Goal: Transaction & Acquisition: Purchase product/service

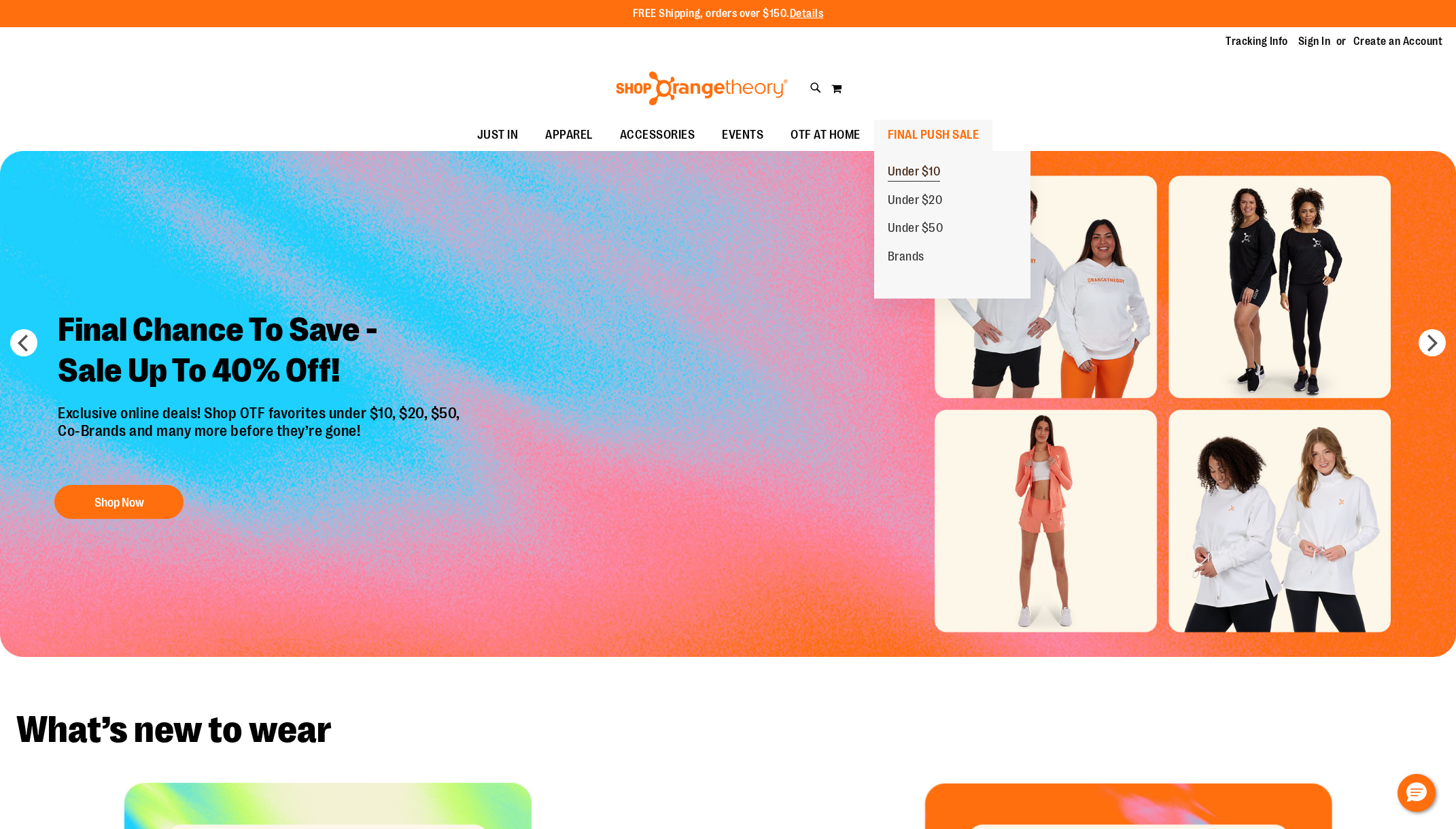
type input "**********"
click at [924, 169] on span "Under $10" at bounding box center [914, 172] width 53 height 17
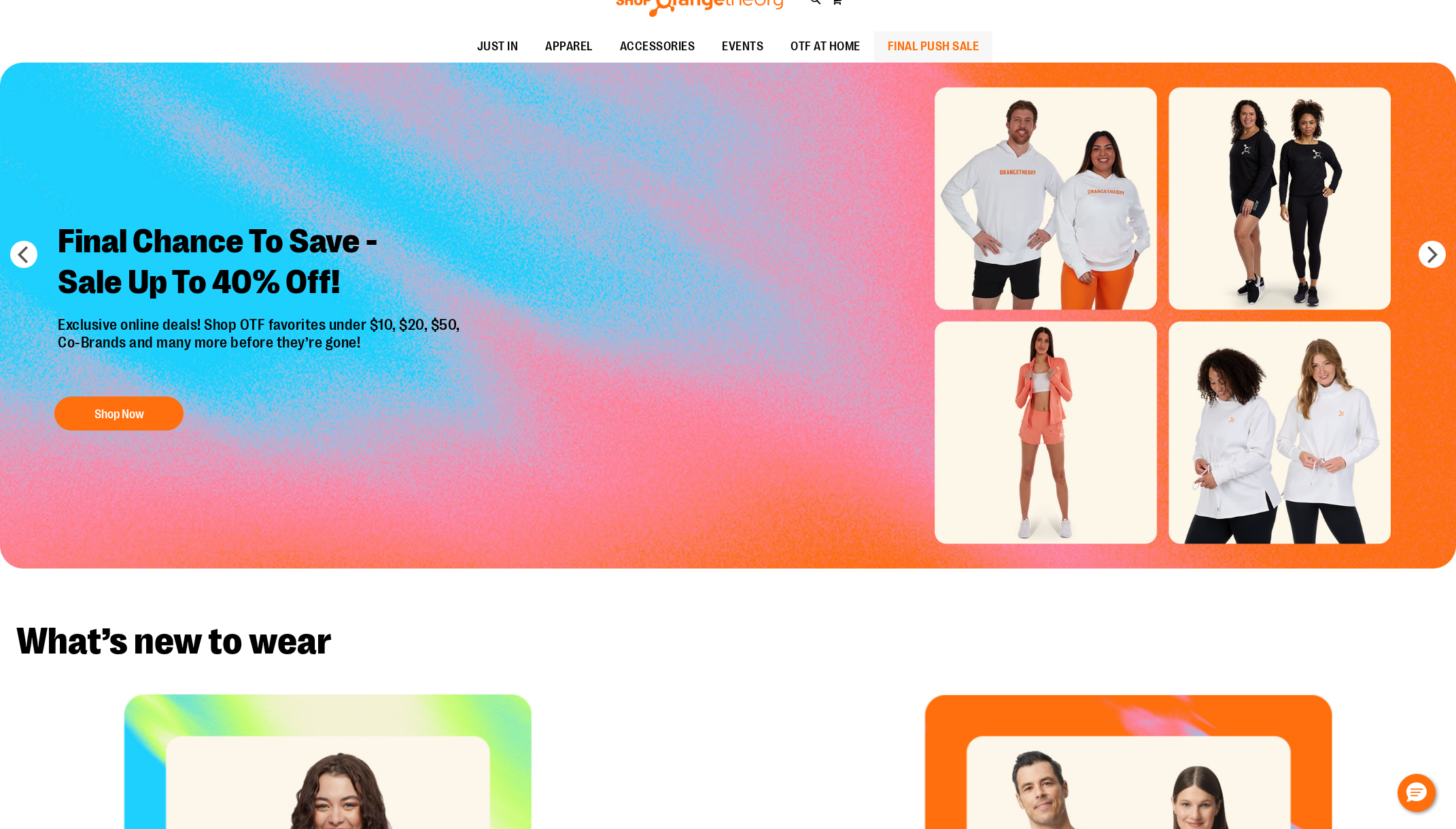
scroll to position [314, 0]
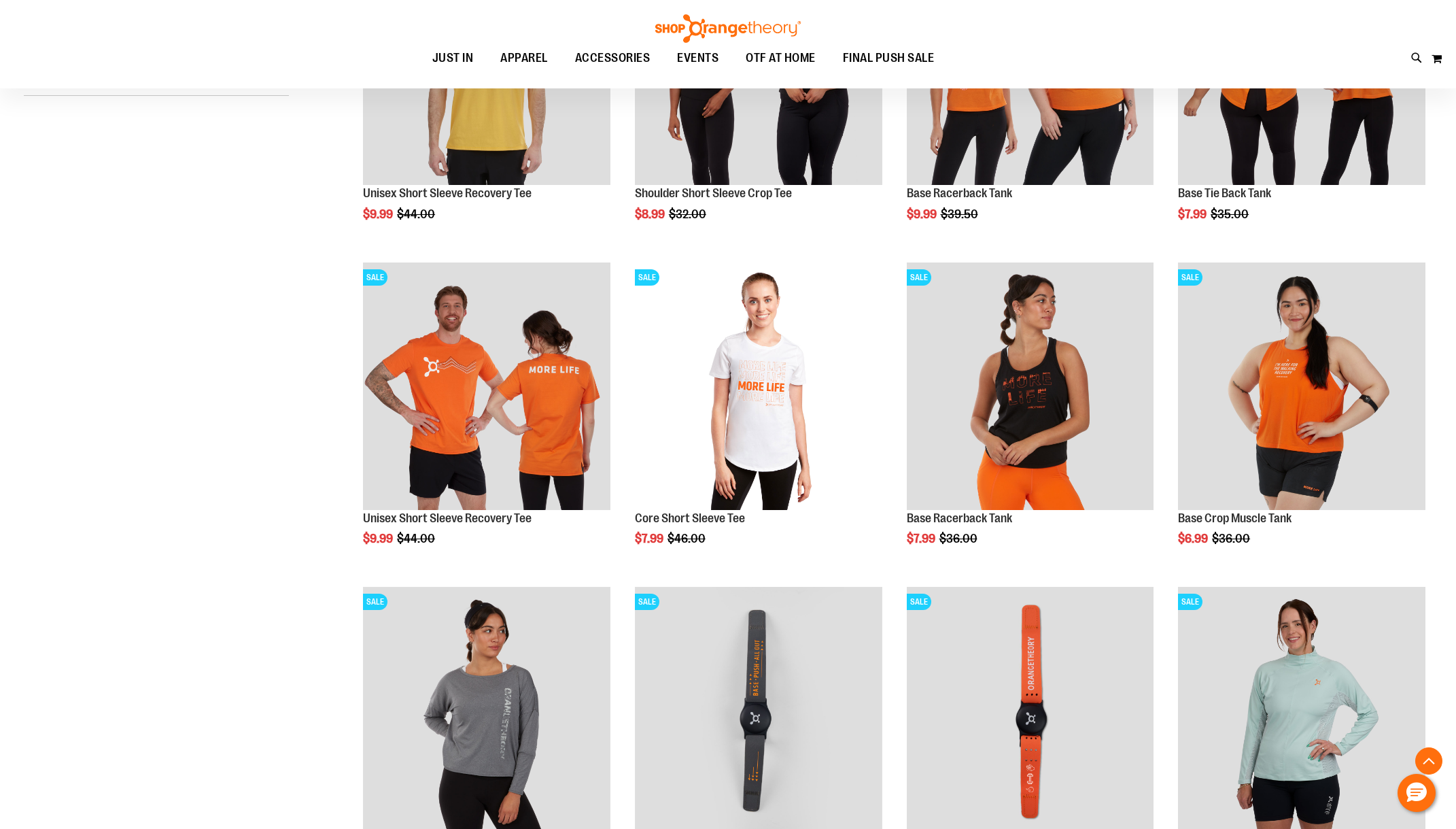
scroll to position [679, 0]
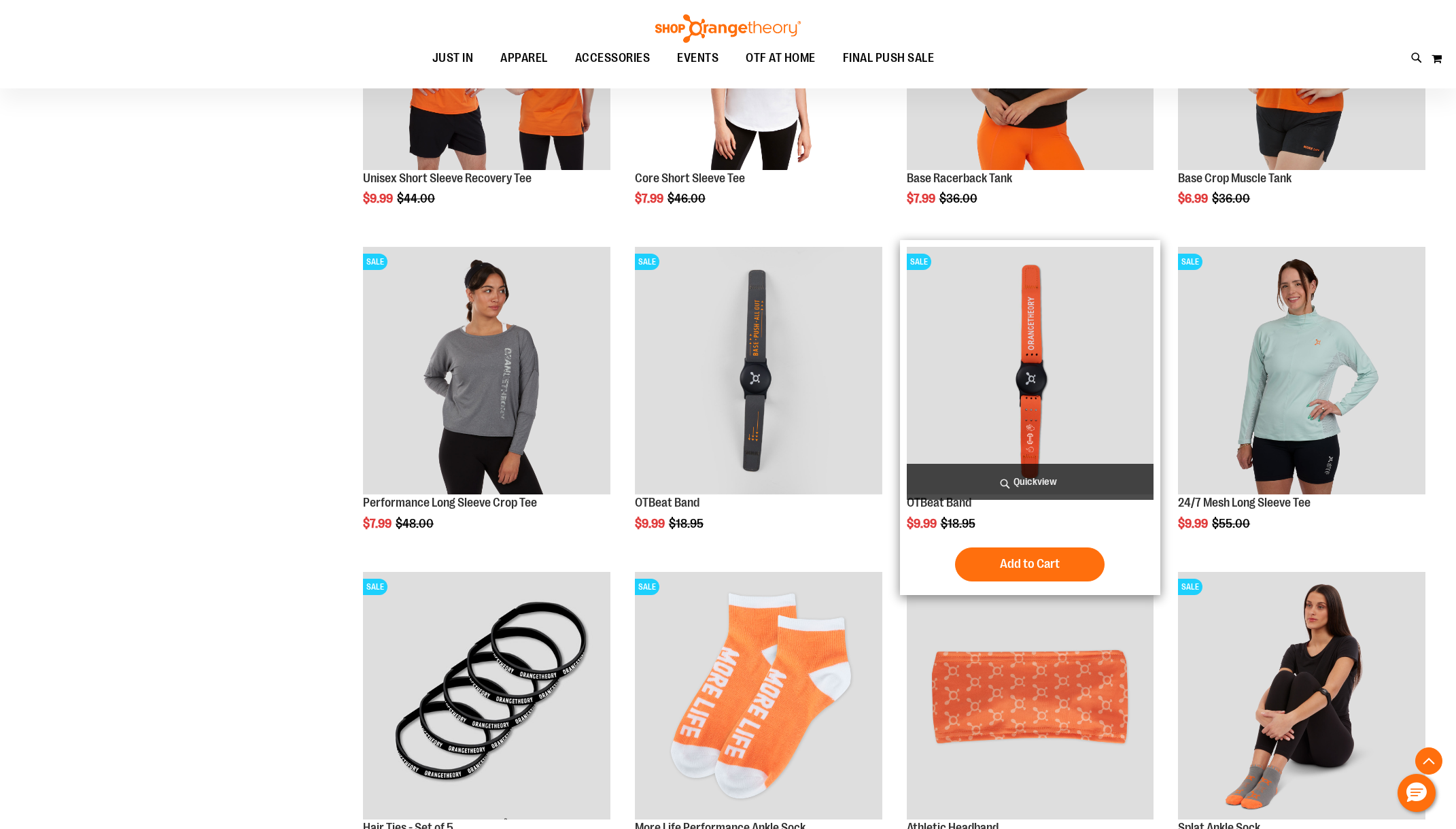
type input "**********"
click at [987, 337] on img "product" at bounding box center [1030, 371] width 247 height 247
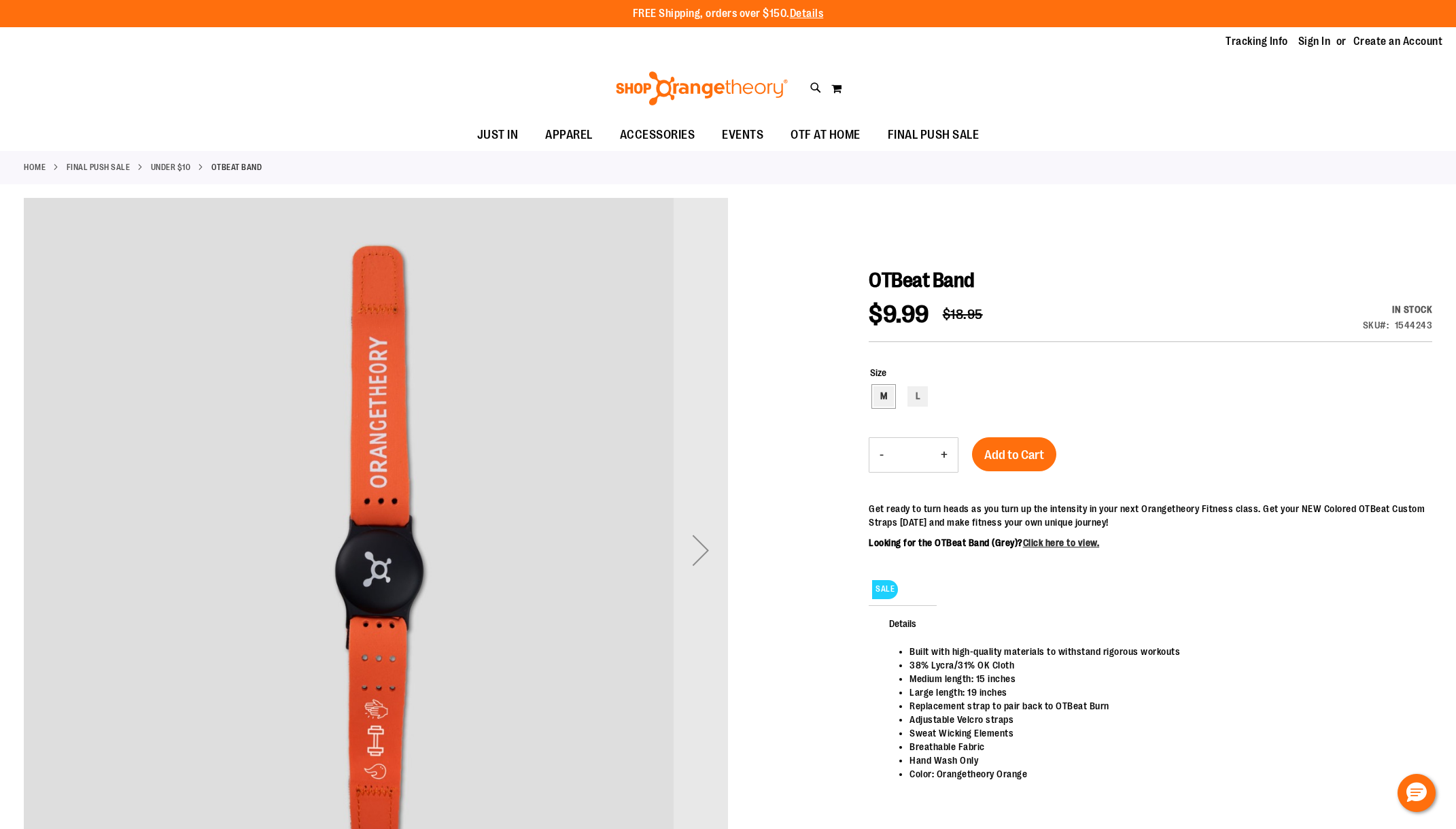
type input "**********"
click at [882, 398] on div "M" at bounding box center [883, 396] width 20 height 20
type input "***"
click at [947, 454] on button "+" at bounding box center [943, 455] width 28 height 34
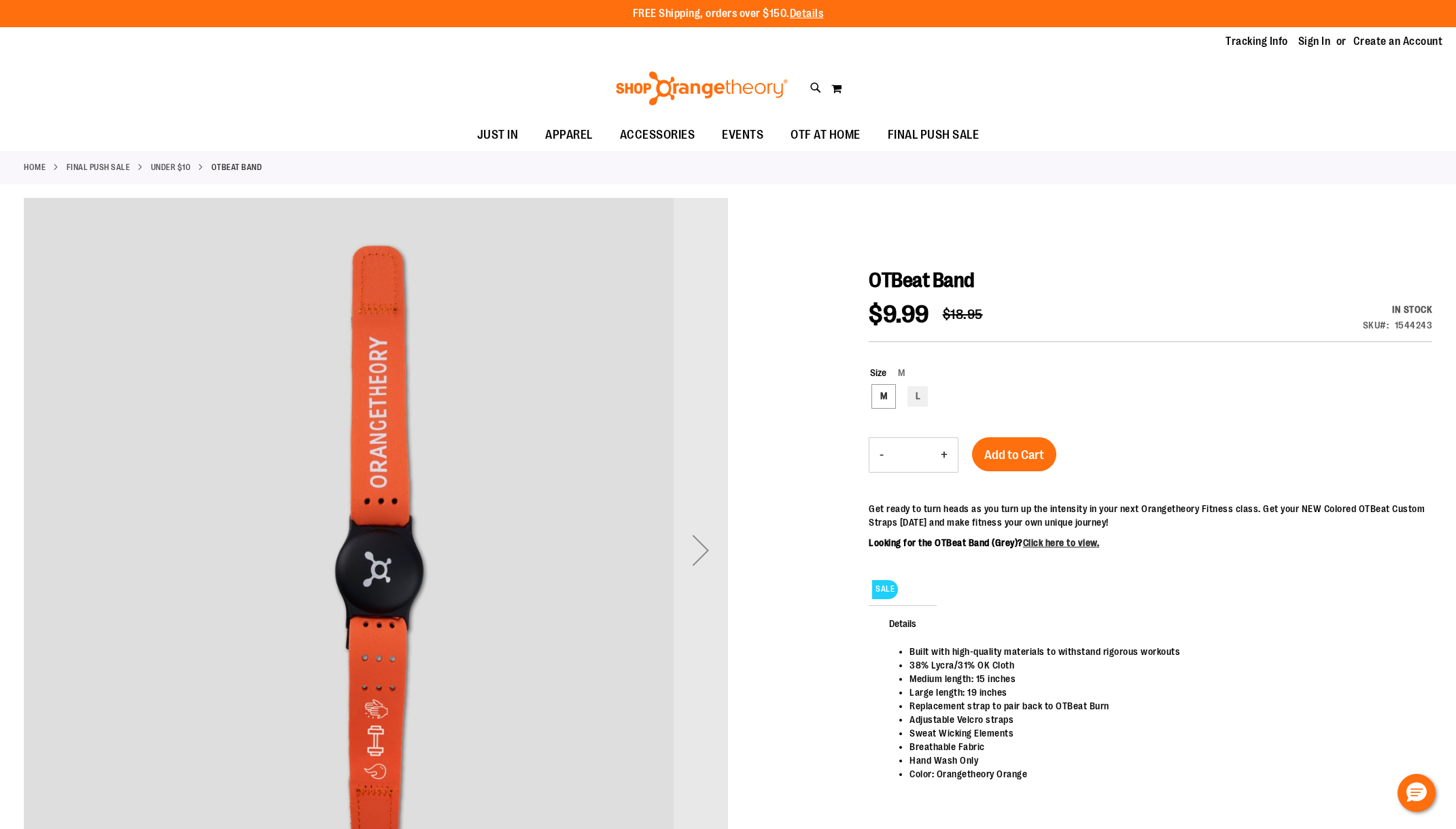
type input "*"
click at [997, 450] on span "Add to Cart" at bounding box center [1014, 454] width 60 height 15
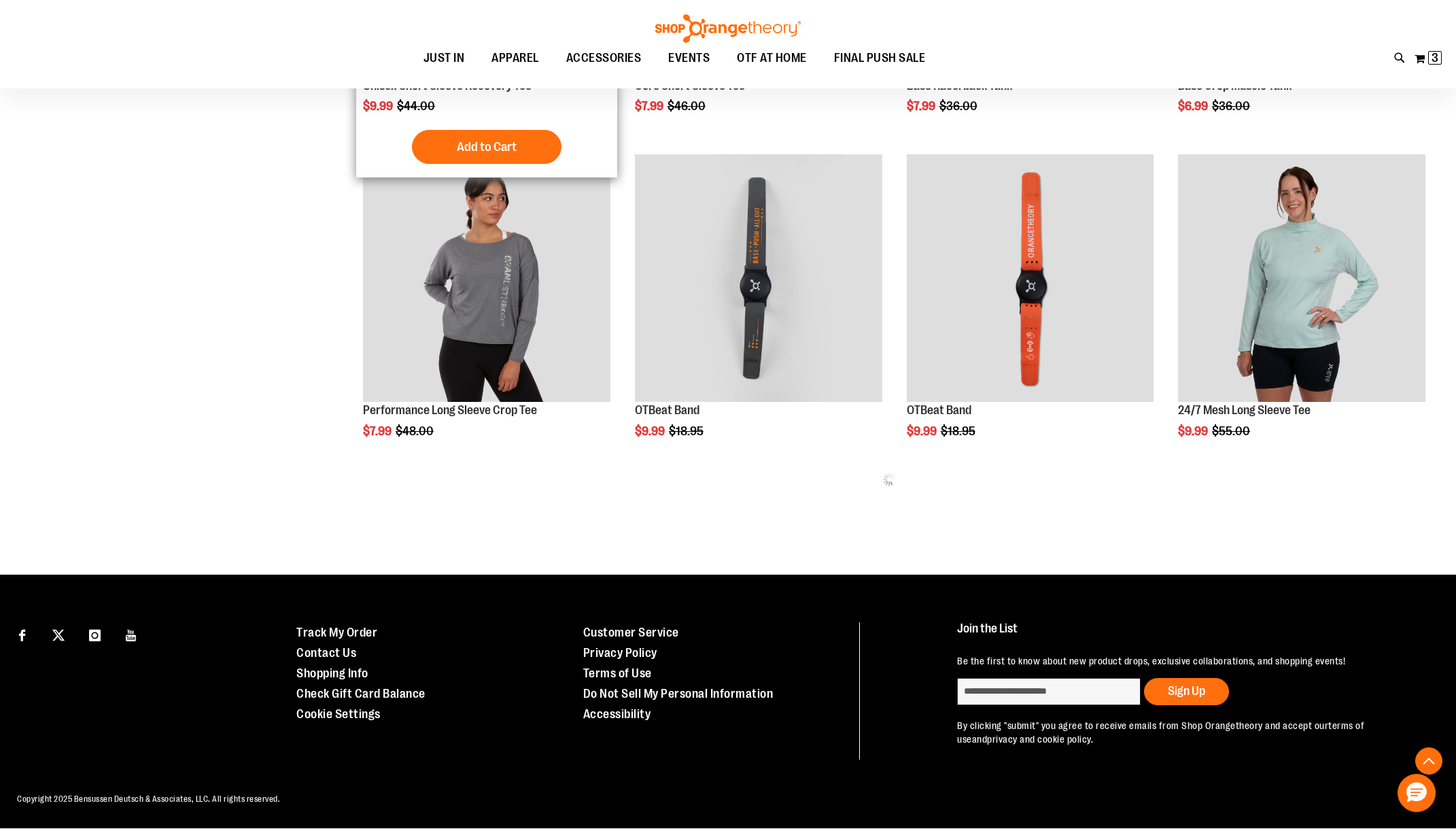
scroll to position [621, 0]
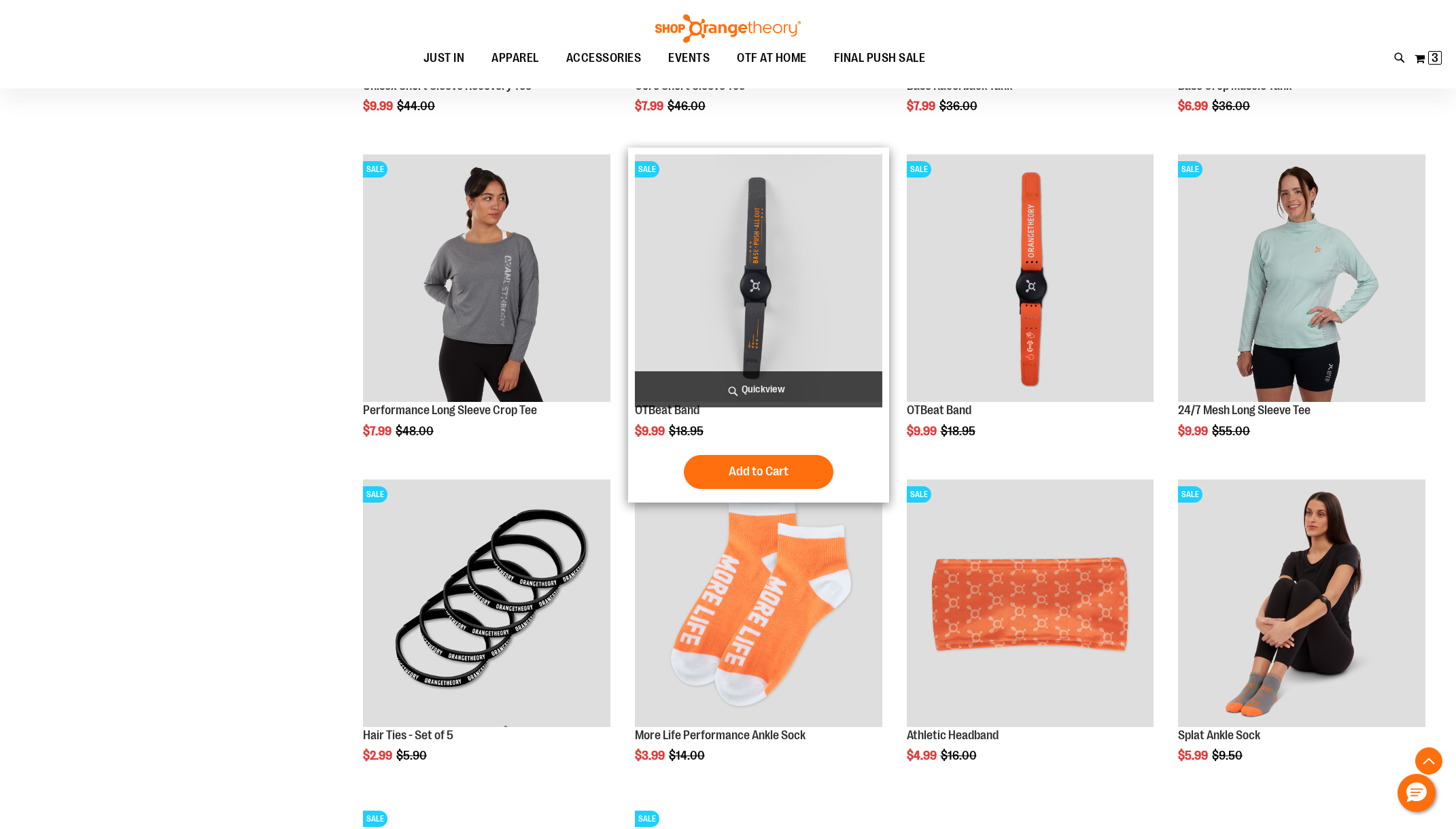
type input "**********"
click at [701, 293] on img "product" at bounding box center [759, 278] width 247 height 247
click at [753, 470] on span "Add to Cart" at bounding box center [758, 471] width 60 height 15
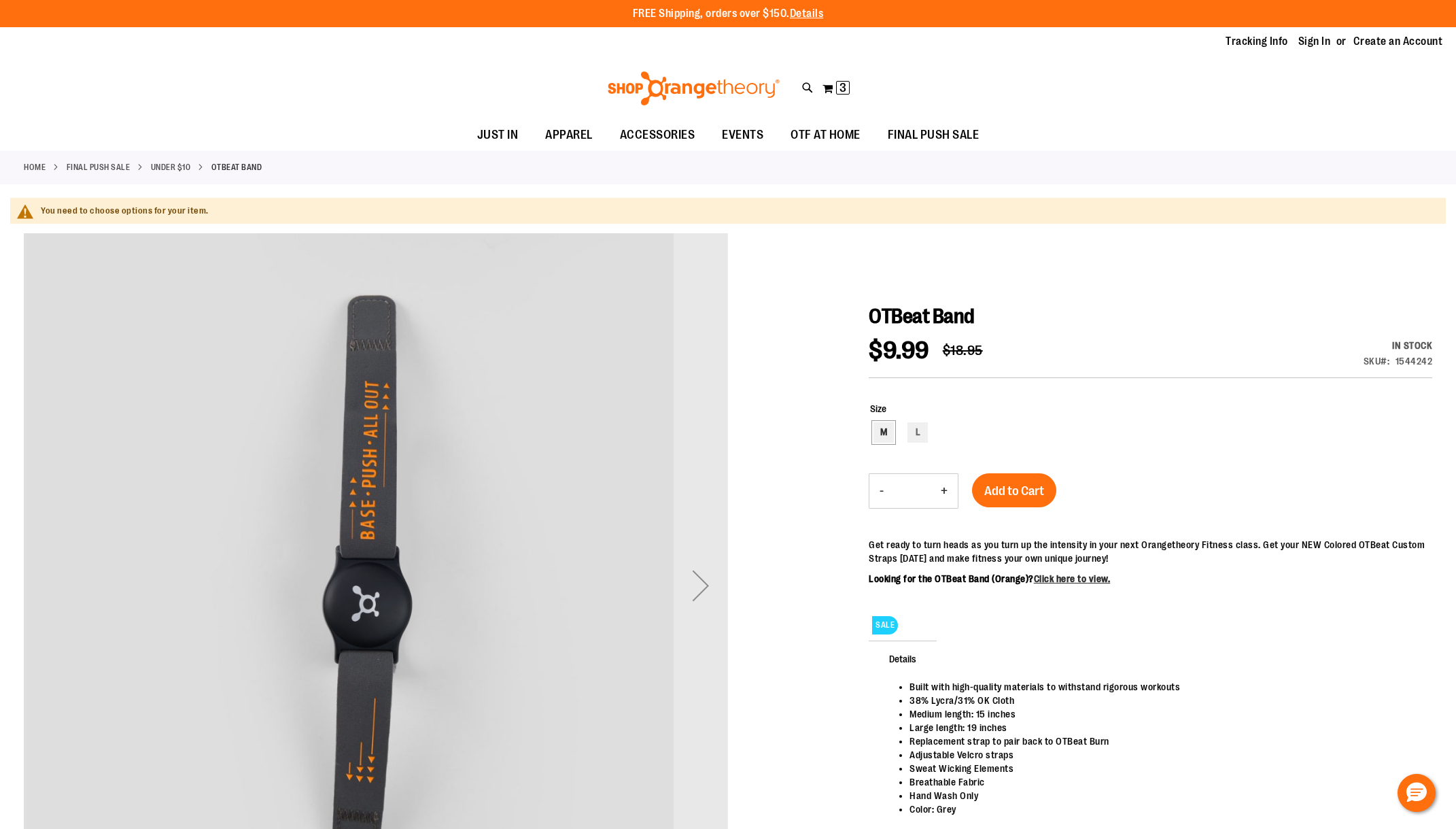
type input "**********"
click at [883, 426] on div "M" at bounding box center [883, 432] width 20 height 20
type input "***"
click at [944, 491] on button "+" at bounding box center [943, 490] width 28 height 34
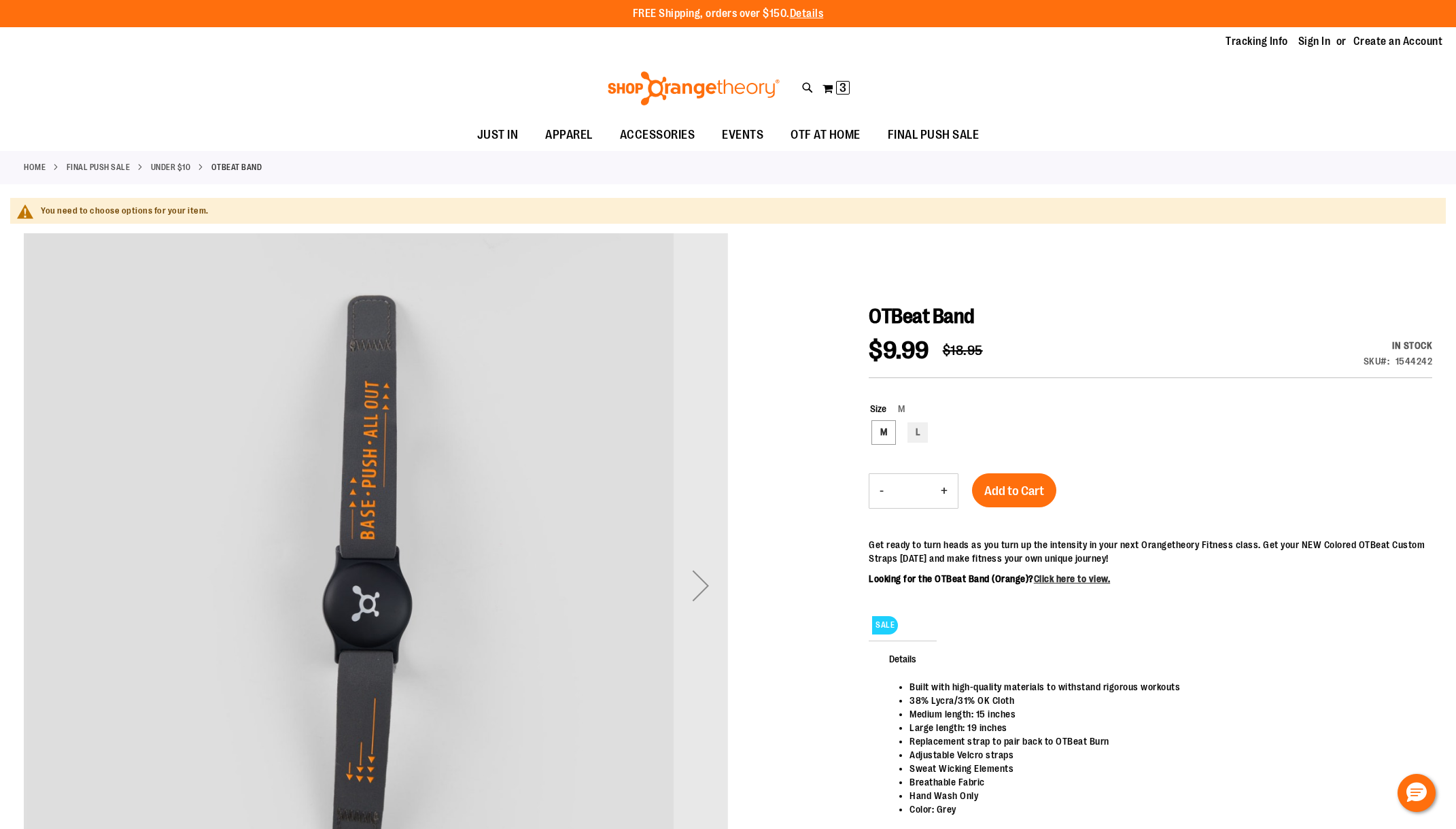
type input "*"
click at [944, 524] on div "SALE Details Built with high-quality materials to withstand rigorous workouts 3…" at bounding box center [1150, 687] width 563 height 326
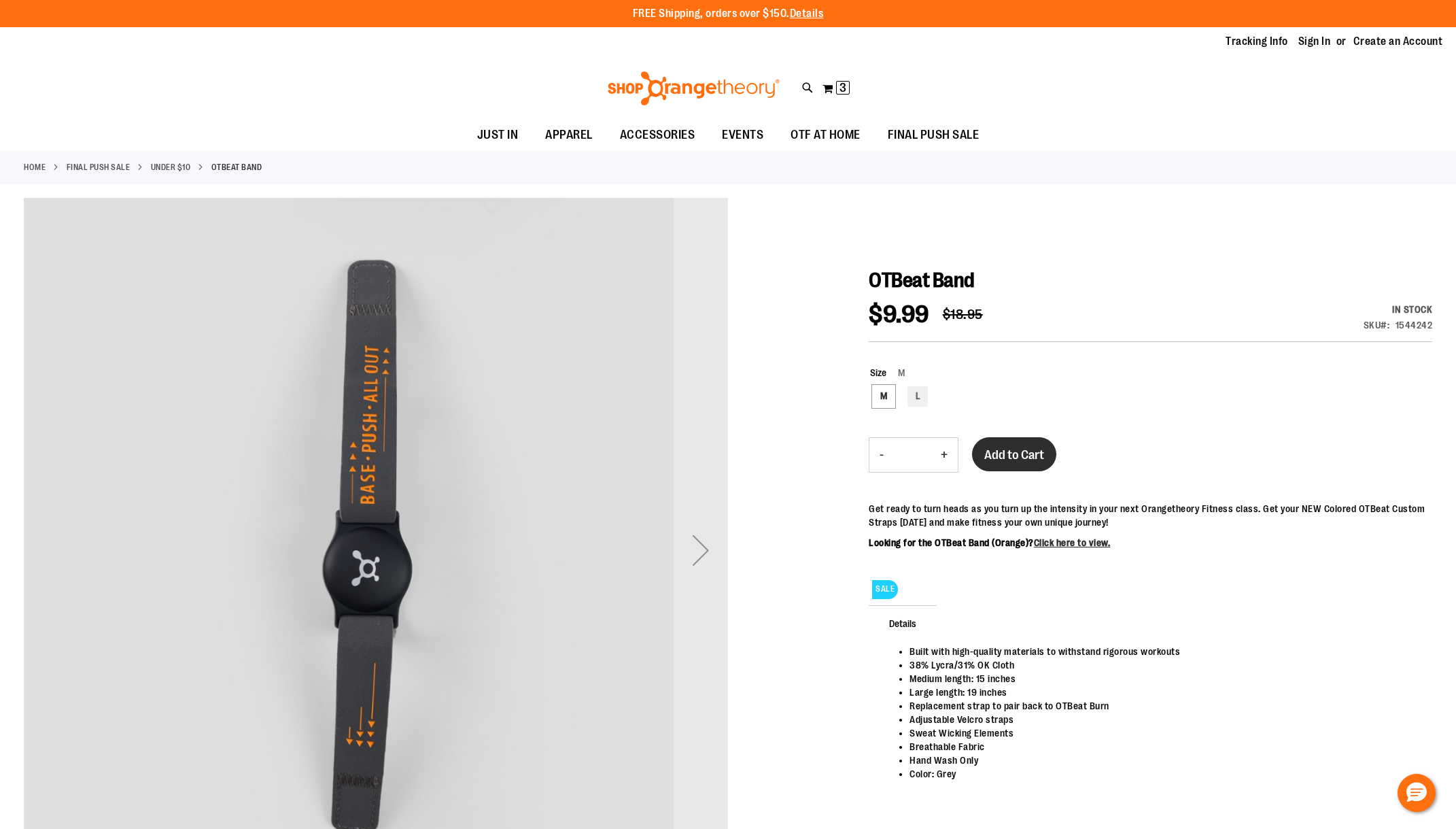
click at [1016, 447] on span "Add to Cart" at bounding box center [1014, 454] width 60 height 15
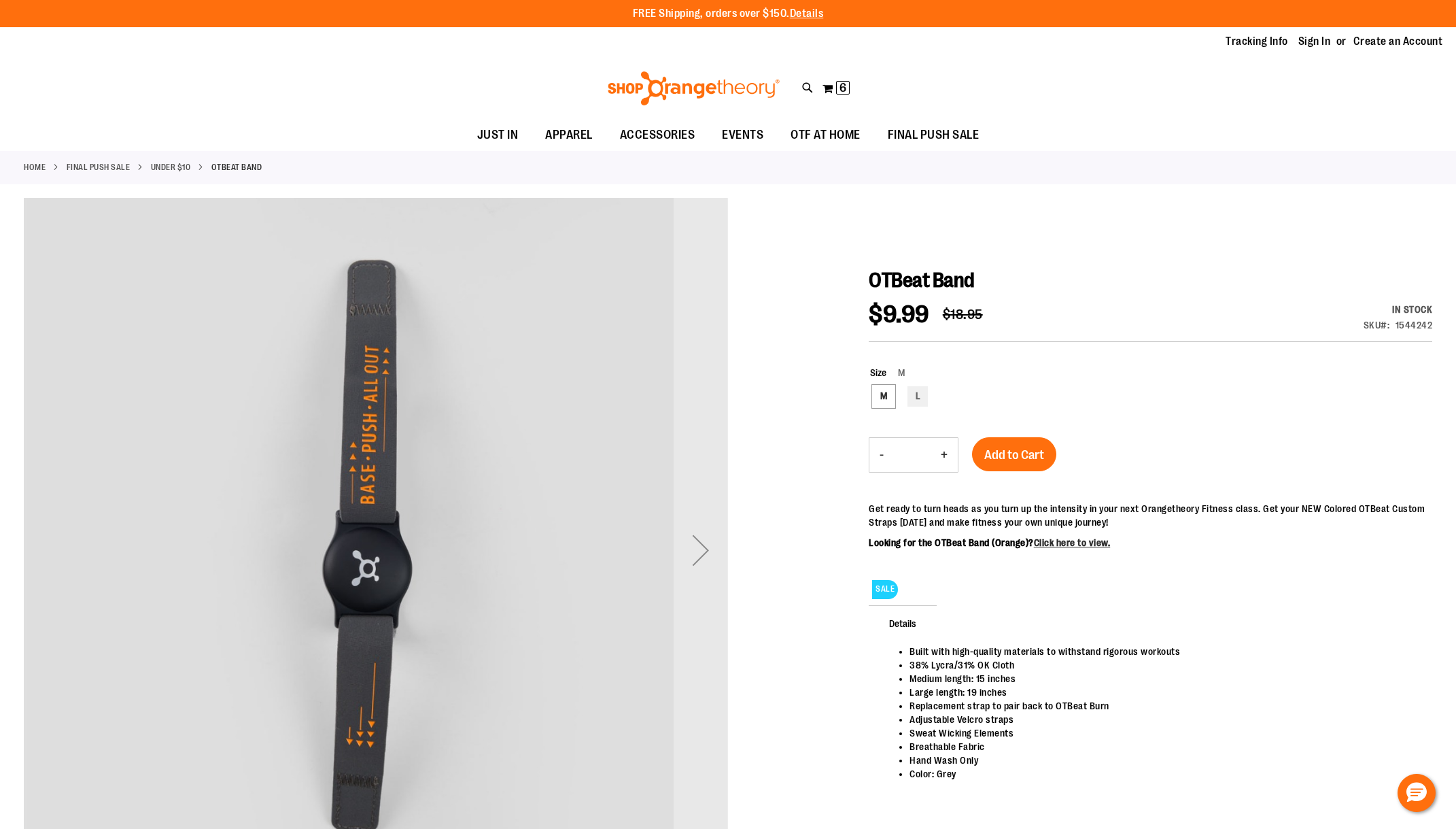
click at [931, 135] on span "FINAL PUSH SALE" at bounding box center [933, 135] width 91 height 30
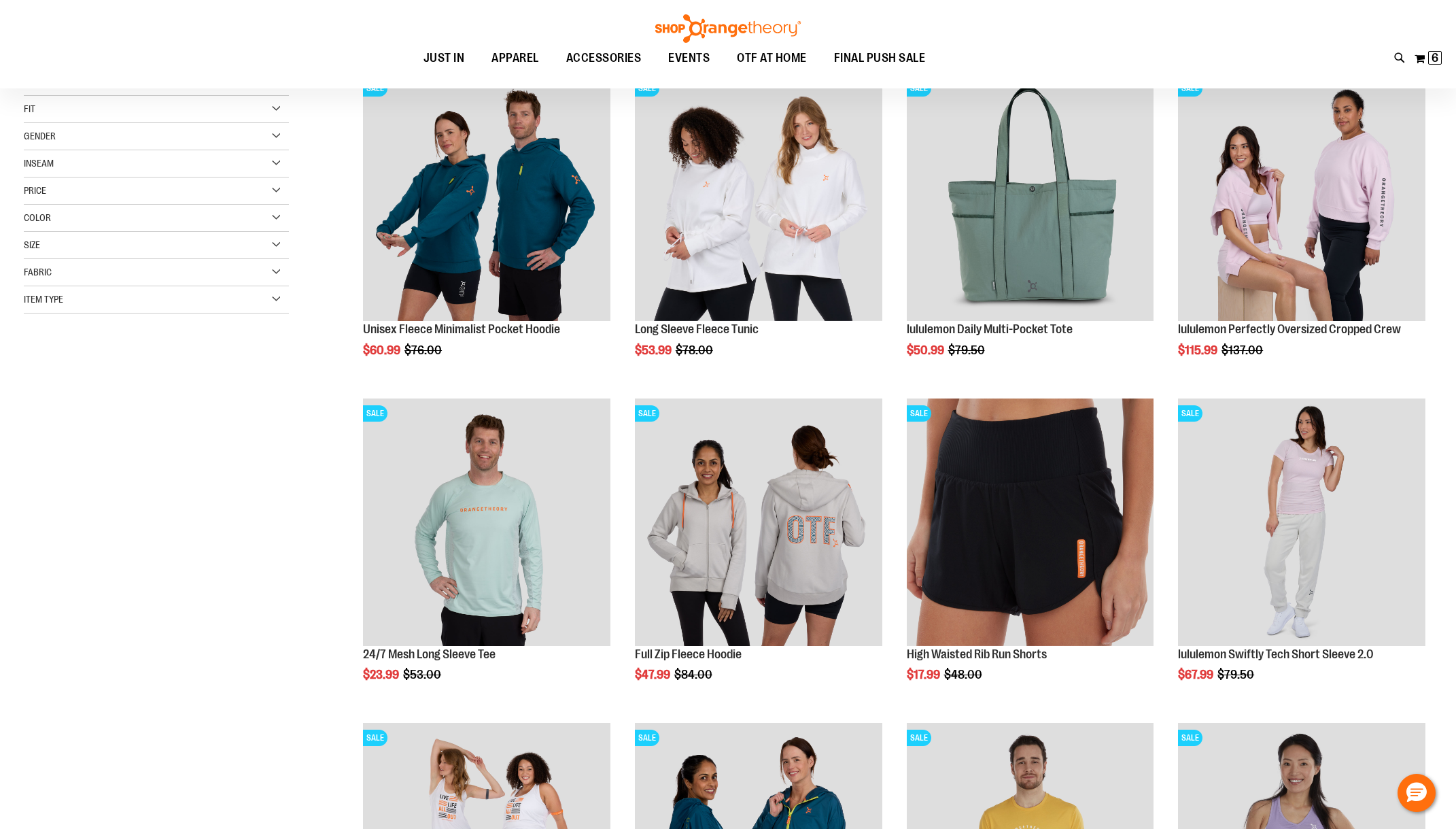
scroll to position [271, 0]
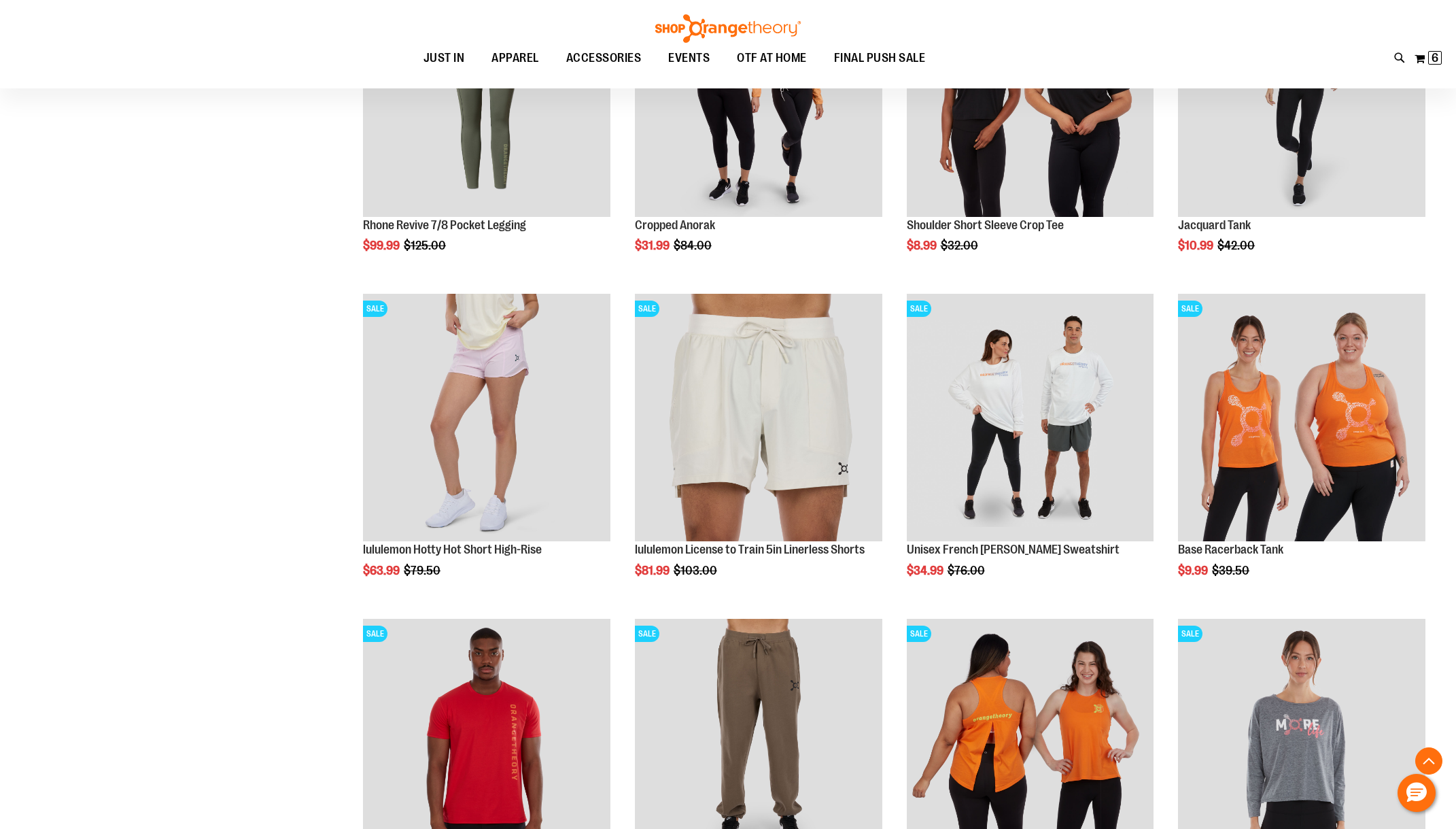
scroll to position [1291, 0]
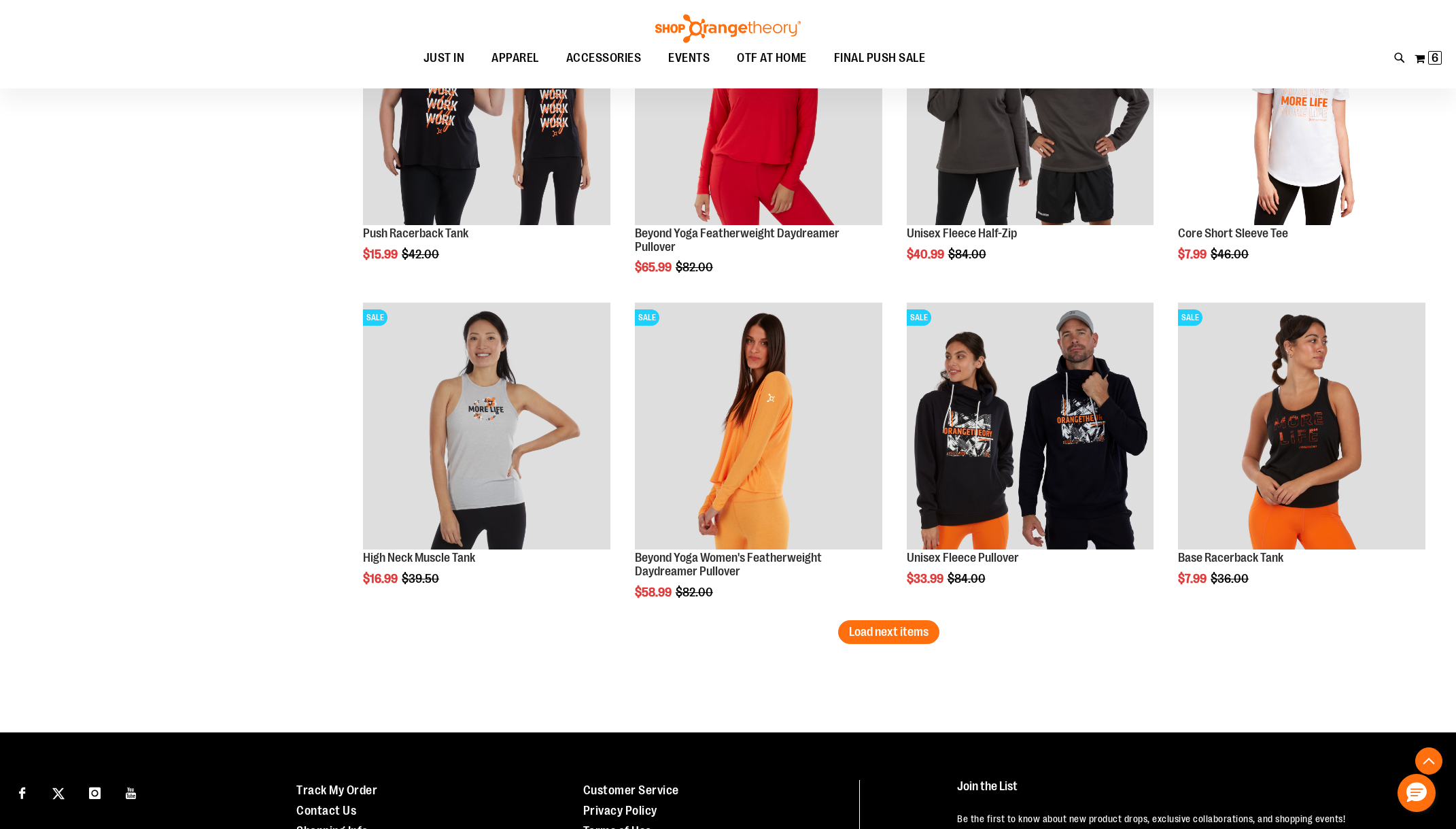
scroll to position [2650, 0]
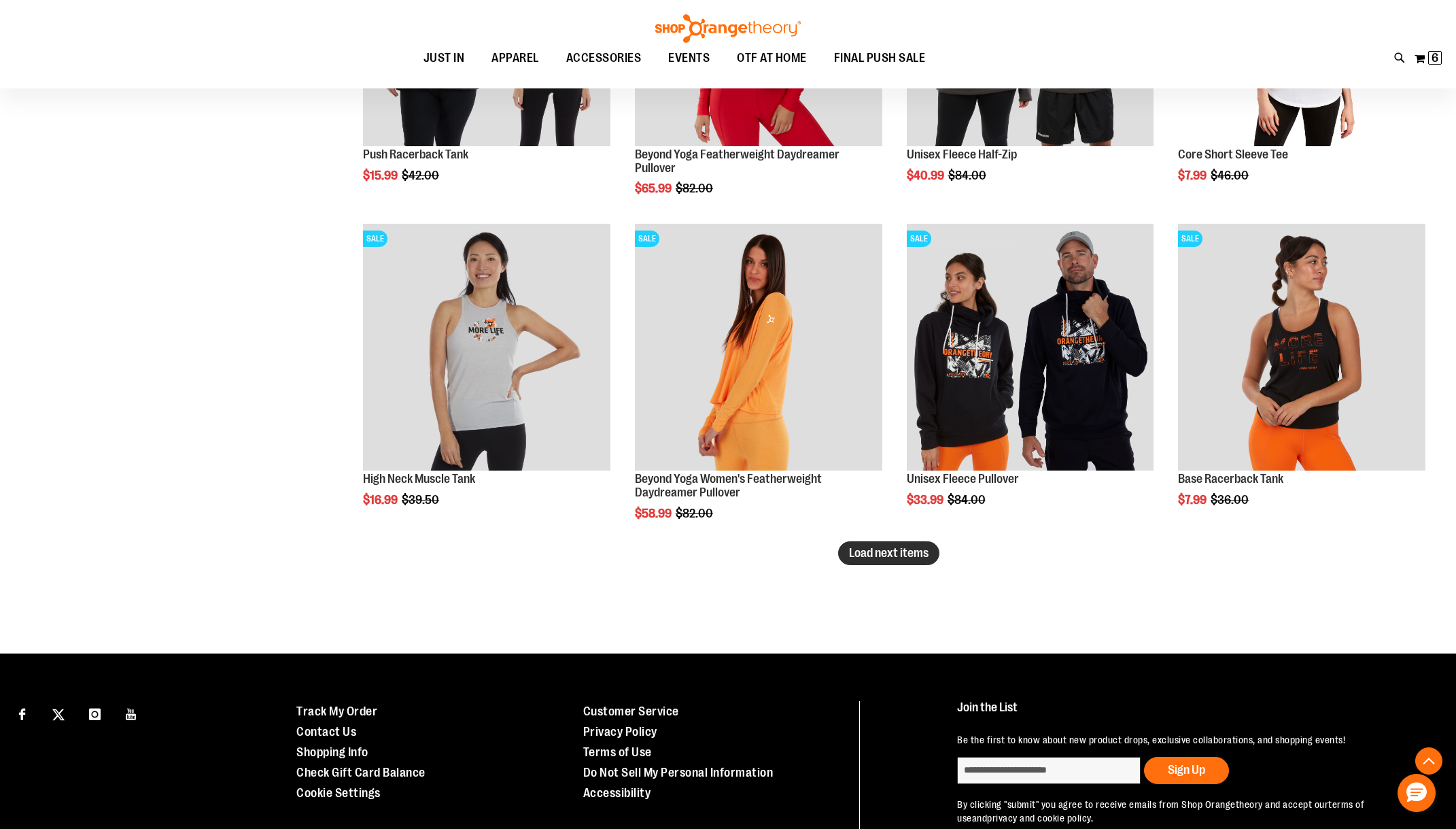
type input "**********"
click at [916, 559] on span "Load next items" at bounding box center [889, 552] width 80 height 13
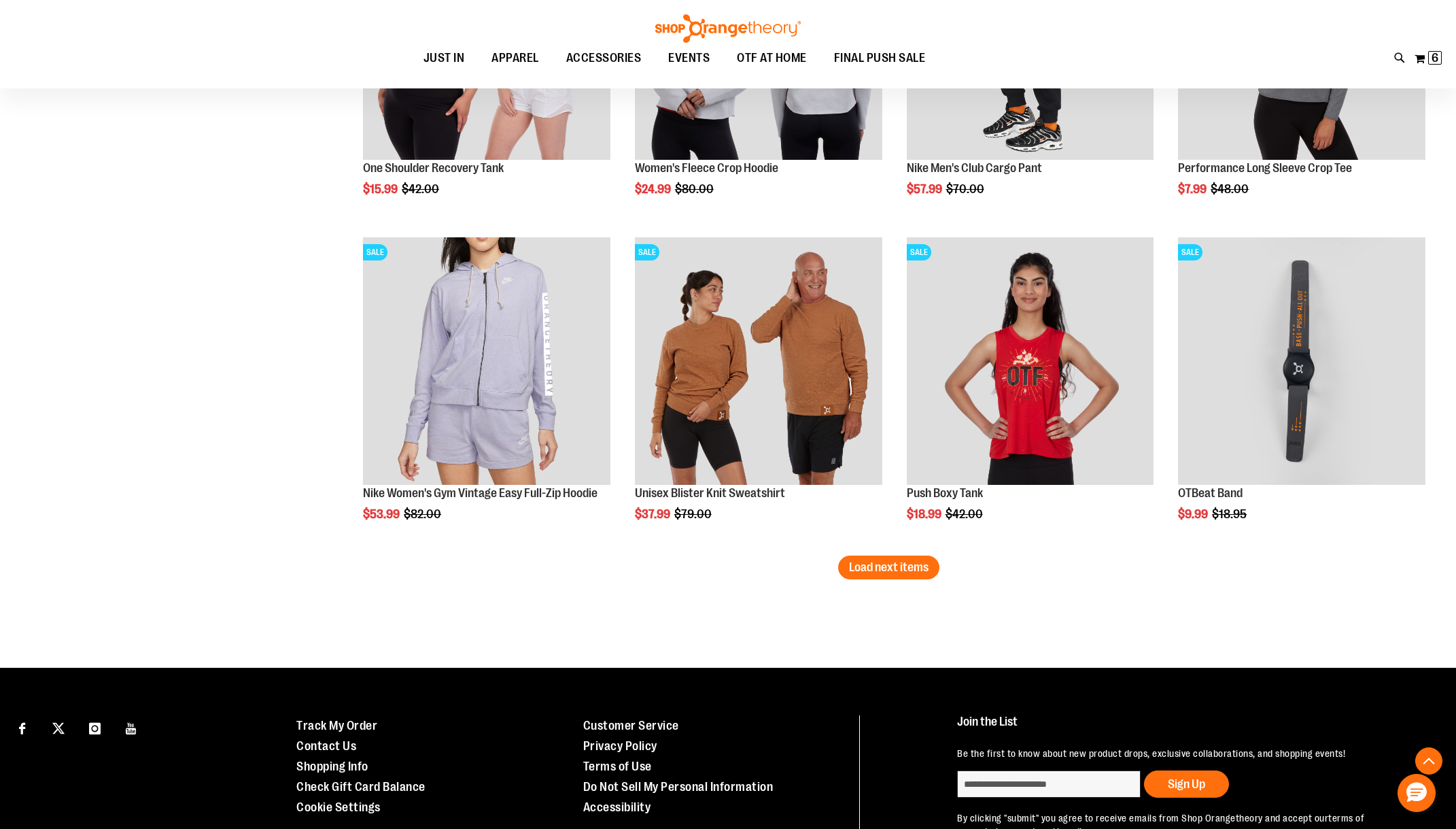
scroll to position [3671, 0]
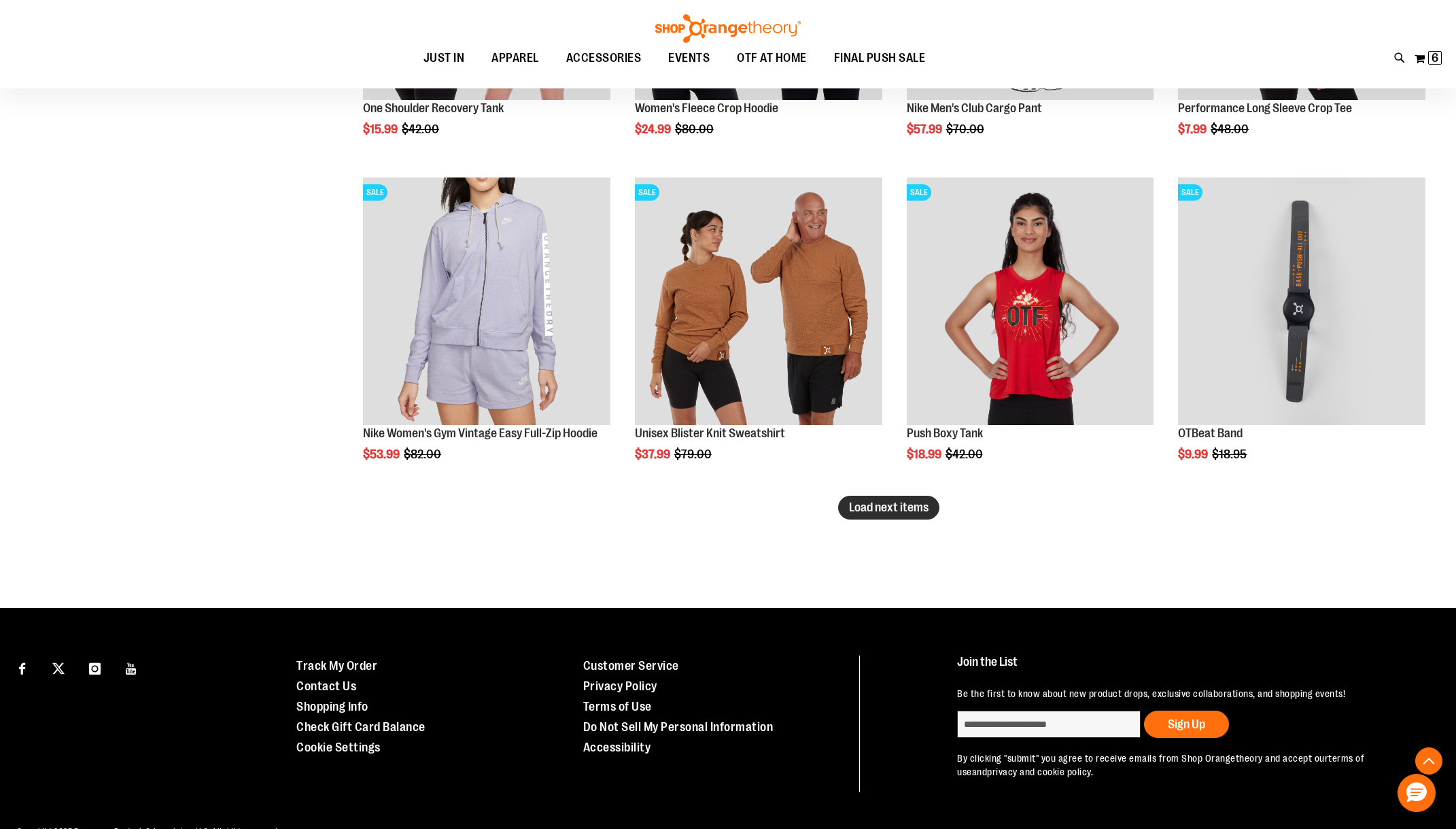
click at [915, 502] on span "Load next items" at bounding box center [889, 506] width 80 height 13
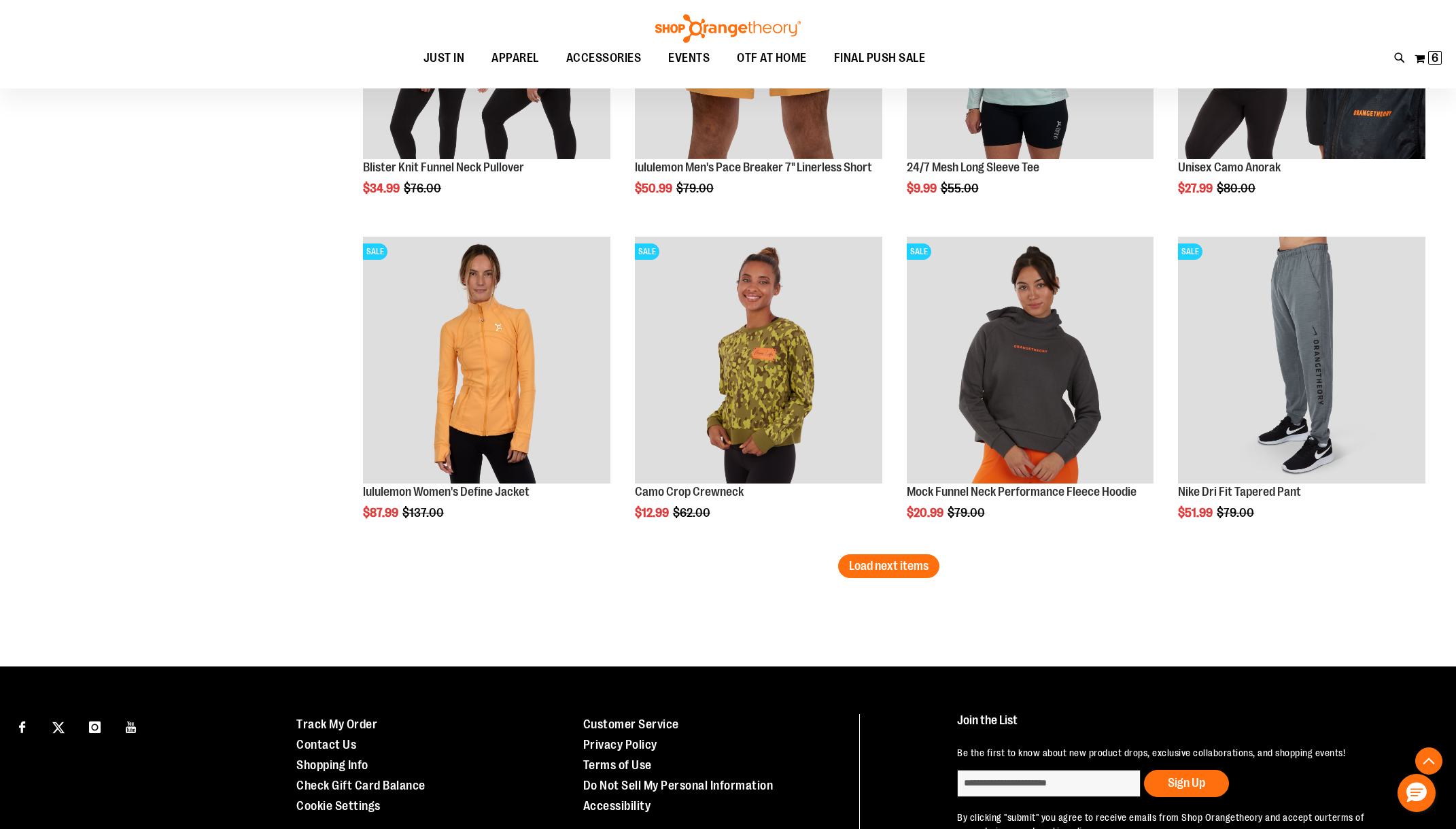
scroll to position [4622, 0]
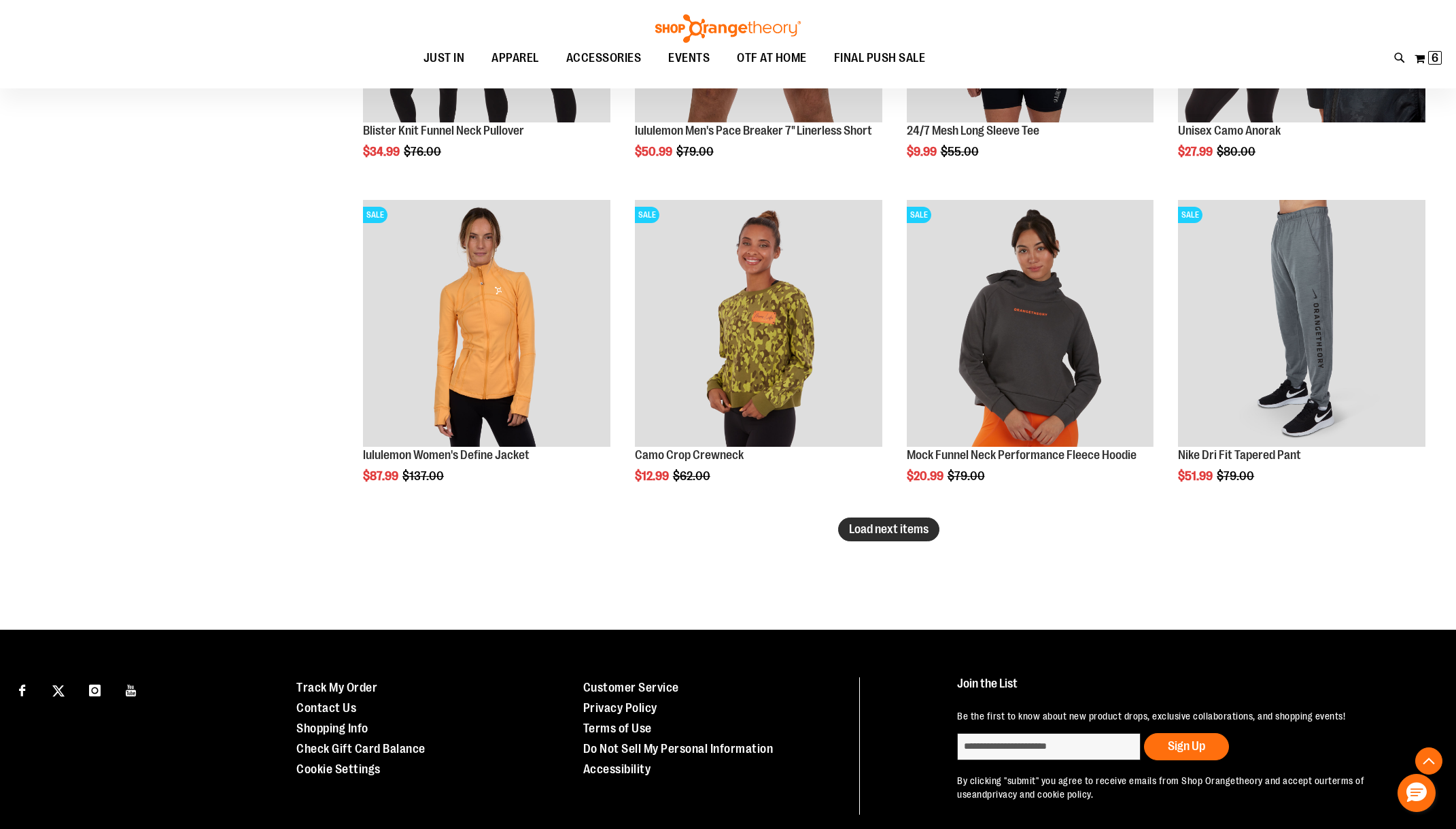
click at [863, 533] on span "Load next items" at bounding box center [889, 529] width 80 height 13
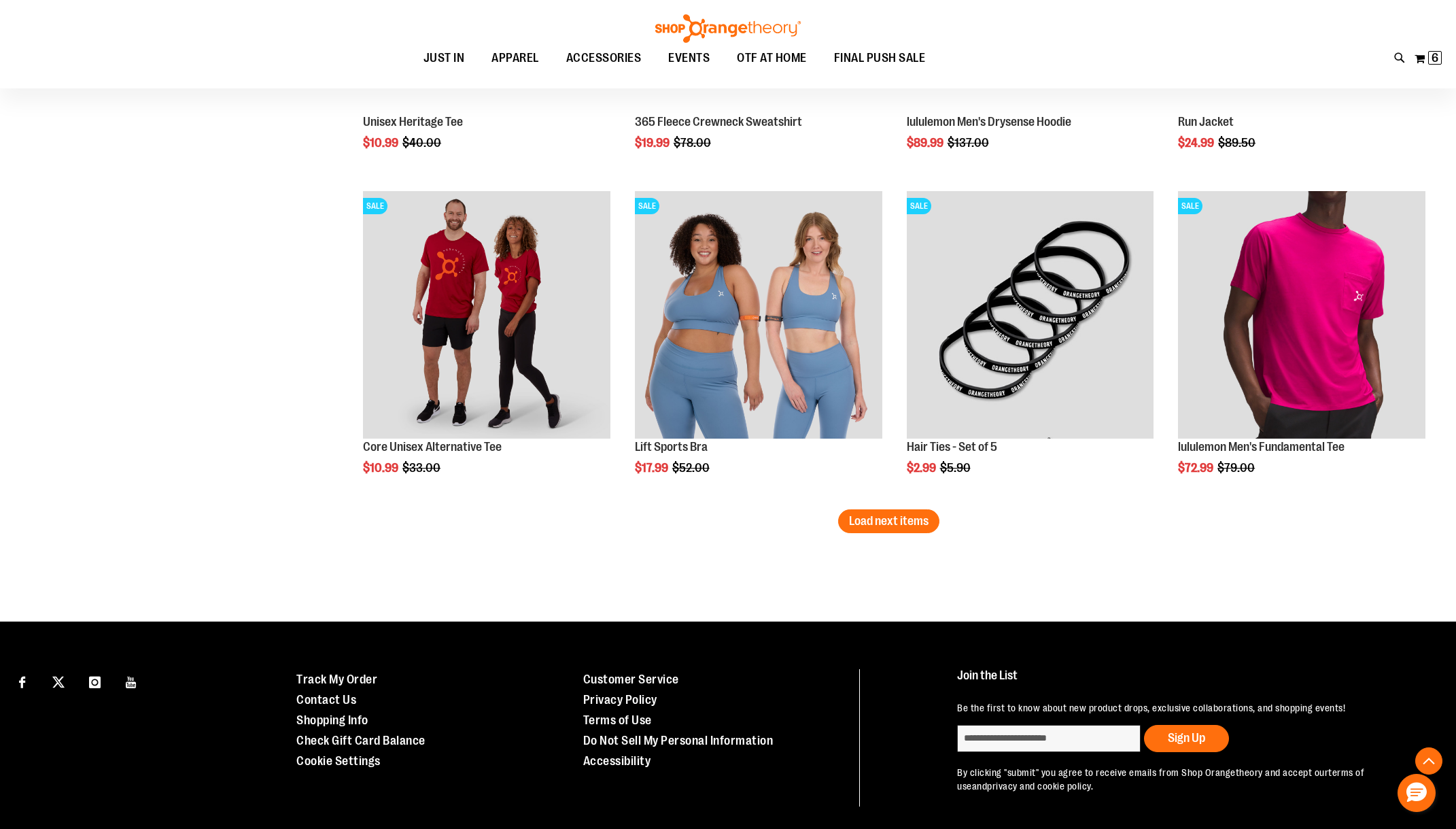
scroll to position [5641, 0]
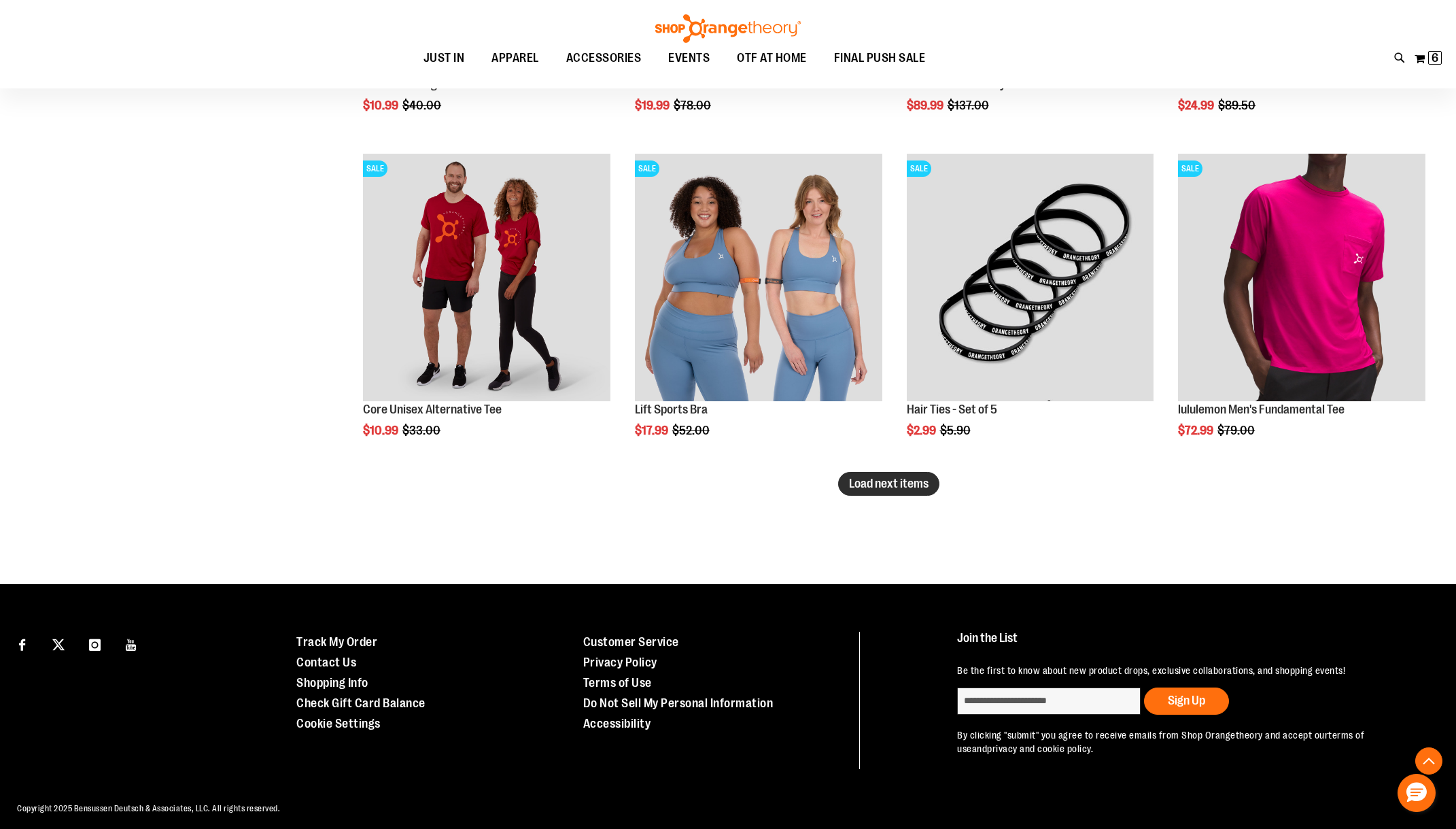
click at [890, 489] on span "Load next items" at bounding box center [889, 482] width 80 height 13
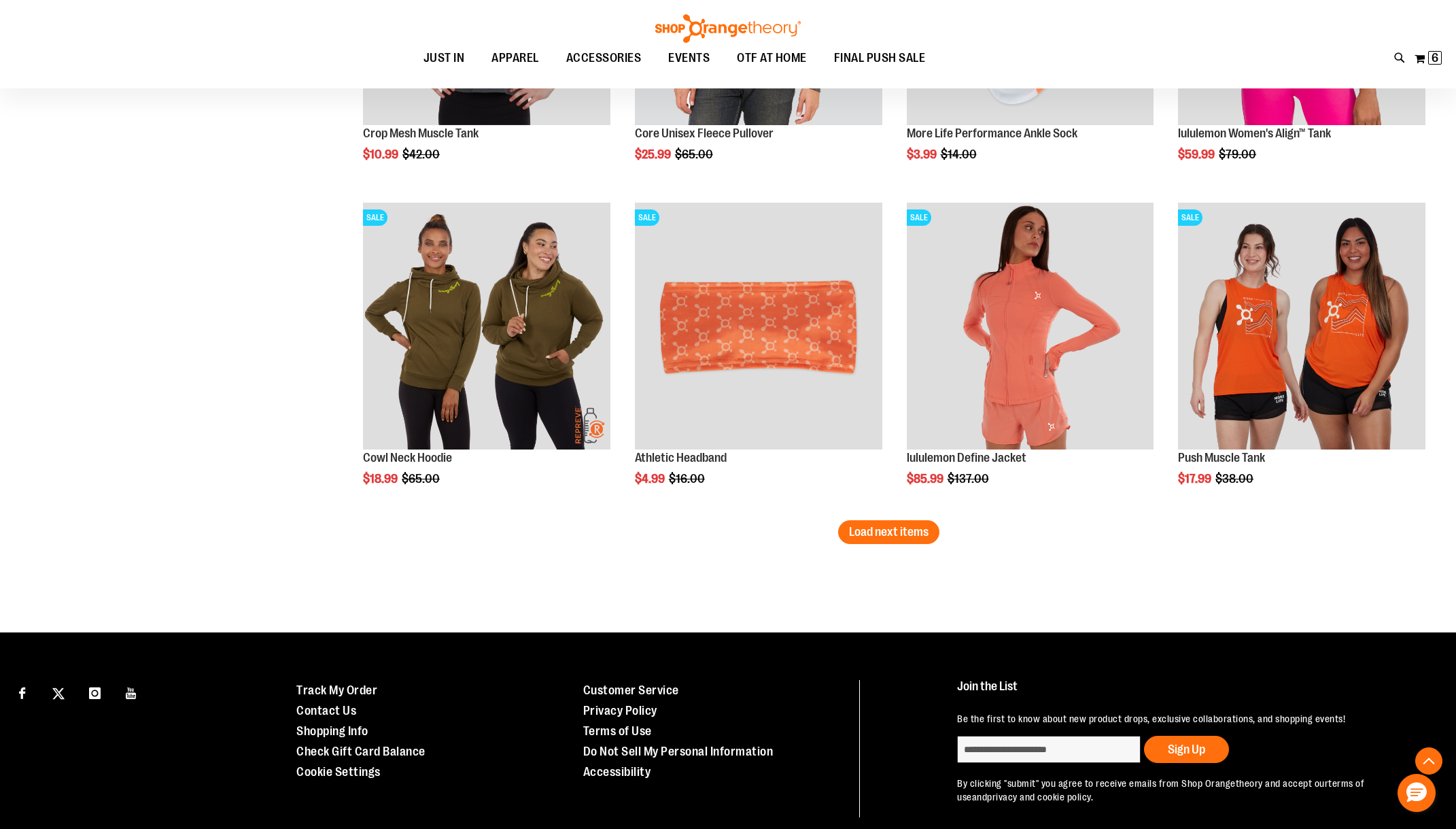
scroll to position [6593, 0]
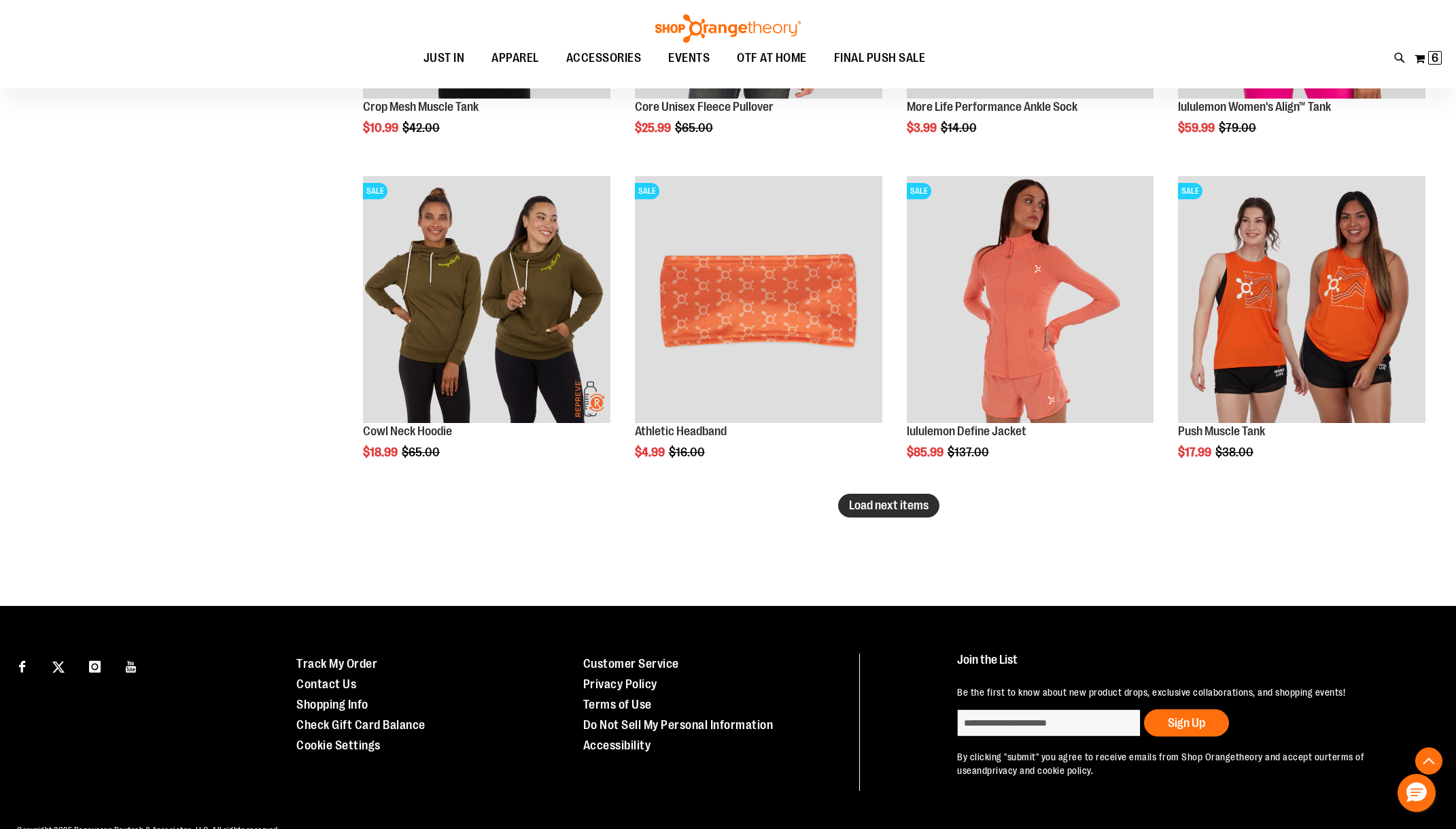
click at [895, 505] on span "Load next items" at bounding box center [889, 505] width 80 height 13
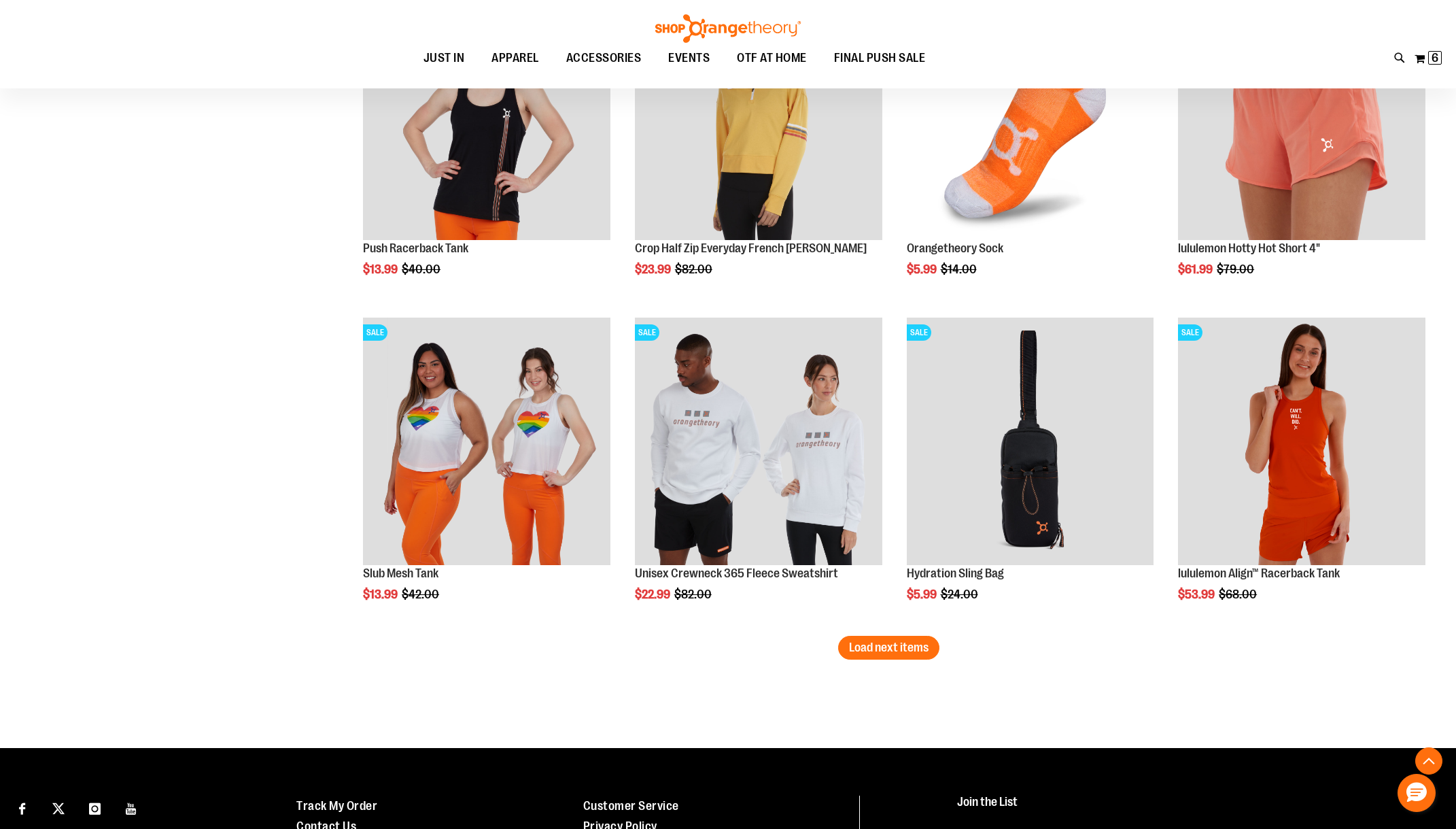
scroll to position [7545, 0]
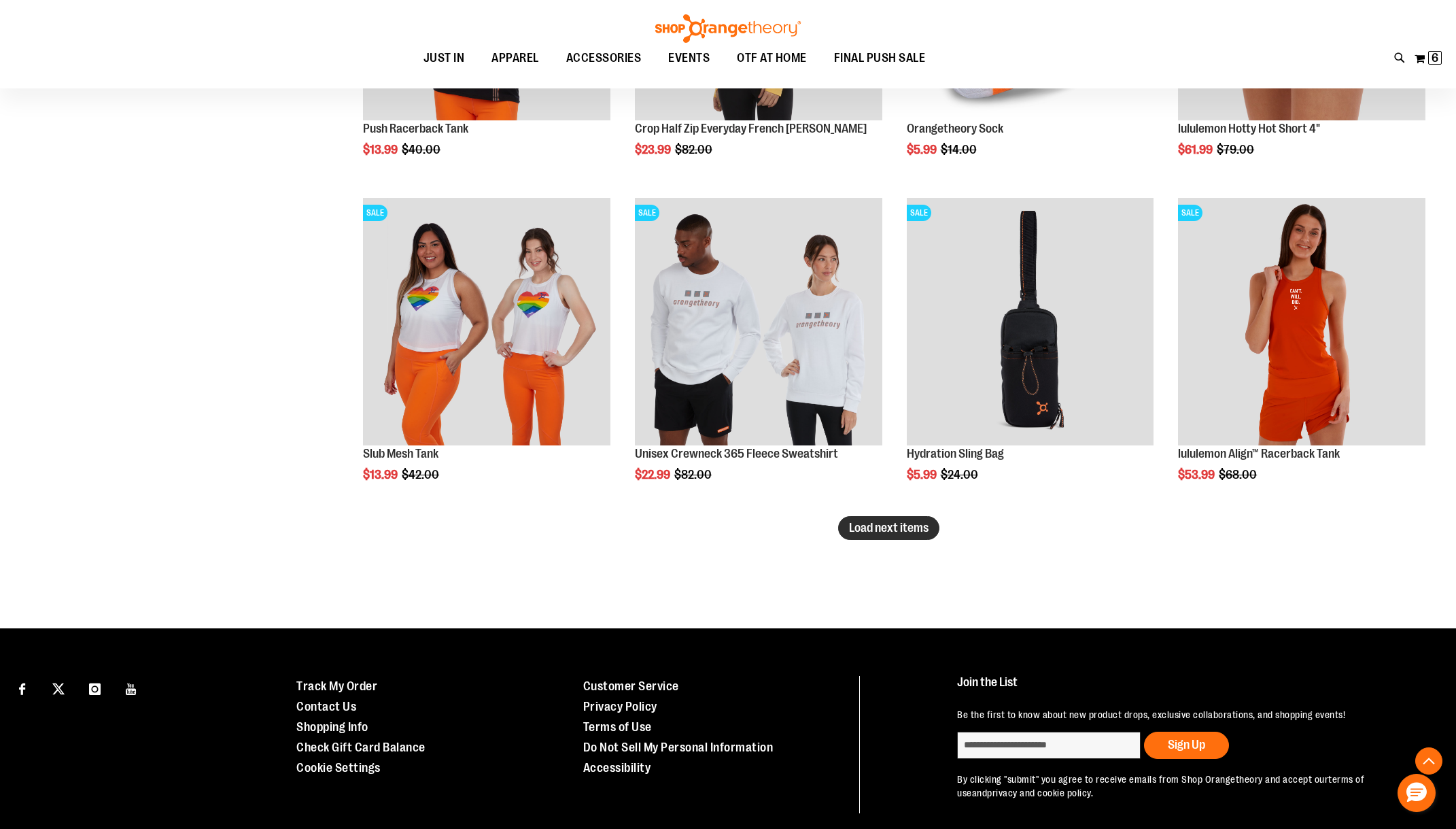
click at [897, 532] on span "Load next items" at bounding box center [889, 527] width 80 height 13
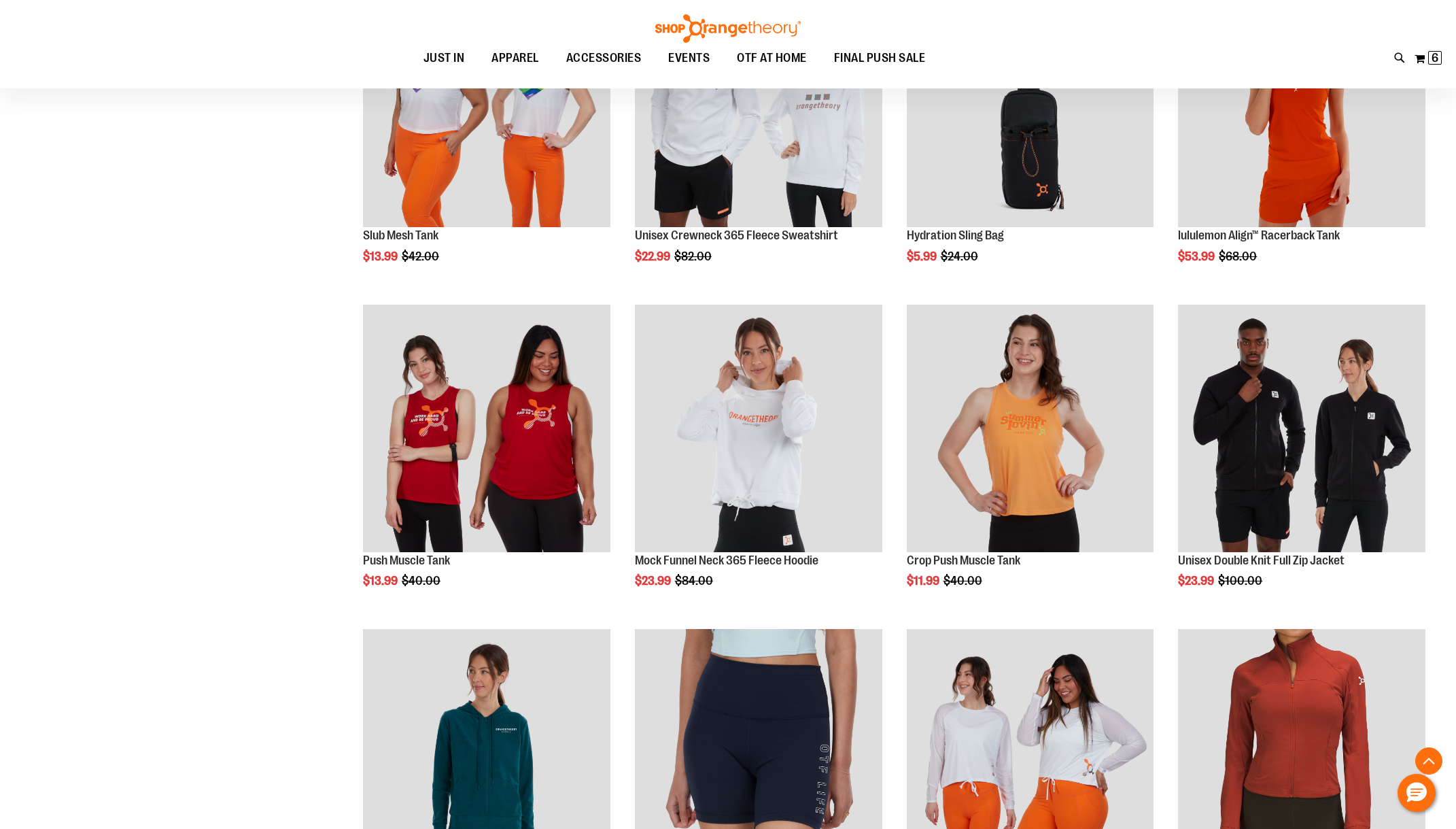
scroll to position [7816, 0]
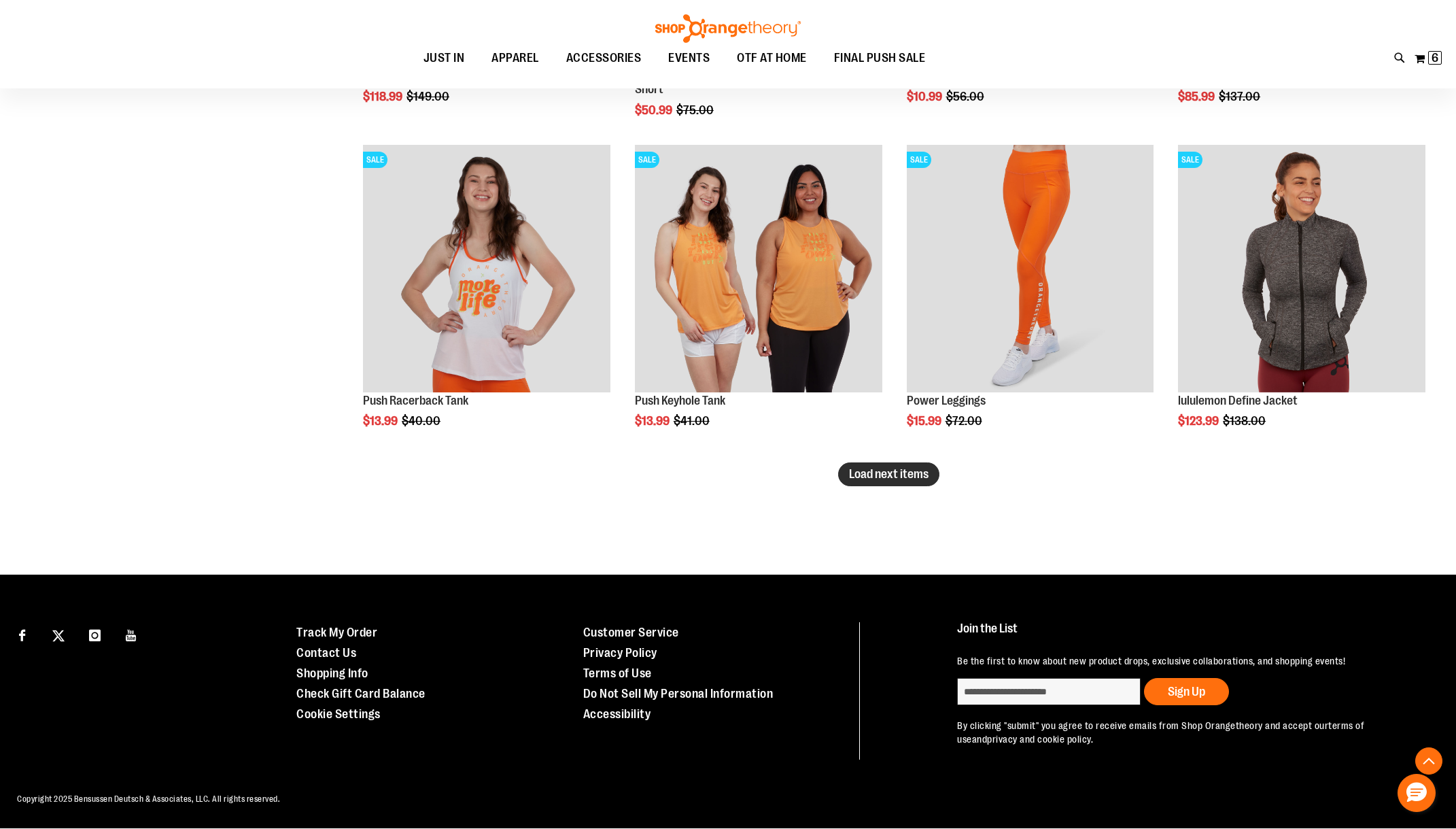
click at [916, 482] on button "Load next items" at bounding box center [888, 474] width 101 height 24
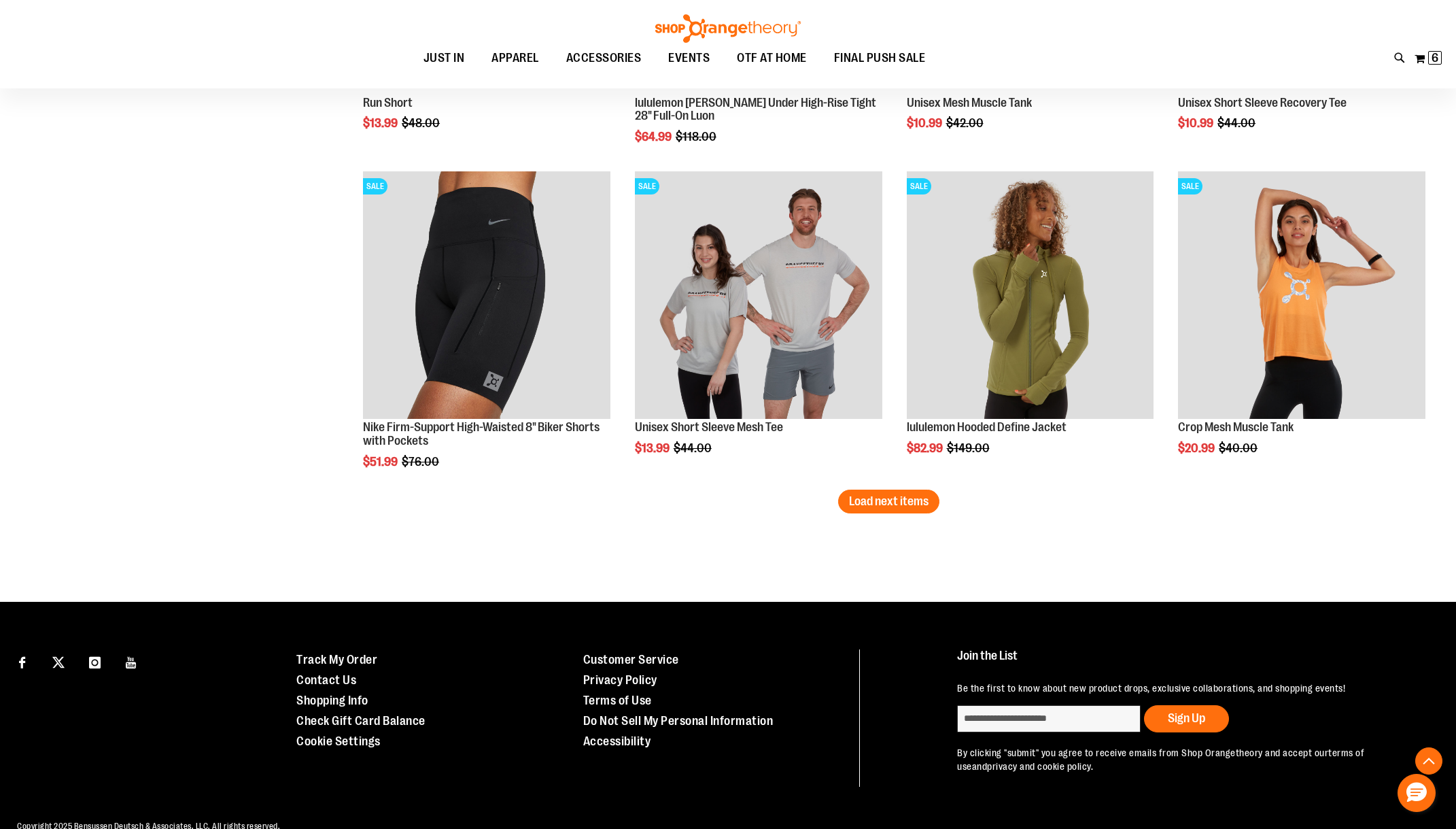
scroll to position [9523, 0]
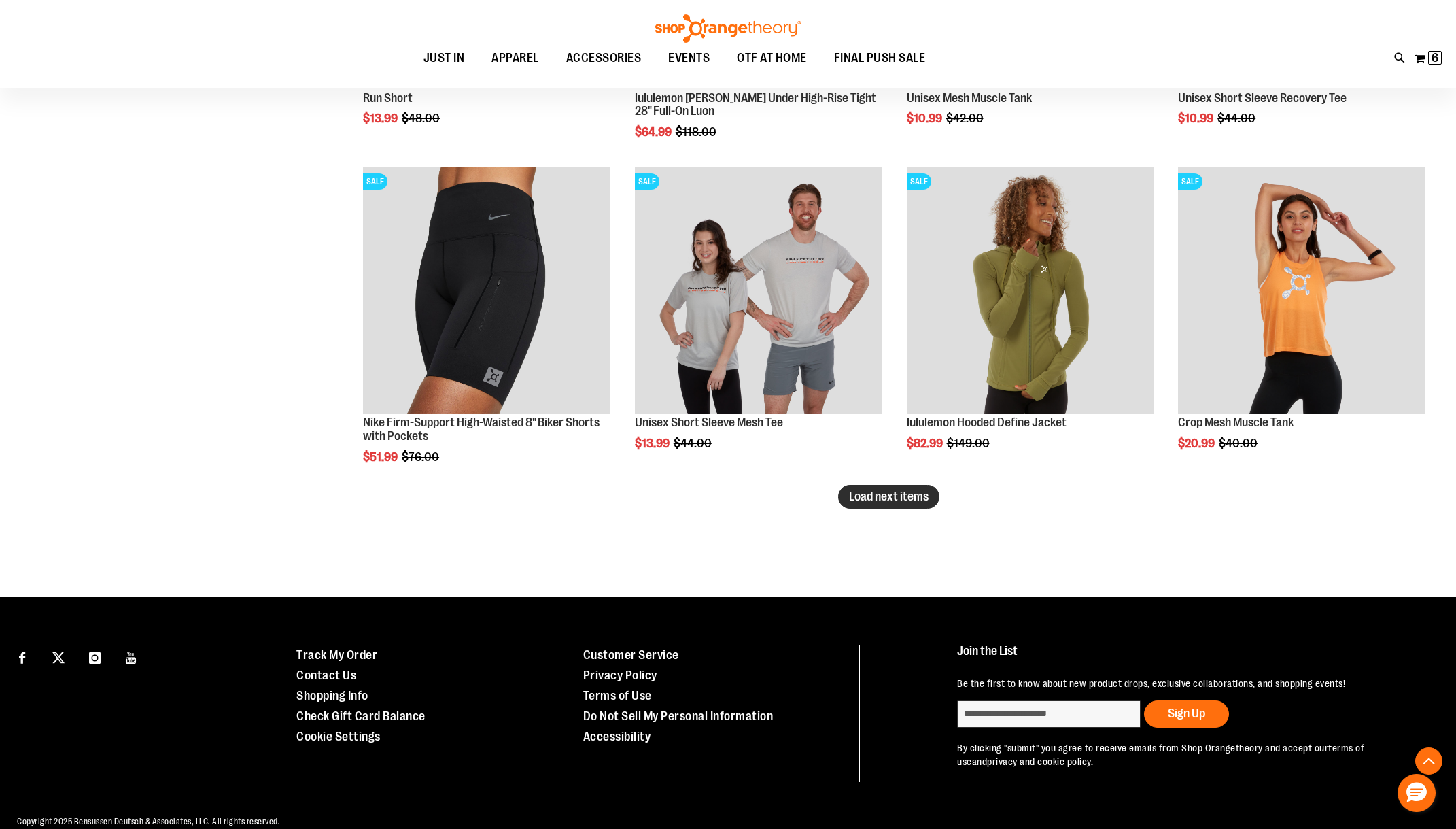
click at [935, 490] on button "Load next items" at bounding box center [888, 496] width 101 height 24
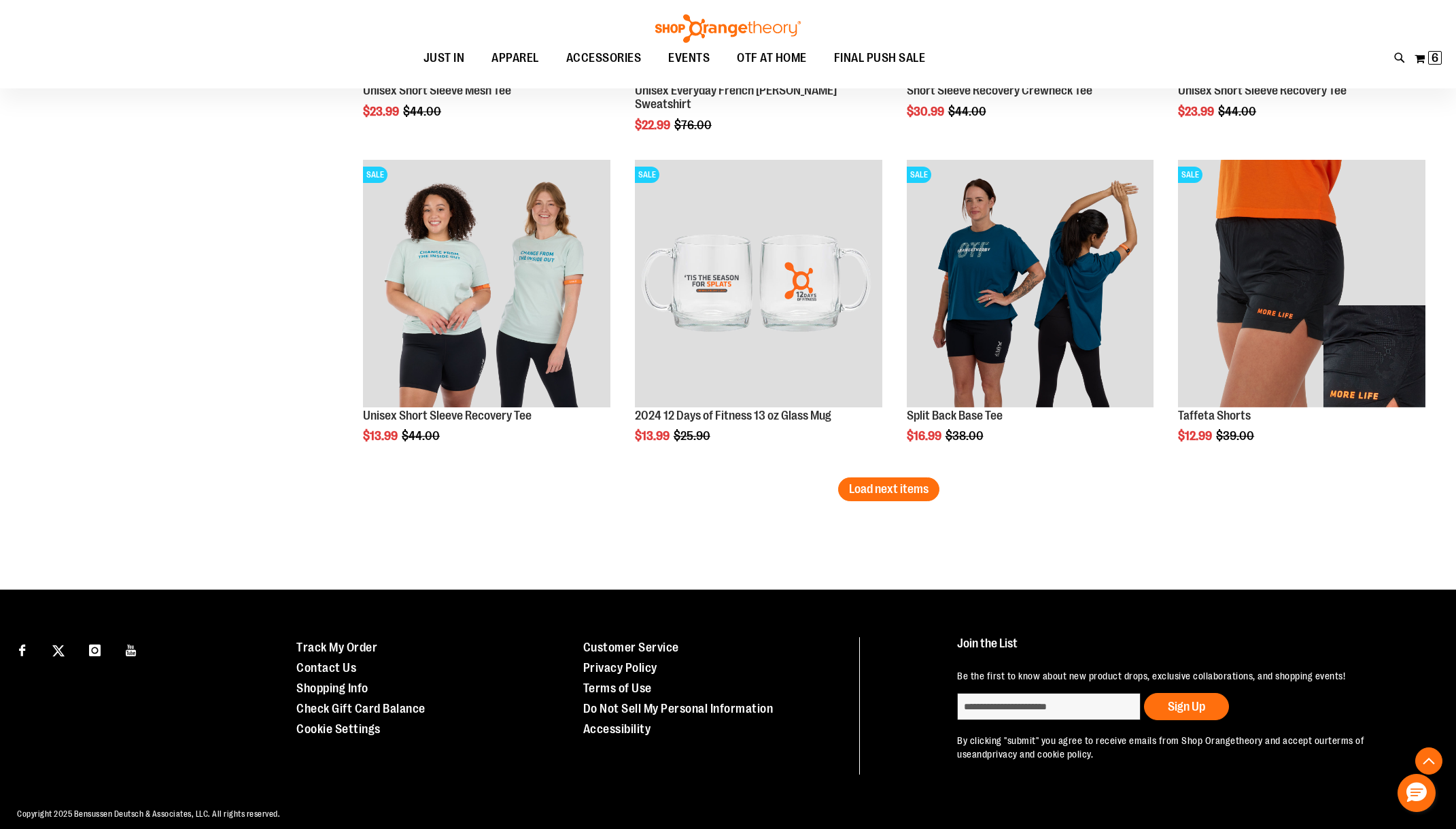
scroll to position [10519, 0]
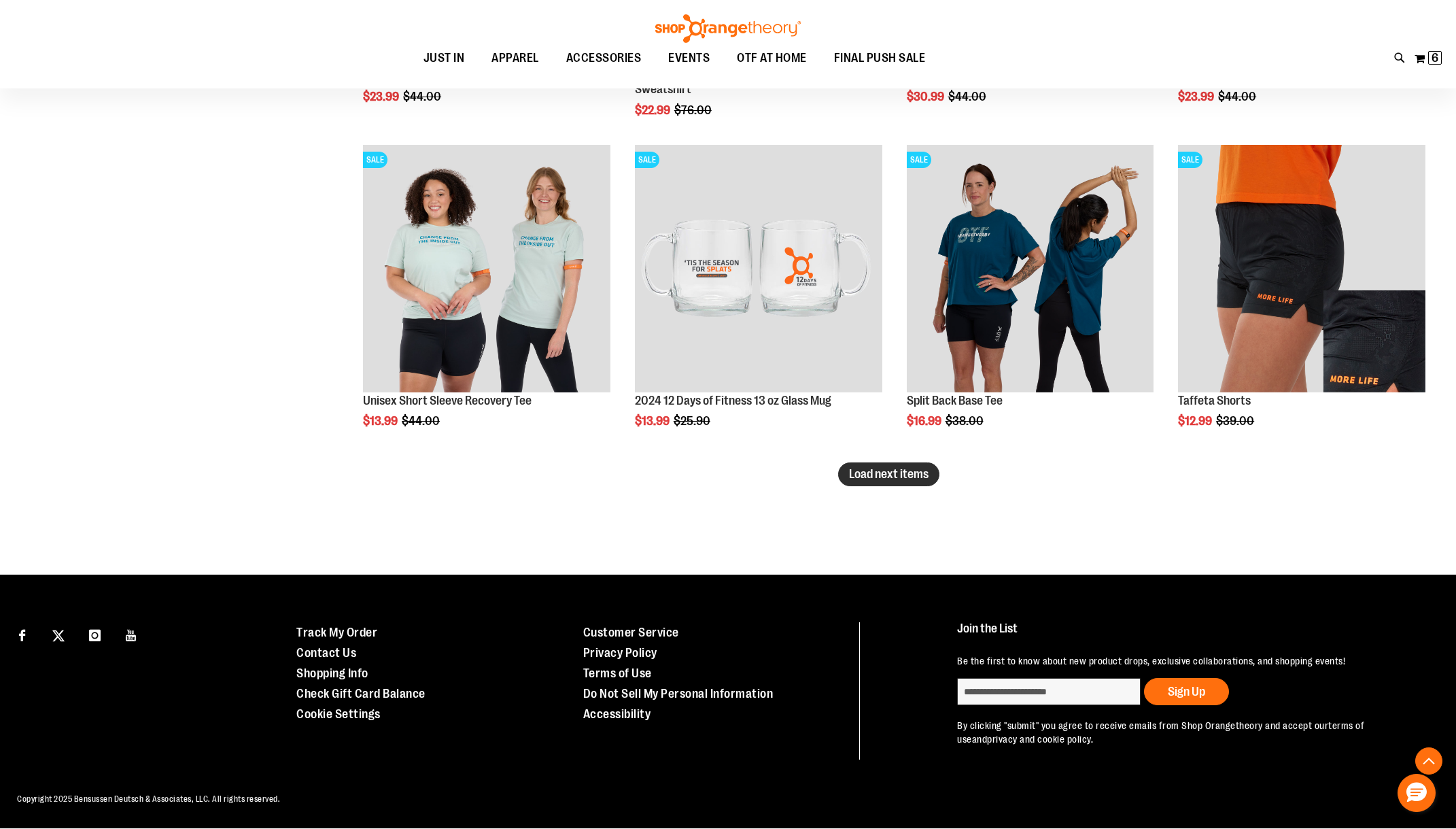
click at [893, 481] on span "Load next items" at bounding box center [889, 474] width 80 height 13
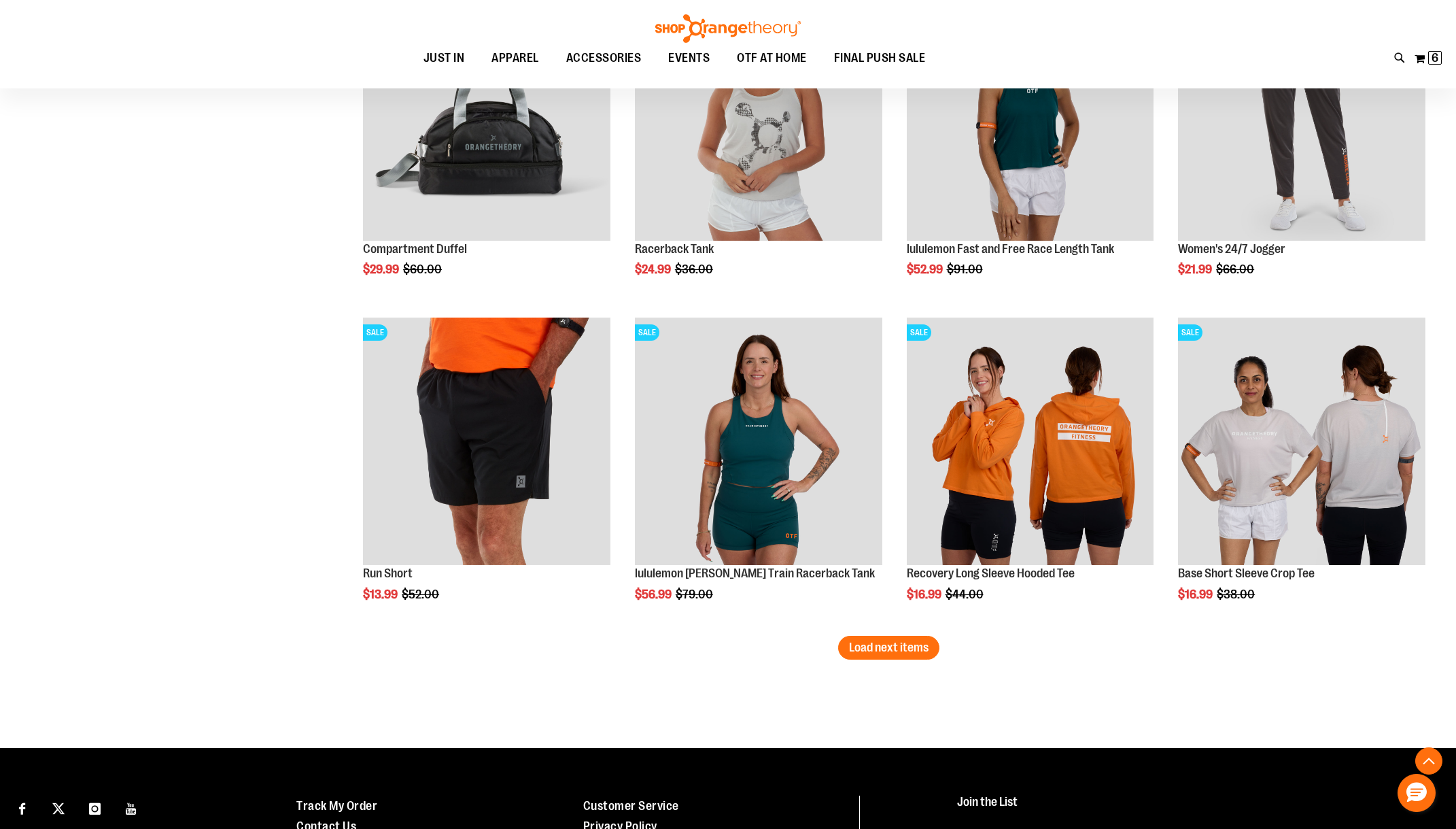
scroll to position [11335, 0]
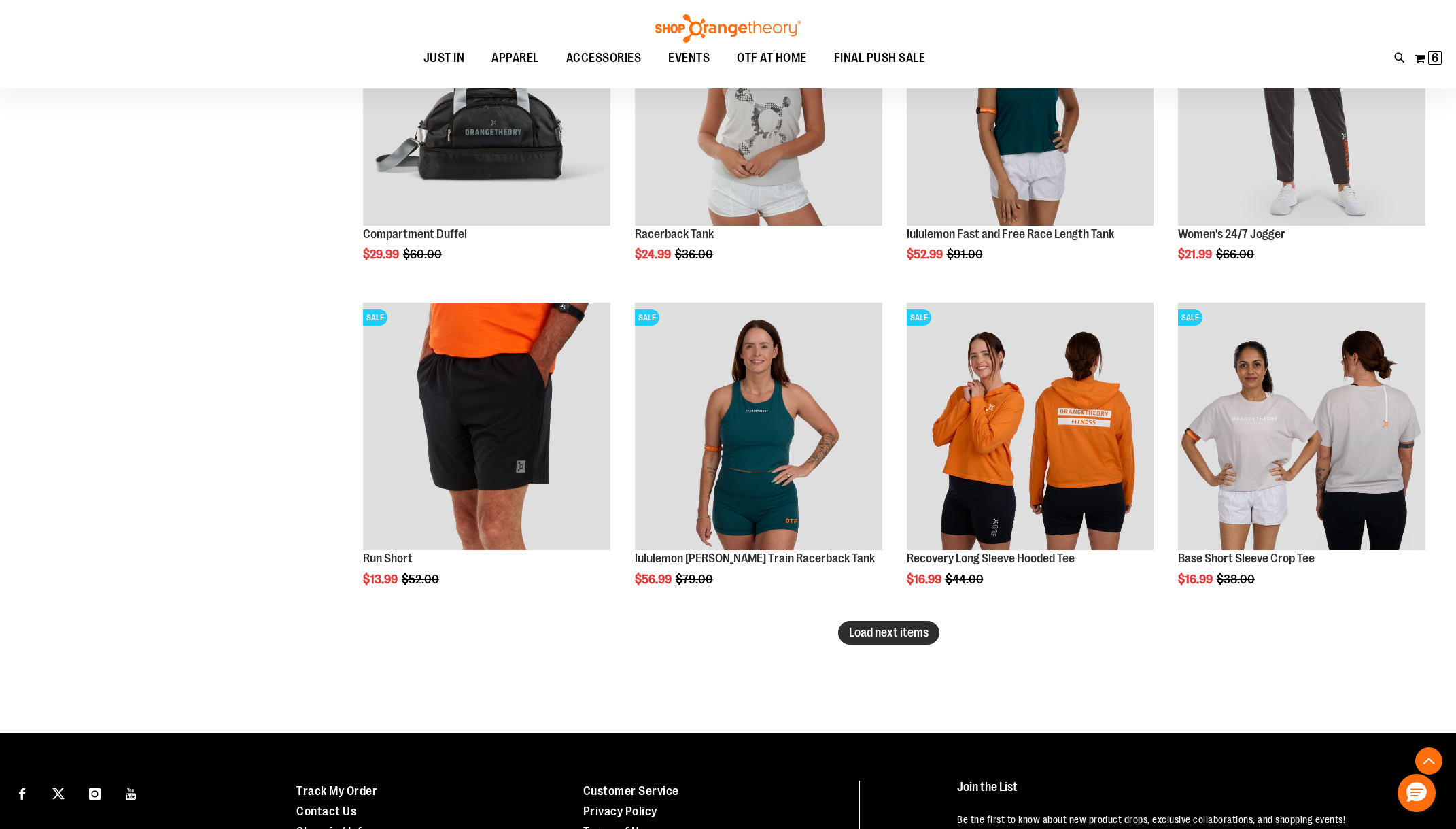
click at [861, 637] on span "Load next items" at bounding box center [889, 632] width 80 height 13
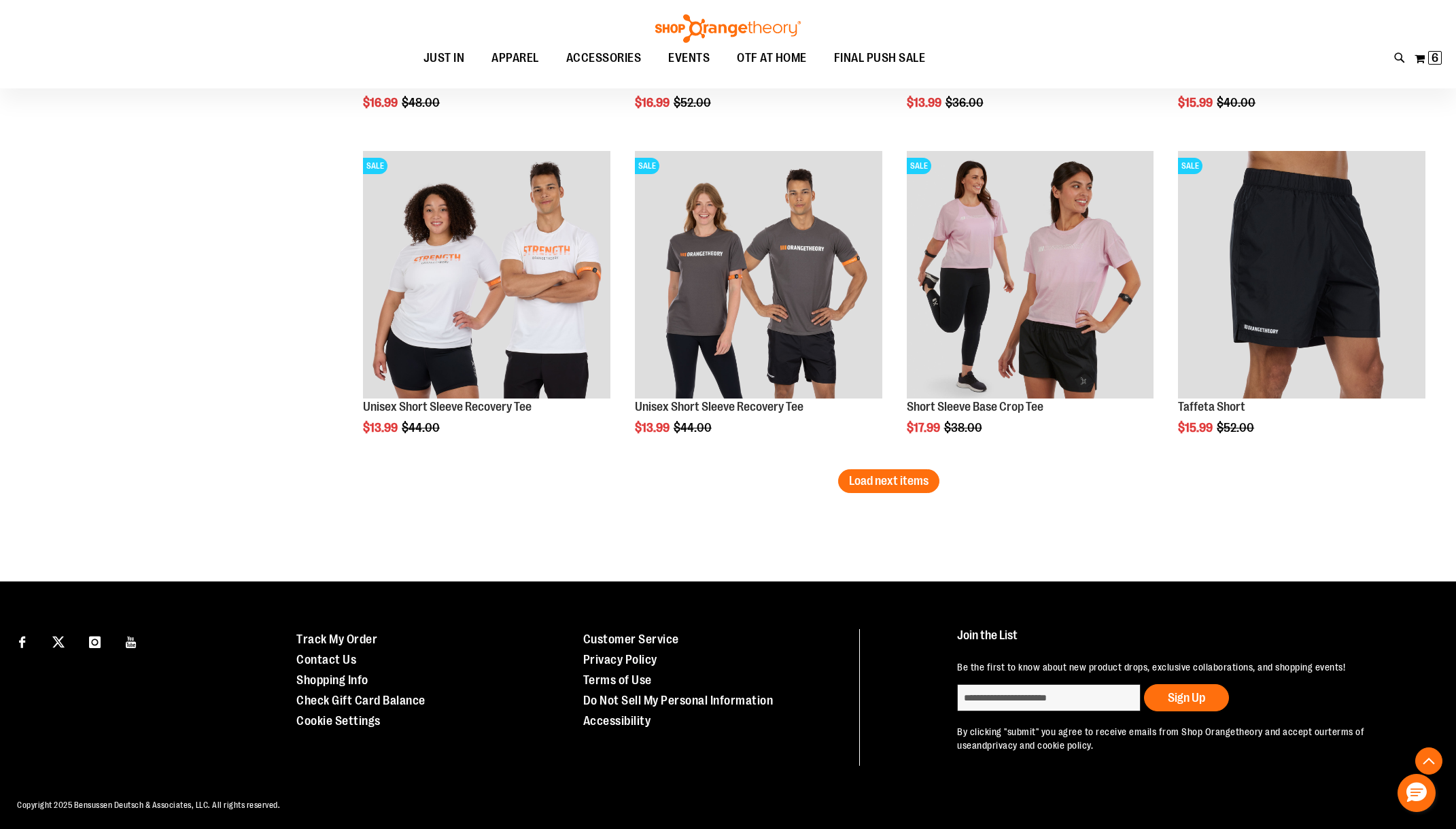
scroll to position [12467, 0]
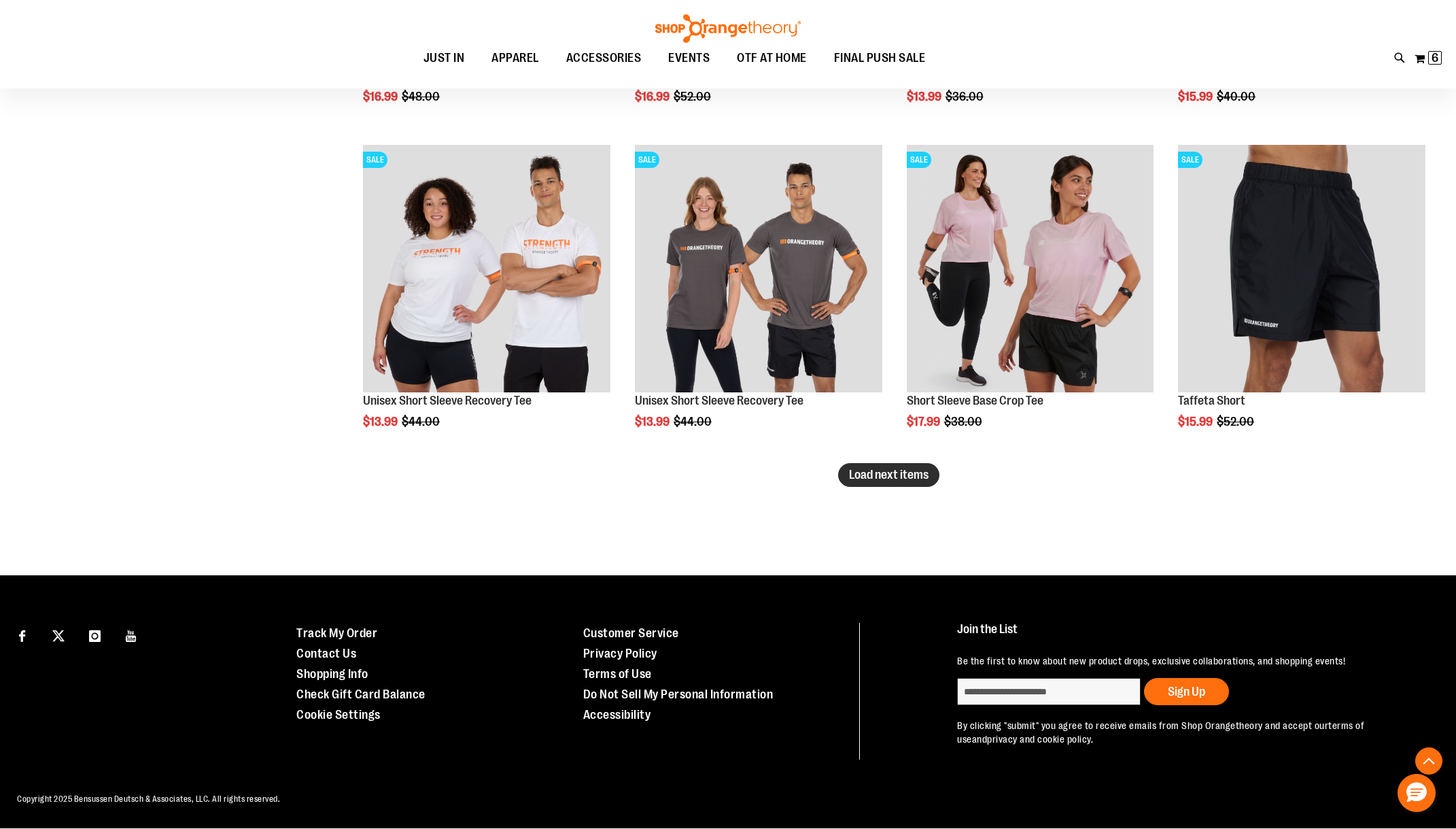
click at [919, 474] on span "Load next items" at bounding box center [889, 474] width 80 height 13
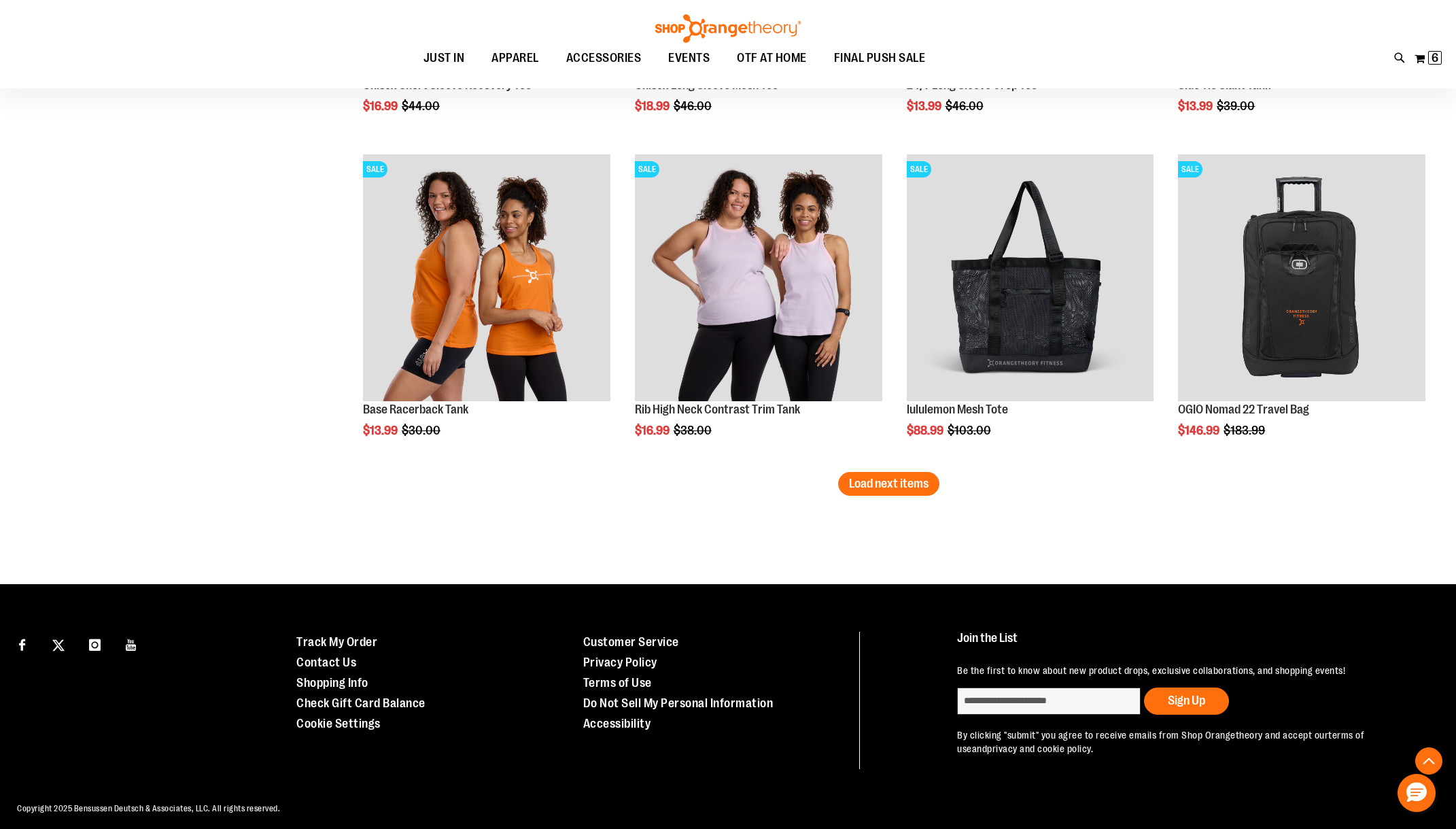
scroll to position [13441, 0]
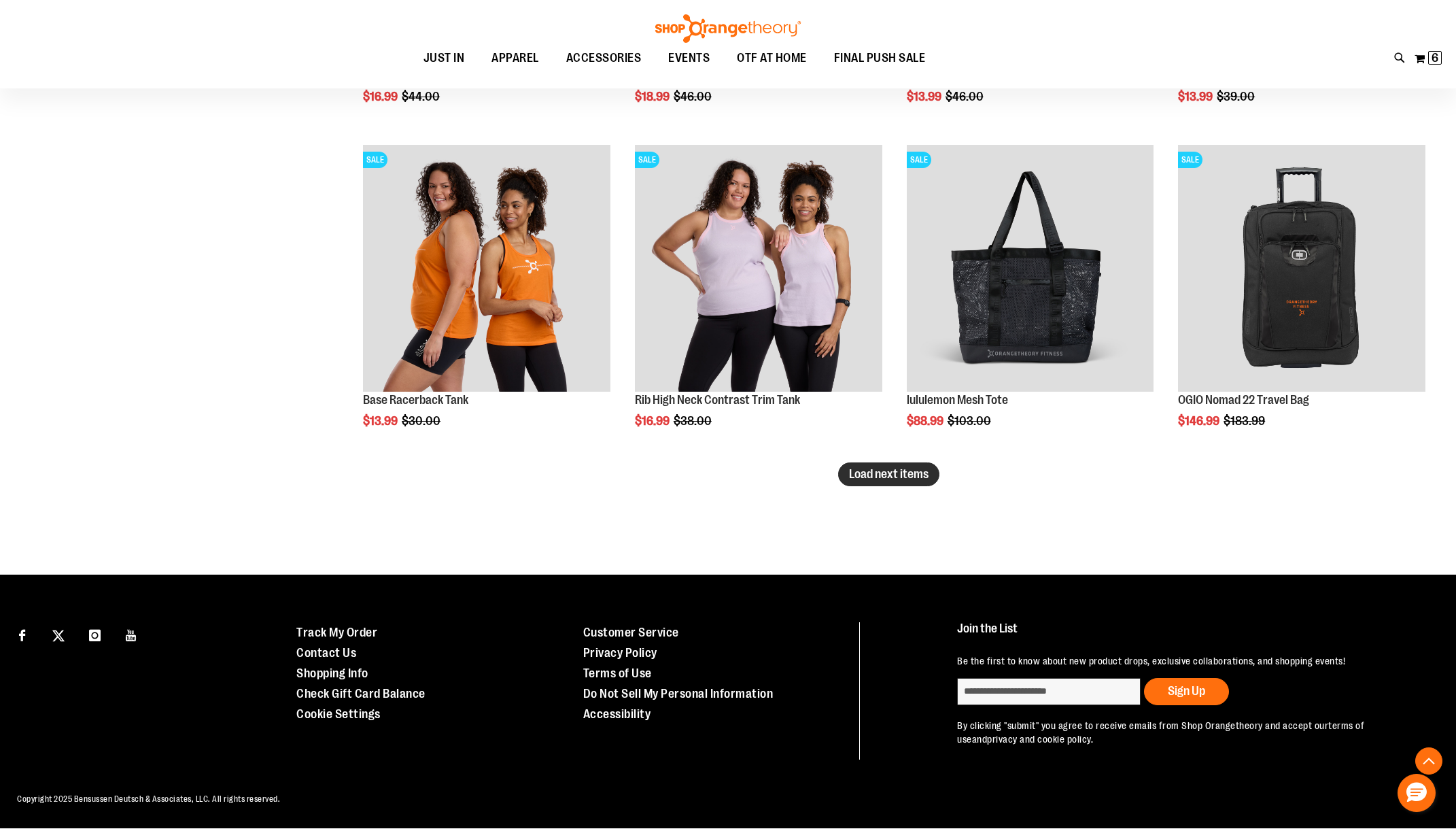
click at [916, 477] on span "Load next items" at bounding box center [889, 474] width 80 height 13
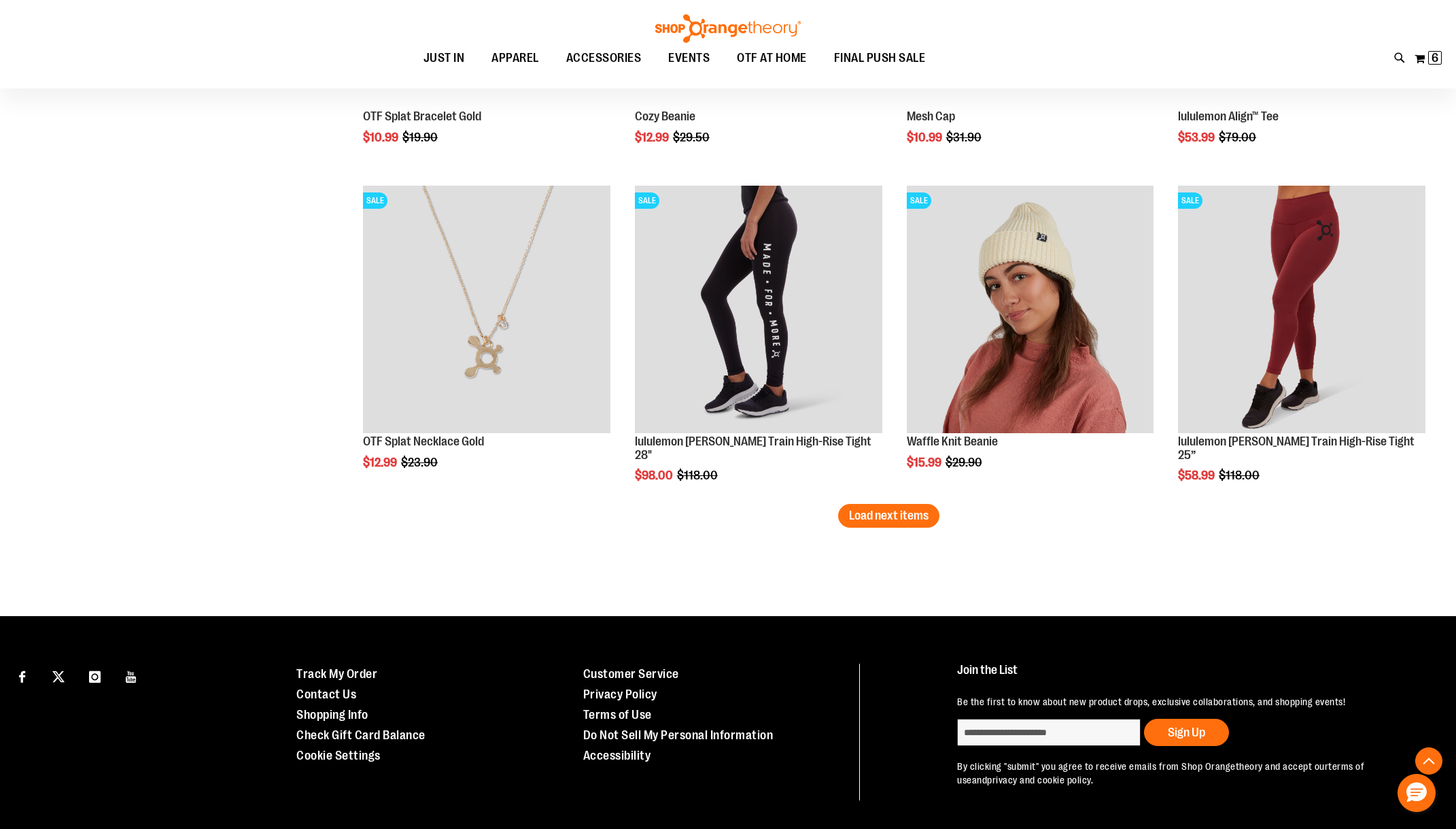
scroll to position [14392, 0]
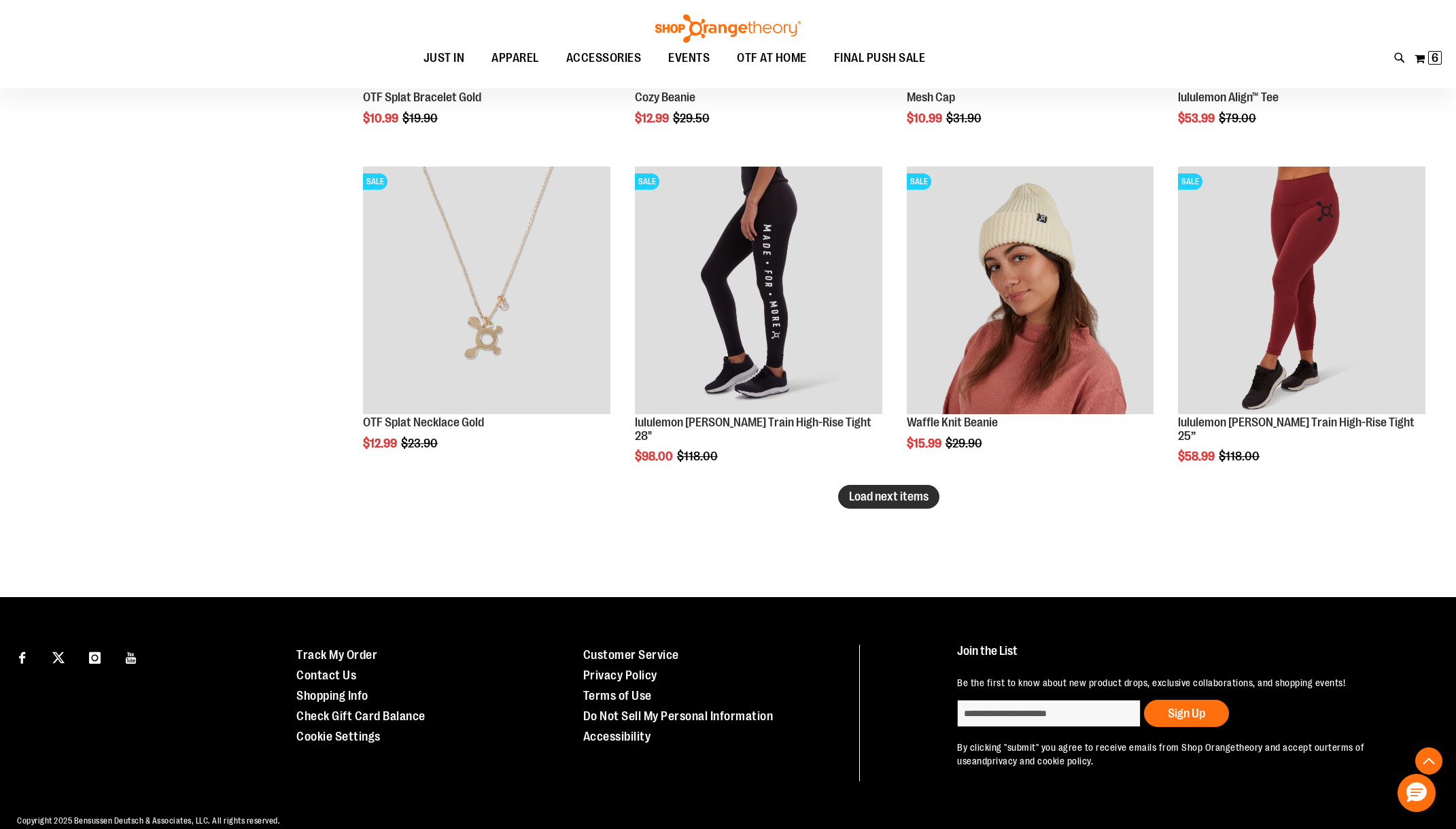
click at [920, 502] on span "Load next items" at bounding box center [889, 496] width 80 height 13
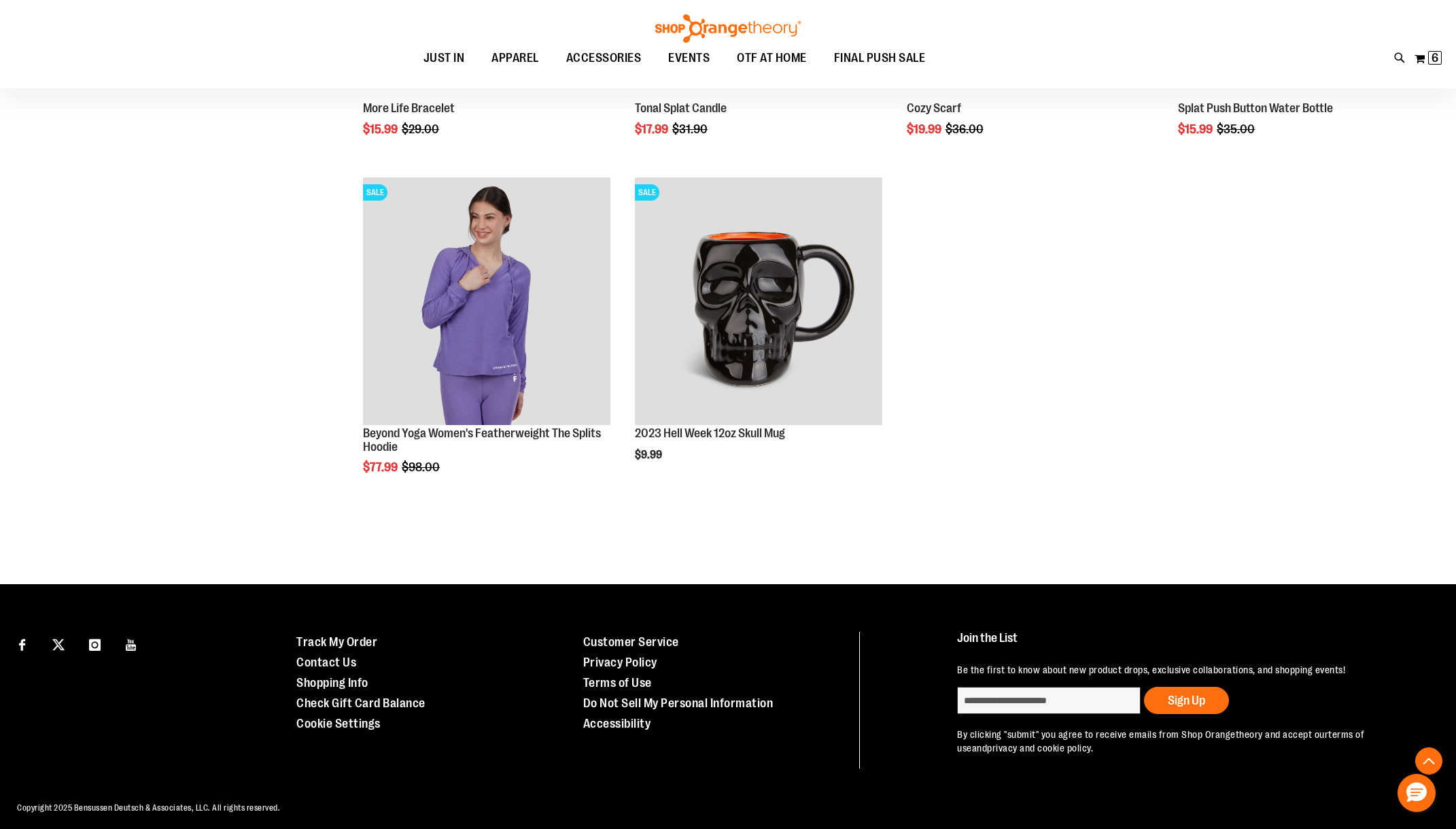
scroll to position [15041, 0]
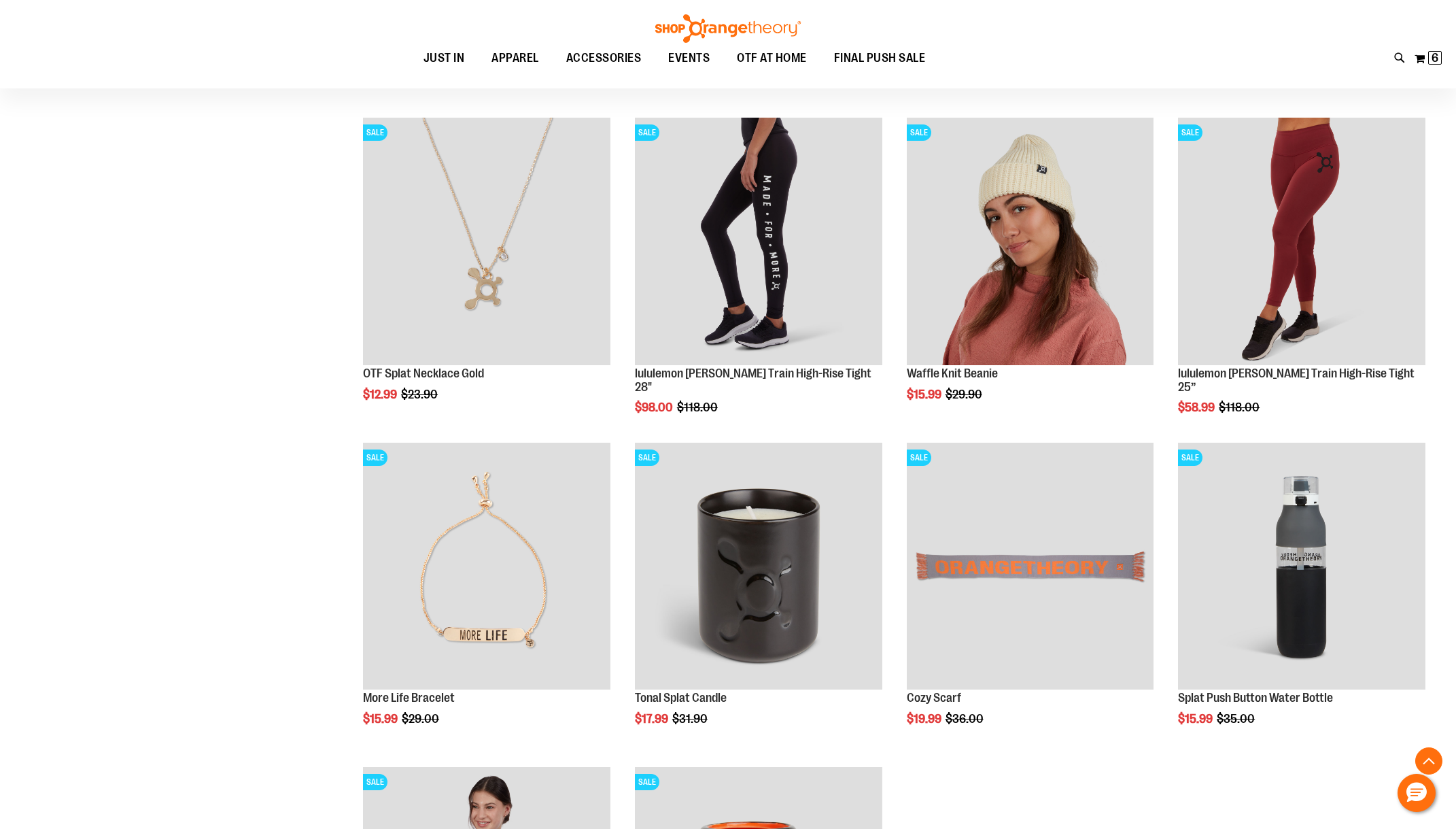
scroll to position [14225, 0]
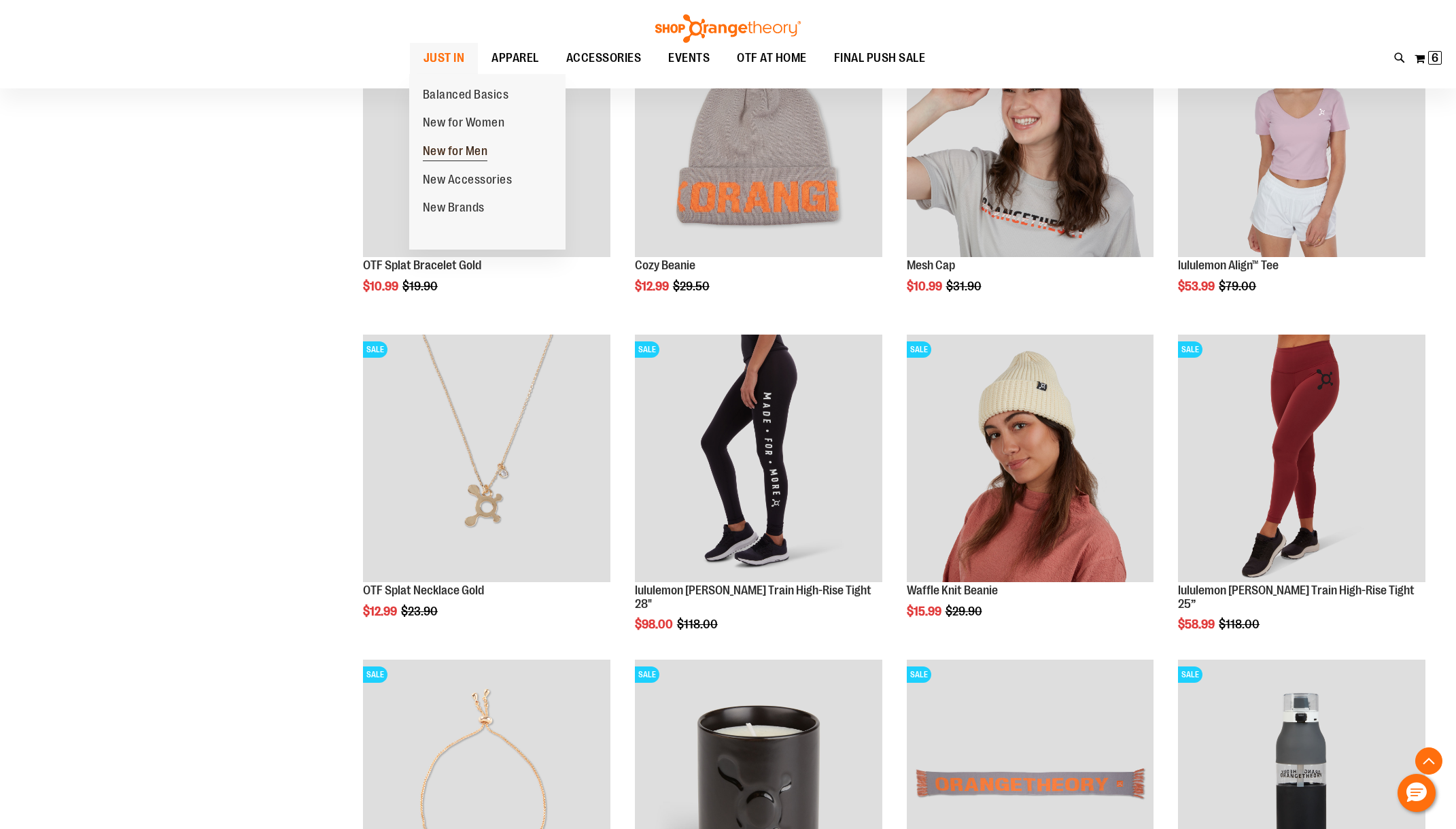
click at [442, 147] on span "New for Men" at bounding box center [455, 152] width 65 height 17
click at [426, 147] on span "New for Men" at bounding box center [455, 152] width 65 height 17
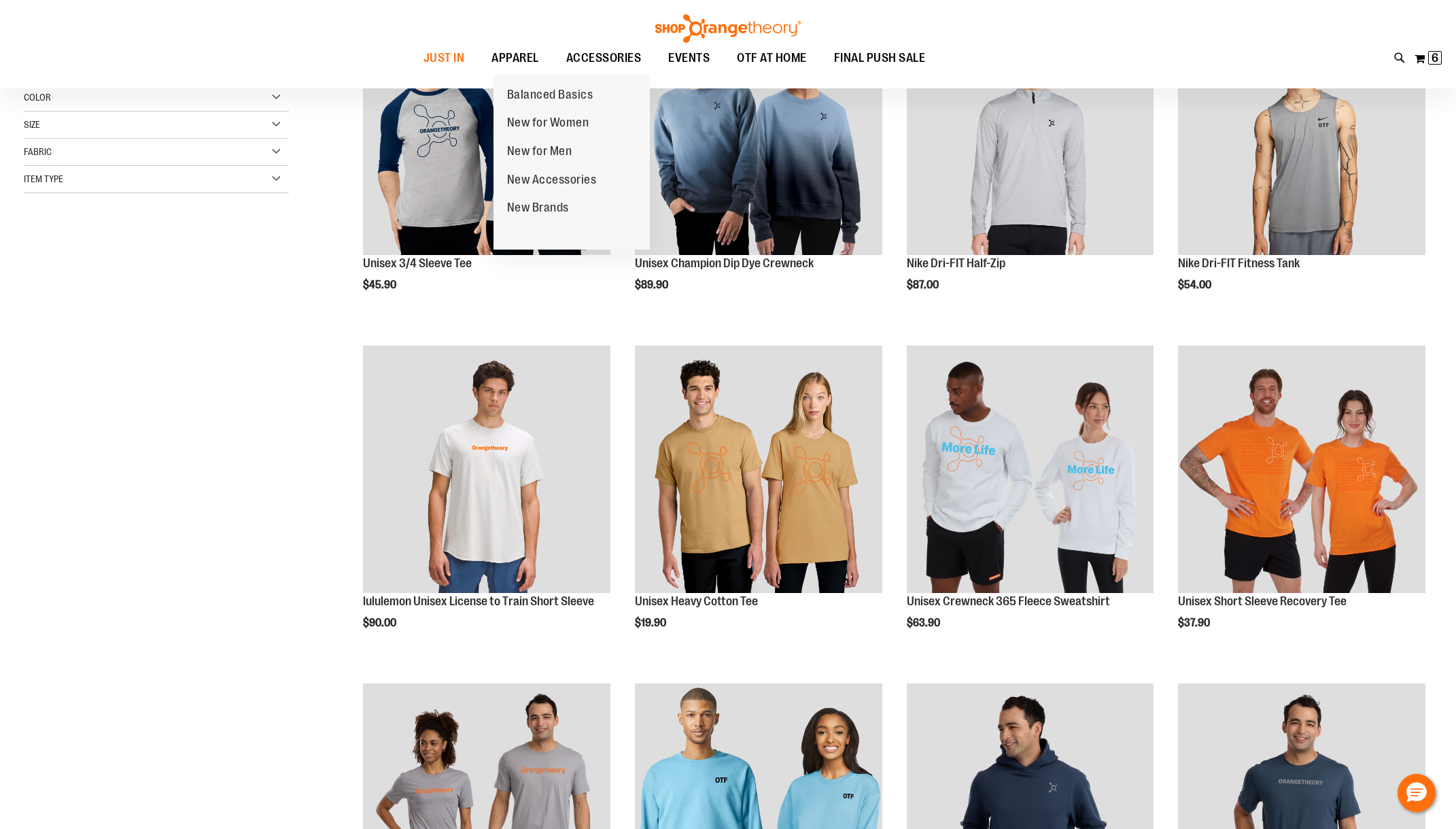
scroll to position [271, 0]
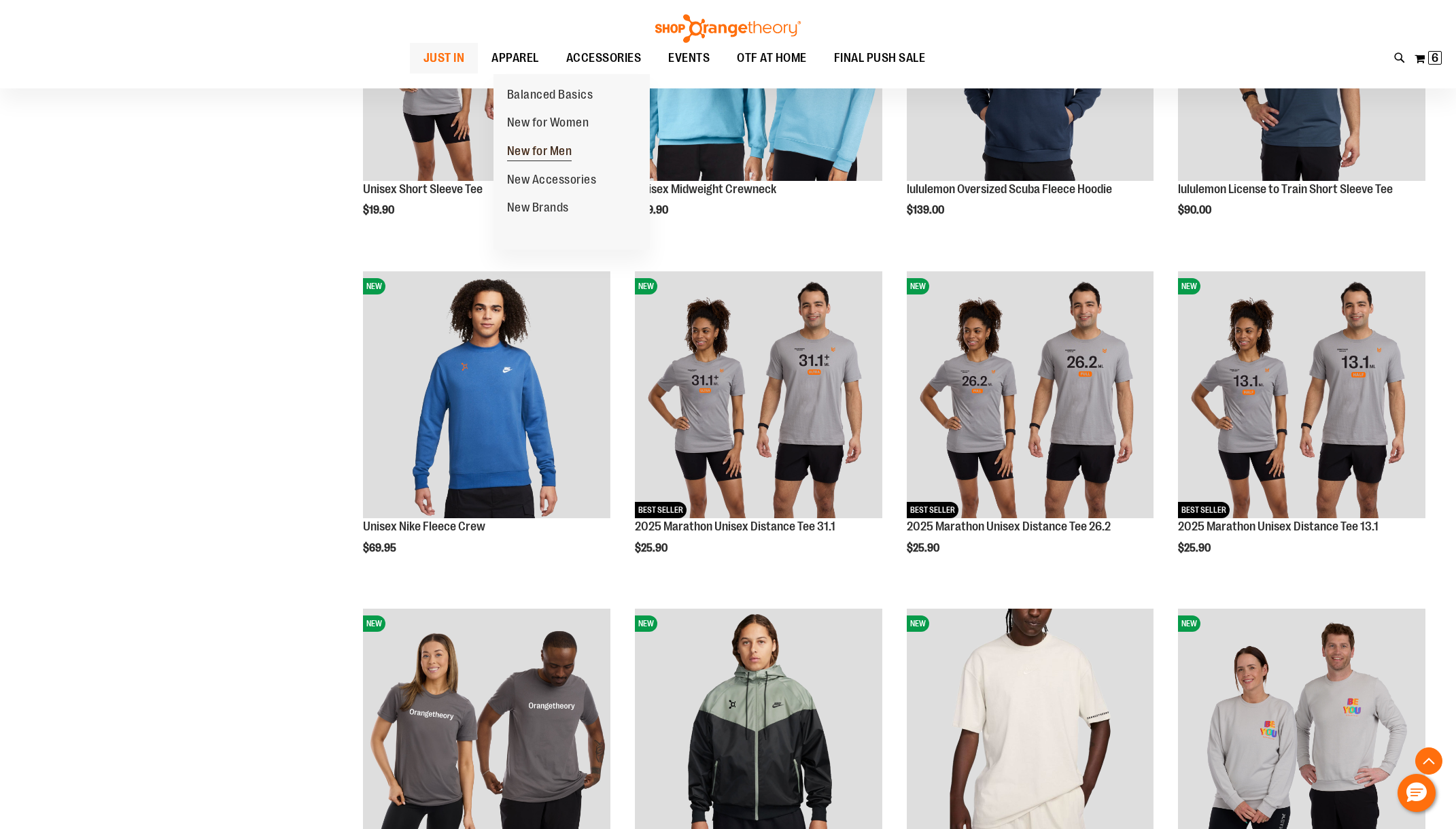
scroll to position [679, 0]
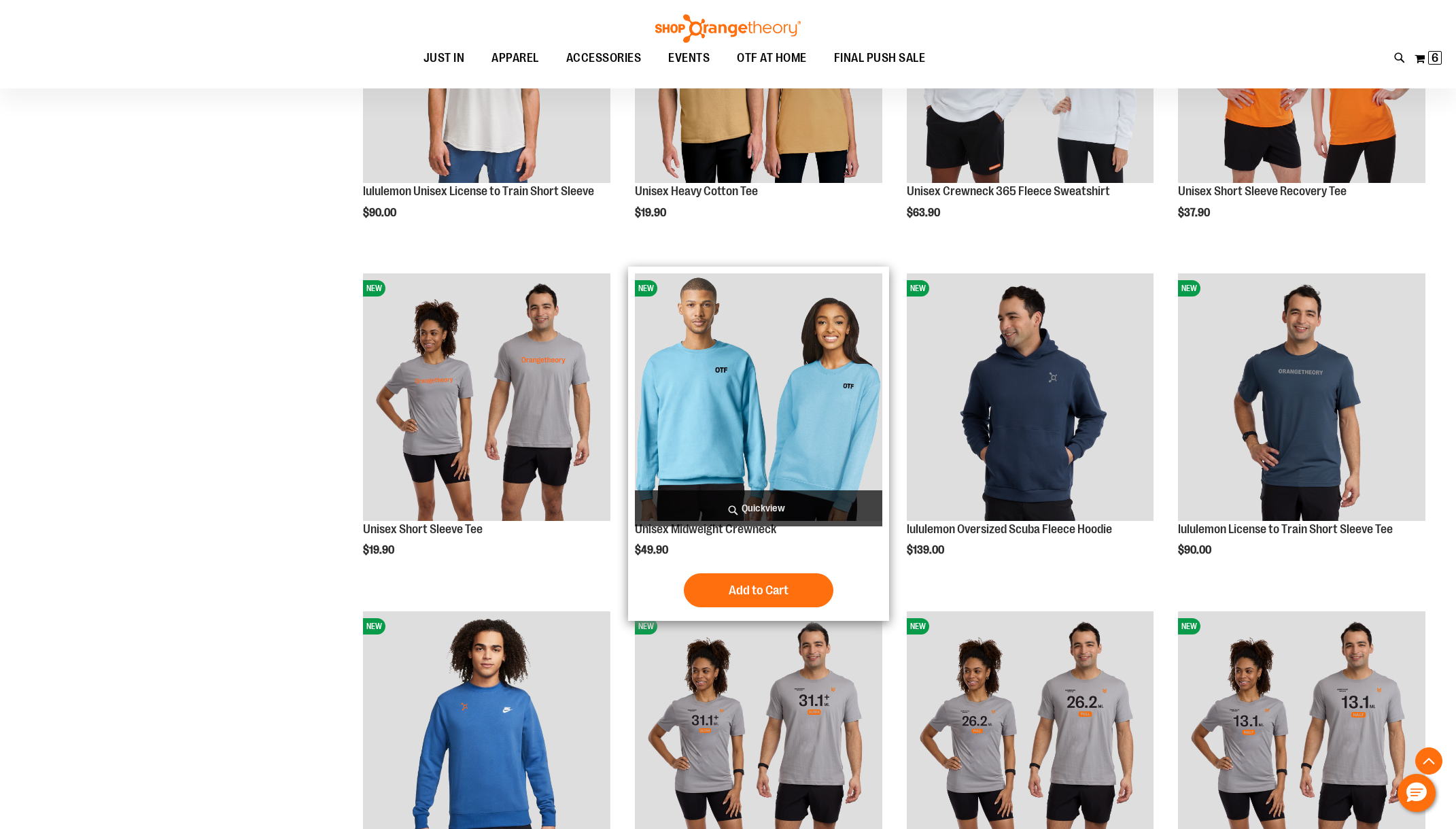
type input "**********"
click at [700, 341] on img "product" at bounding box center [759, 397] width 247 height 247
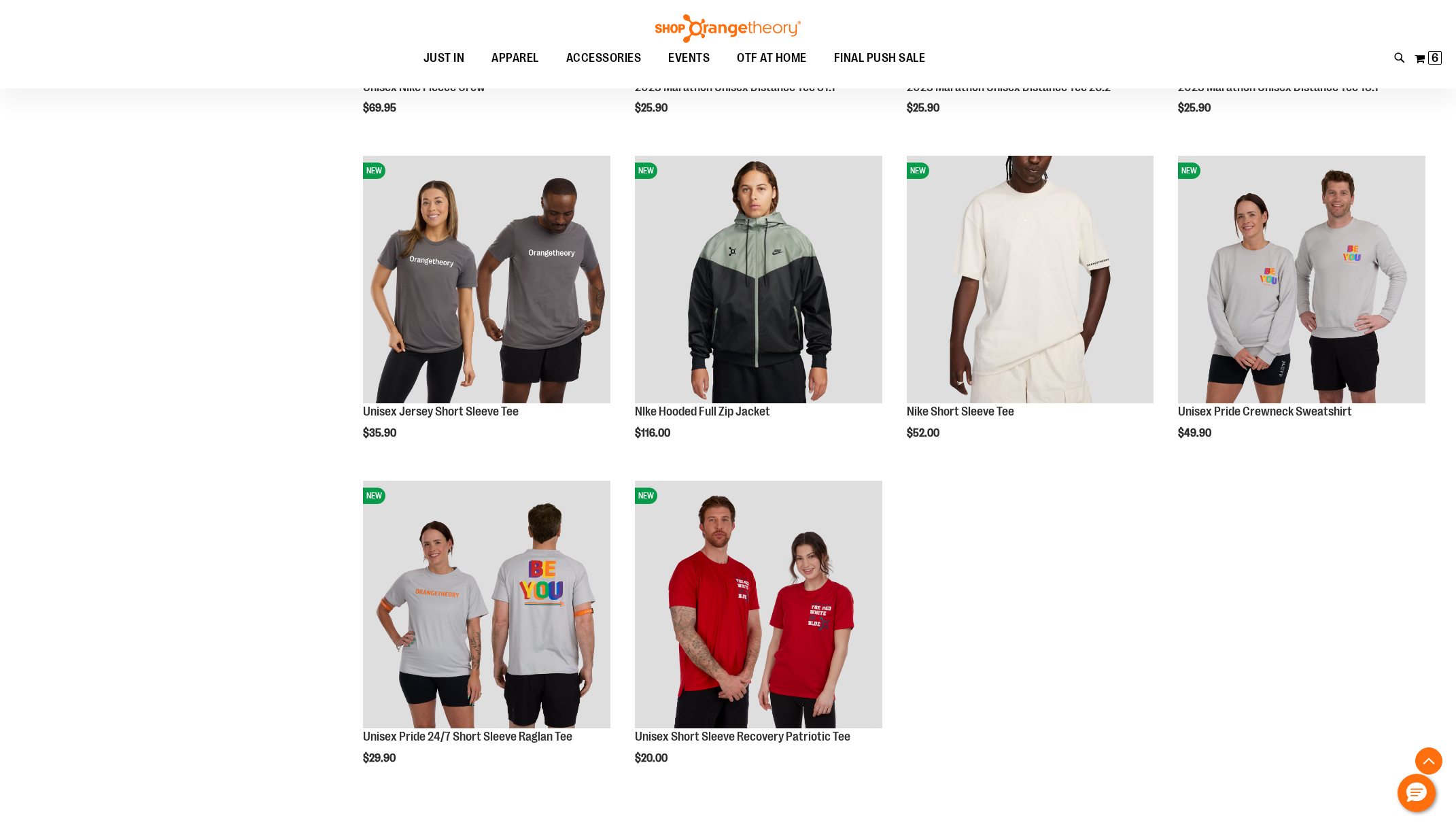
scroll to position [1344, 0]
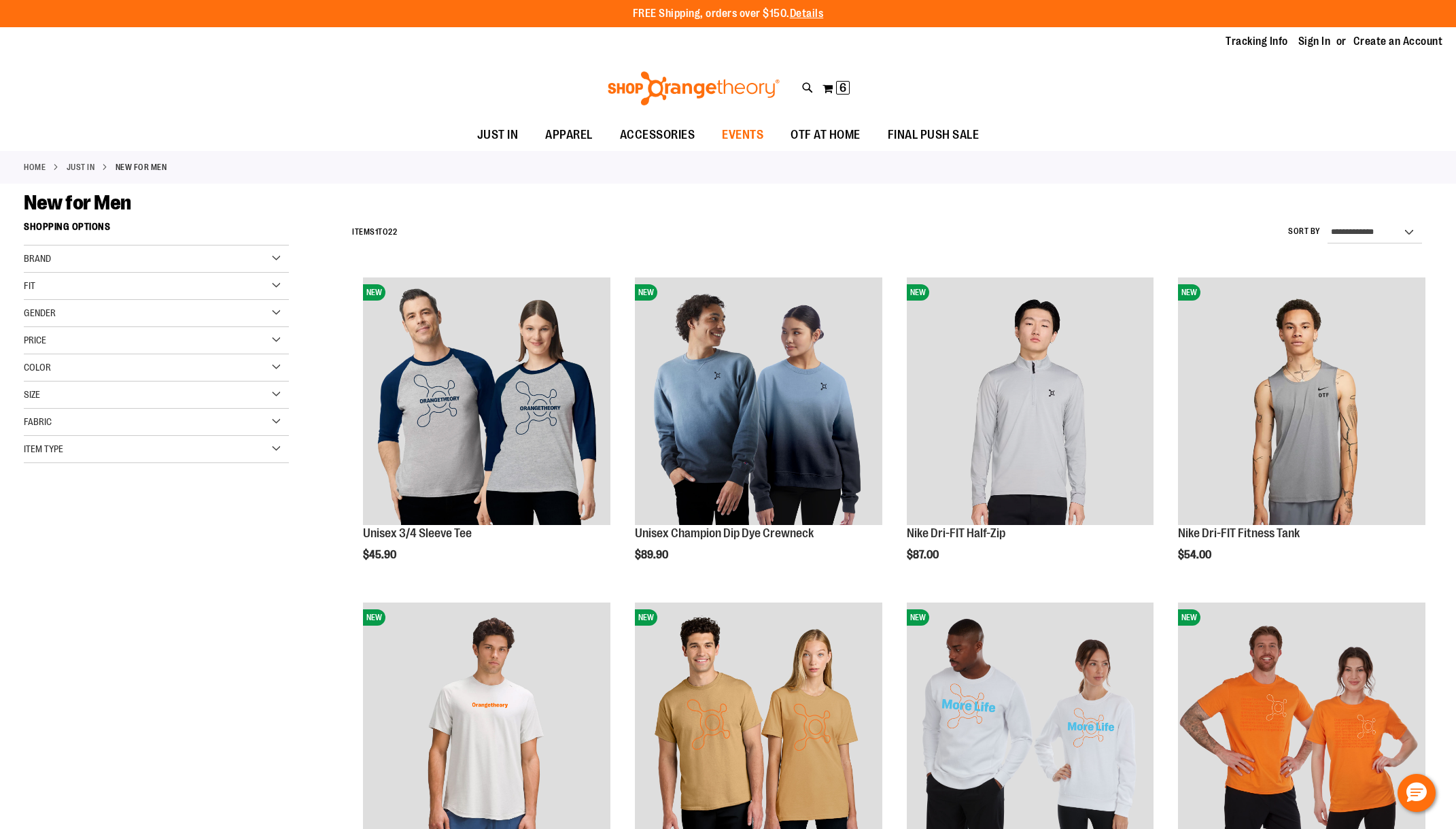
type input "**********"
click at [753, 134] on span "EVENTS" at bounding box center [742, 135] width 42 height 30
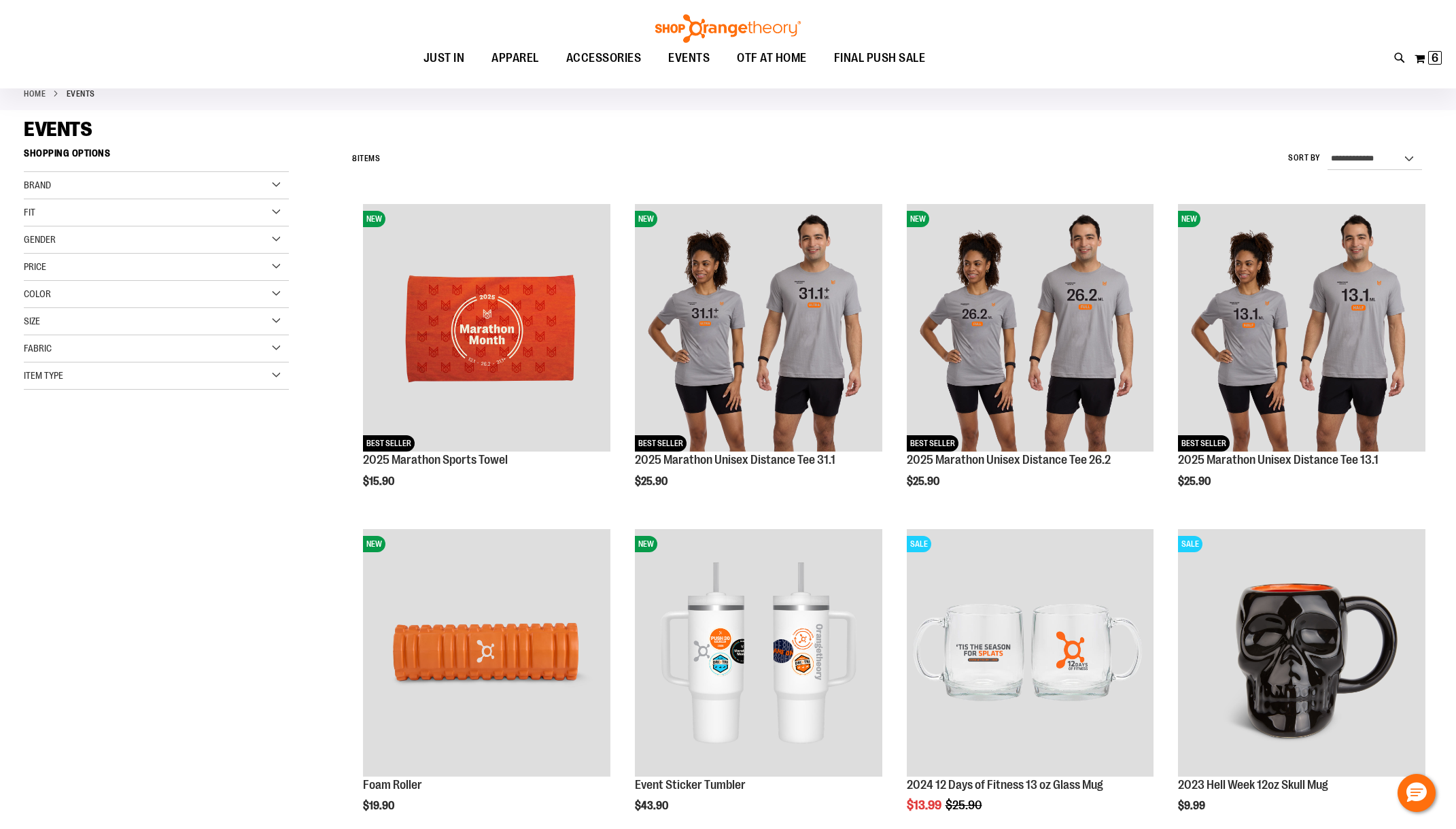
scroll to position [68, 0]
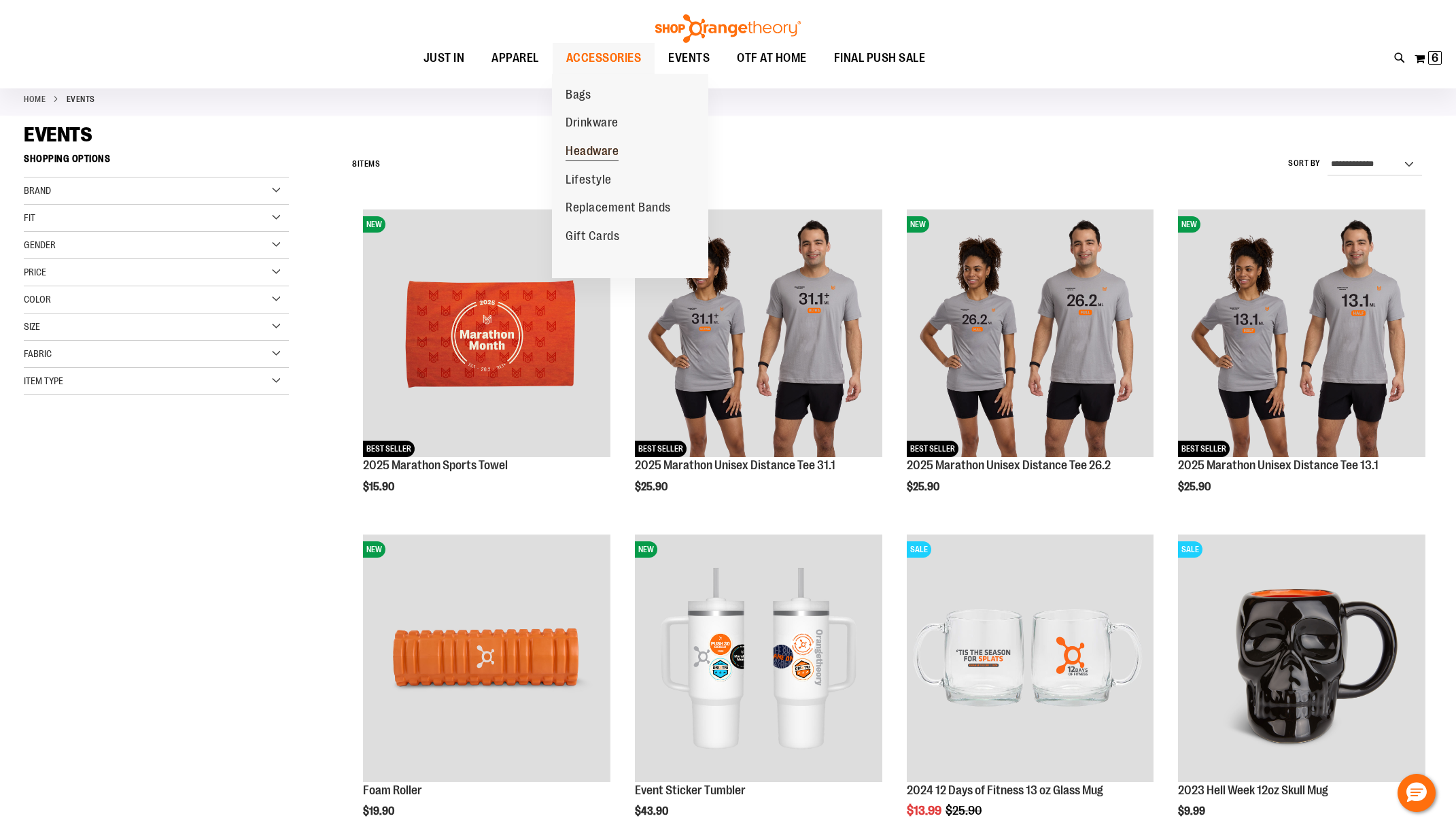
type input "**********"
click at [578, 153] on span "Headware" at bounding box center [593, 152] width 53 height 17
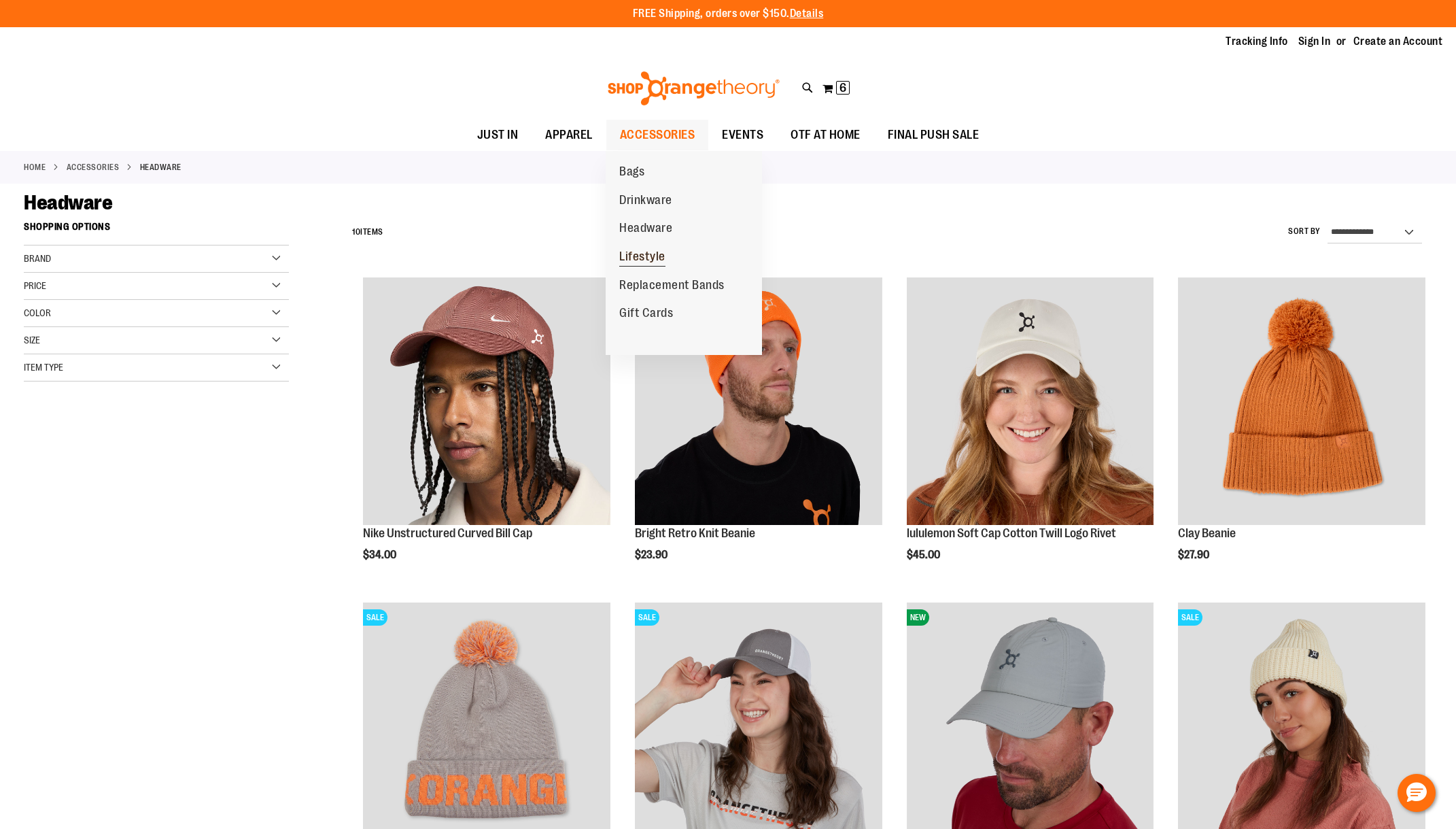
type input "**********"
click at [637, 256] on span "Lifestyle" at bounding box center [642, 258] width 46 height 17
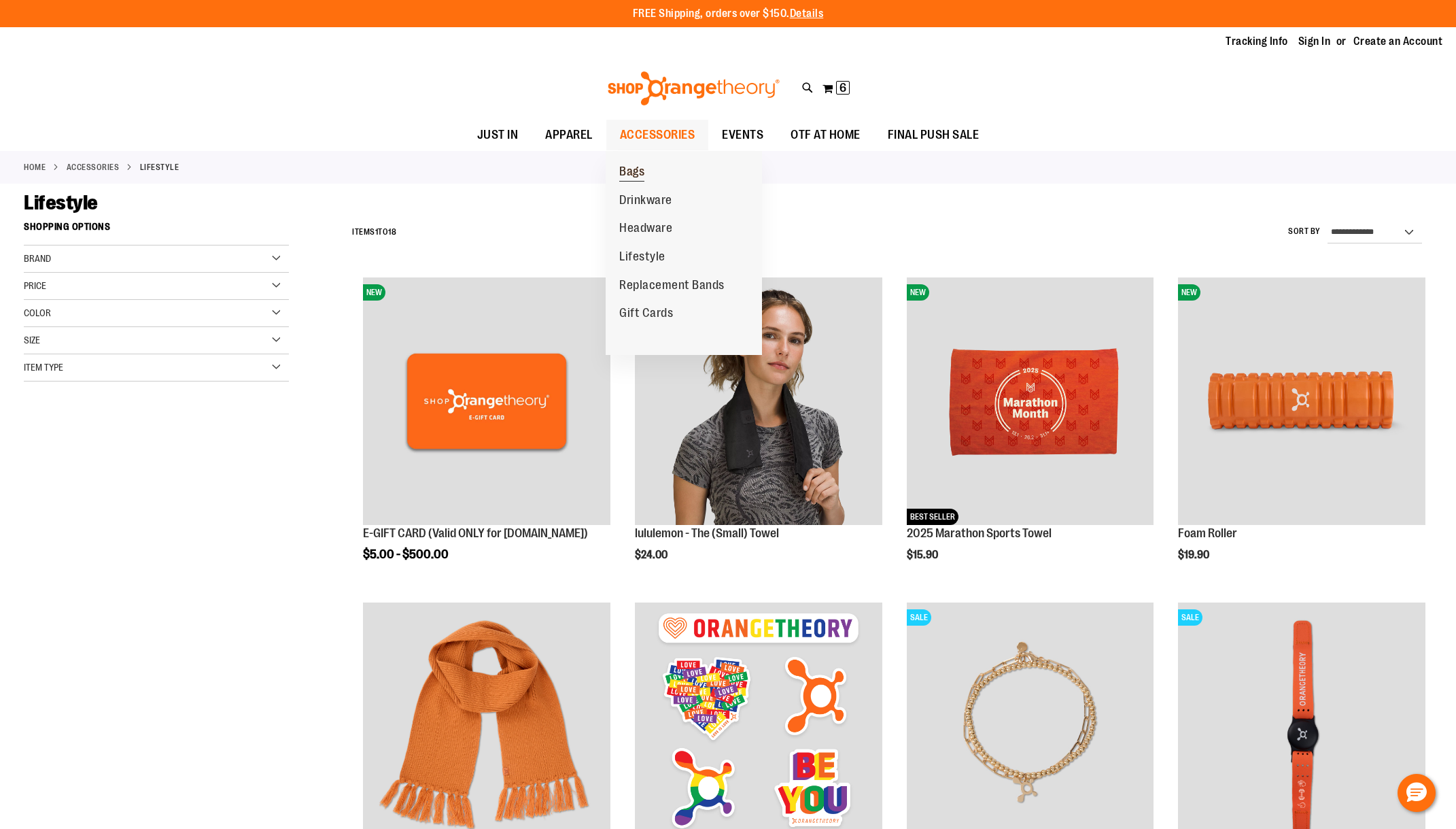
type input "**********"
click at [633, 172] on span "Bags" at bounding box center [632, 172] width 25 height 17
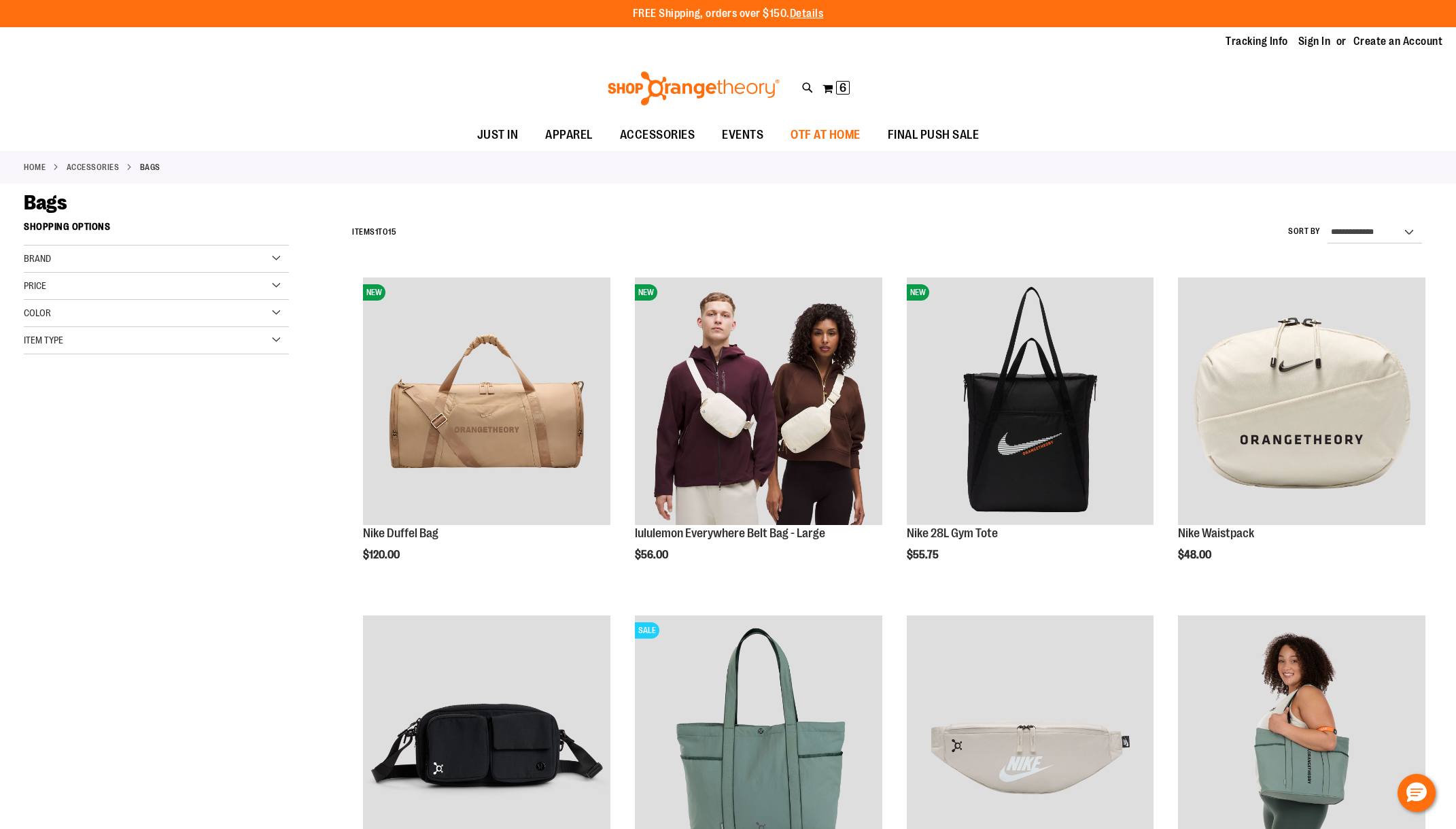
type input "**********"
click at [823, 132] on span "OTF AT HOME" at bounding box center [825, 135] width 70 height 30
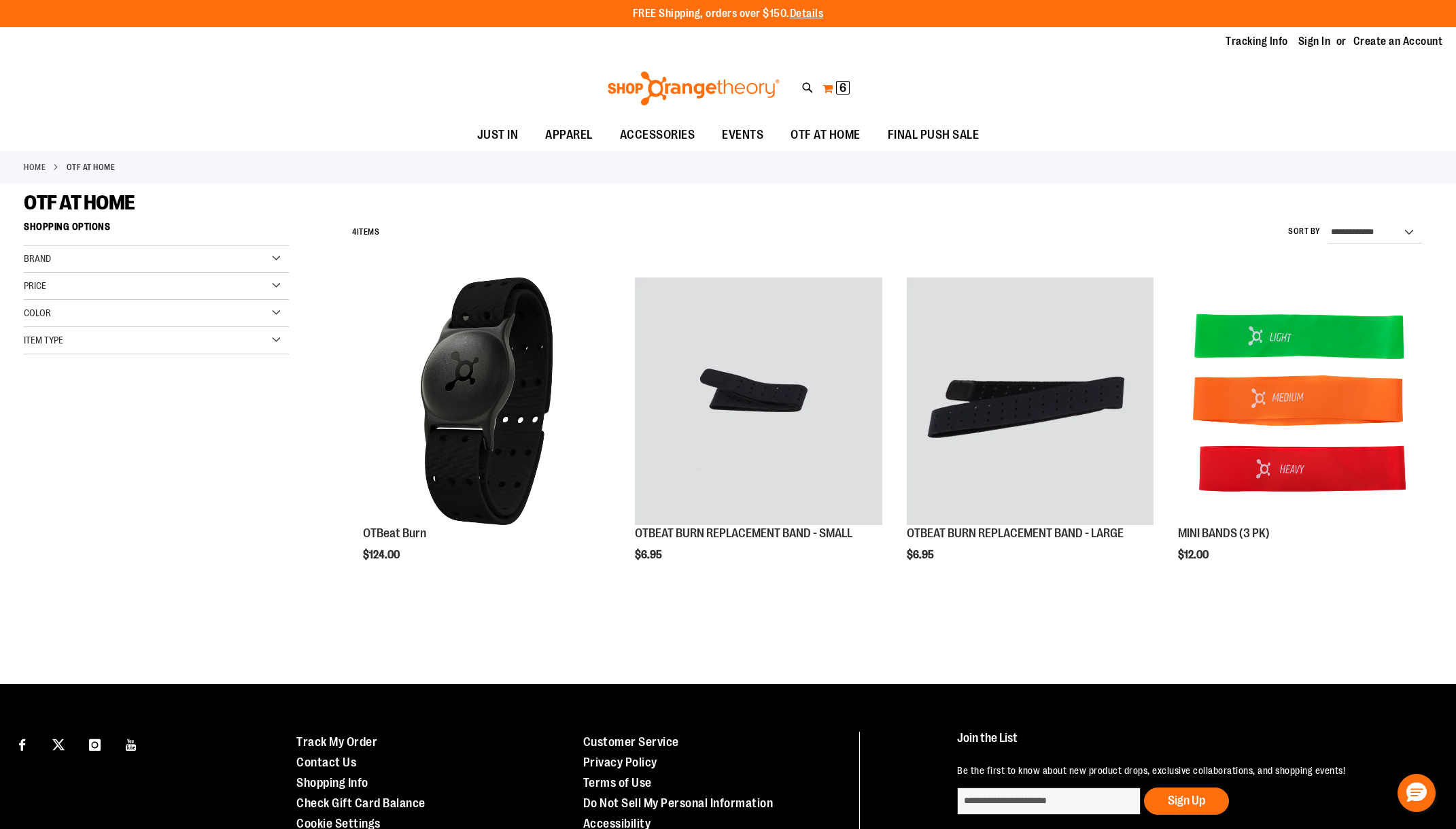
type input "**********"
click at [839, 88] on span "6" at bounding box center [843, 87] width 7 height 13
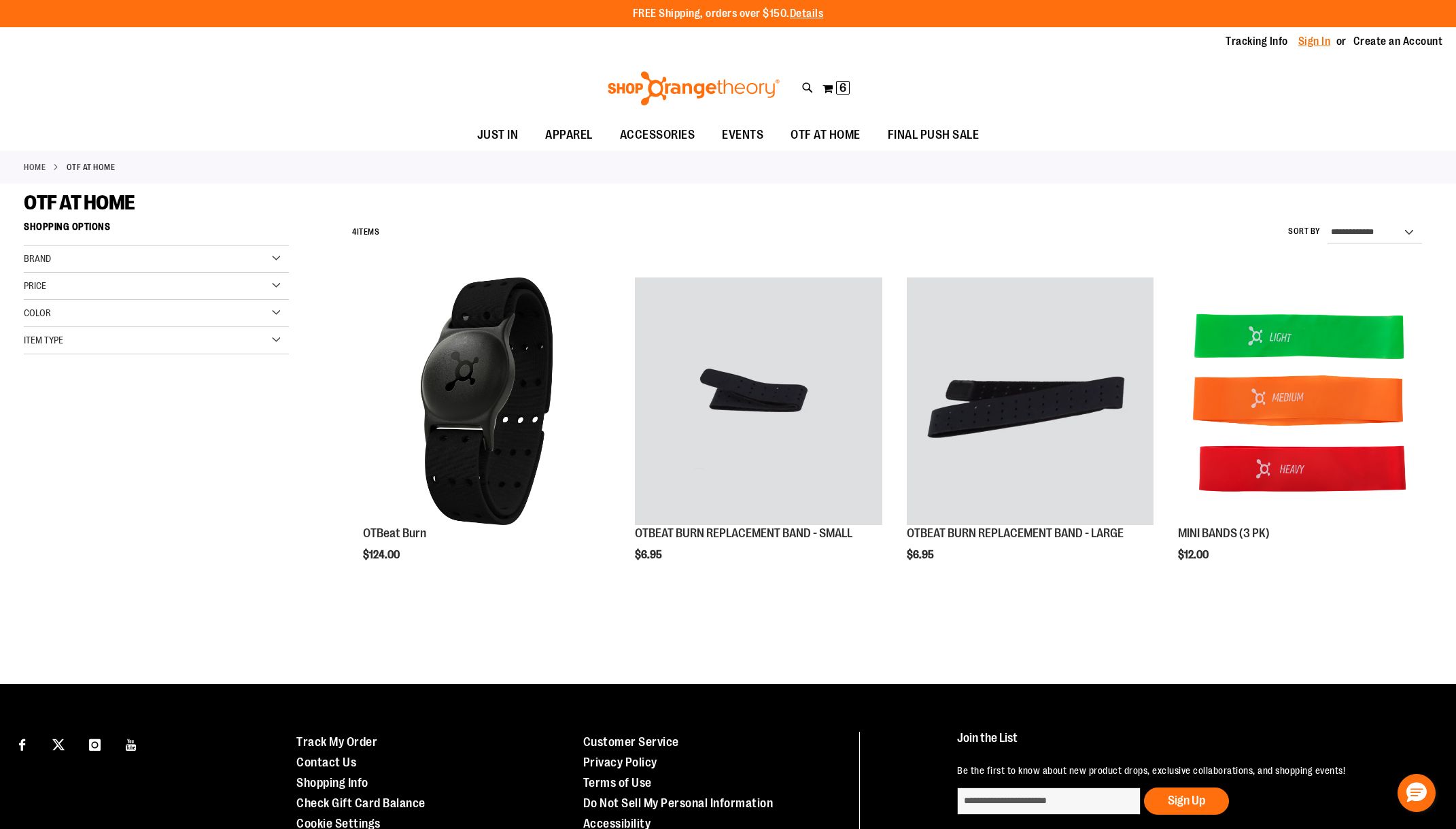
click at [1317, 41] on link "Sign In" at bounding box center [1314, 41] width 33 height 15
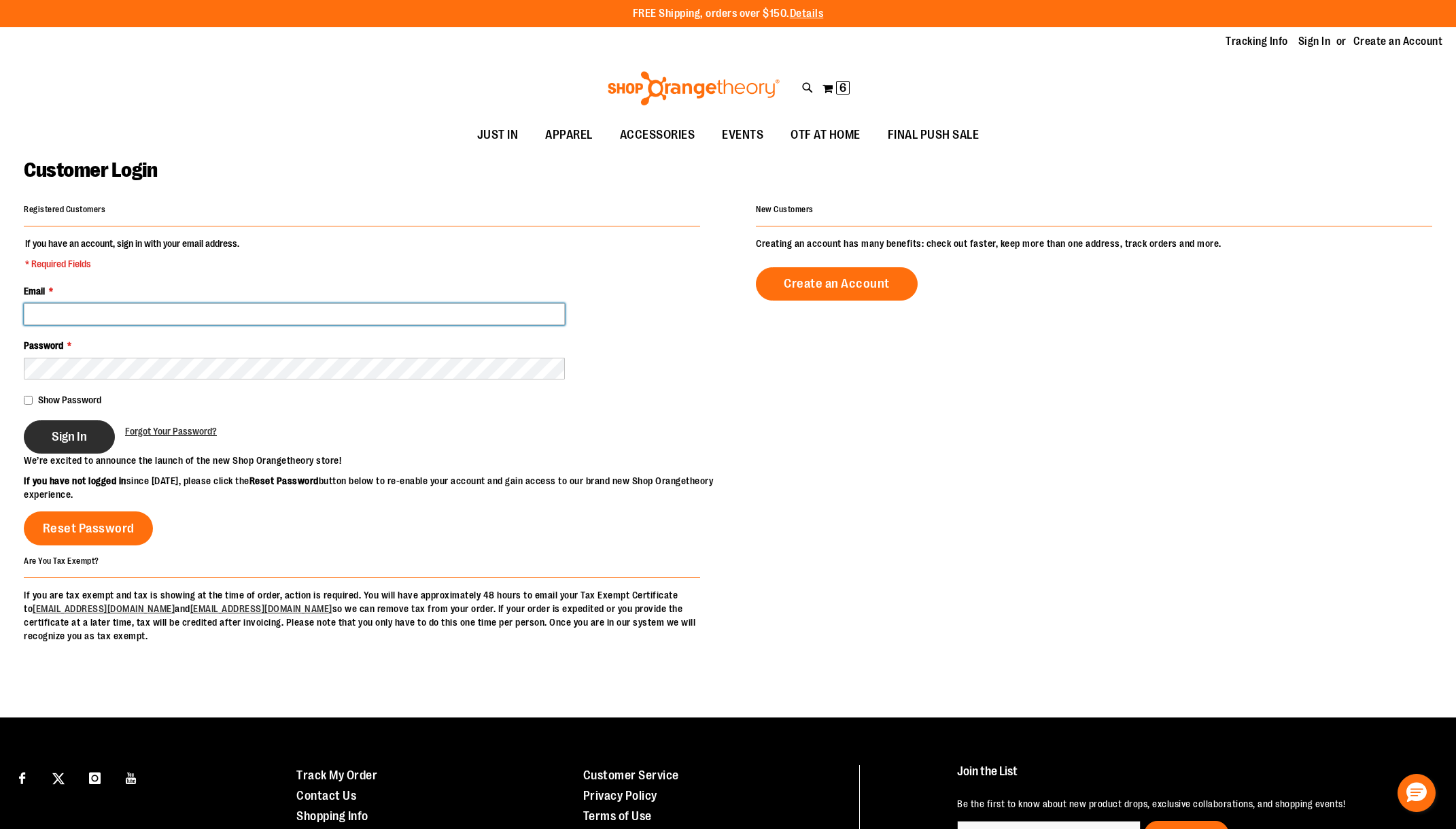
type input "**********"
click at [65, 441] on span "Sign In" at bounding box center [69, 436] width 36 height 15
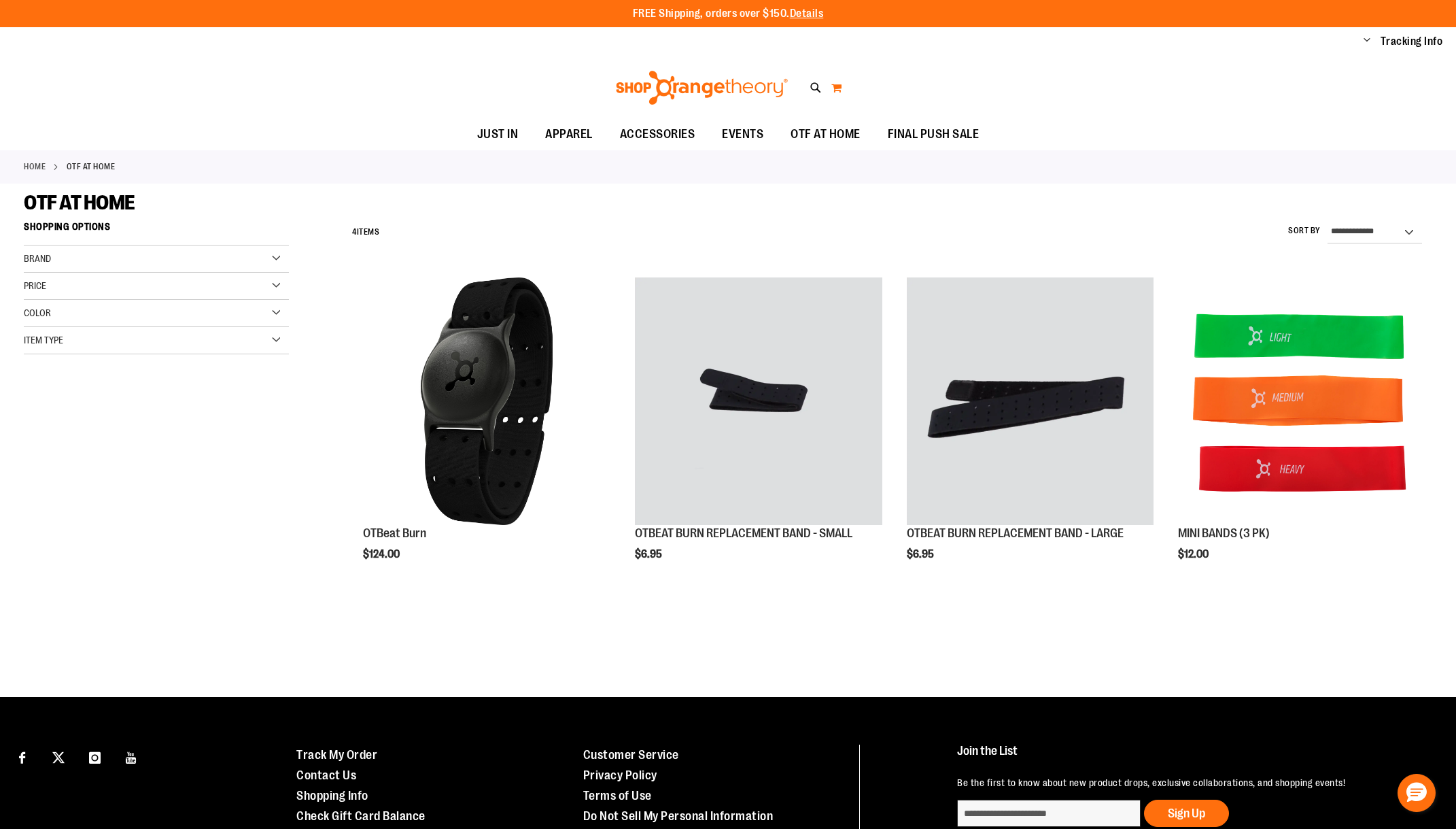
type input "**********"
click at [837, 89] on button "My Cart" at bounding box center [836, 87] width 12 height 21
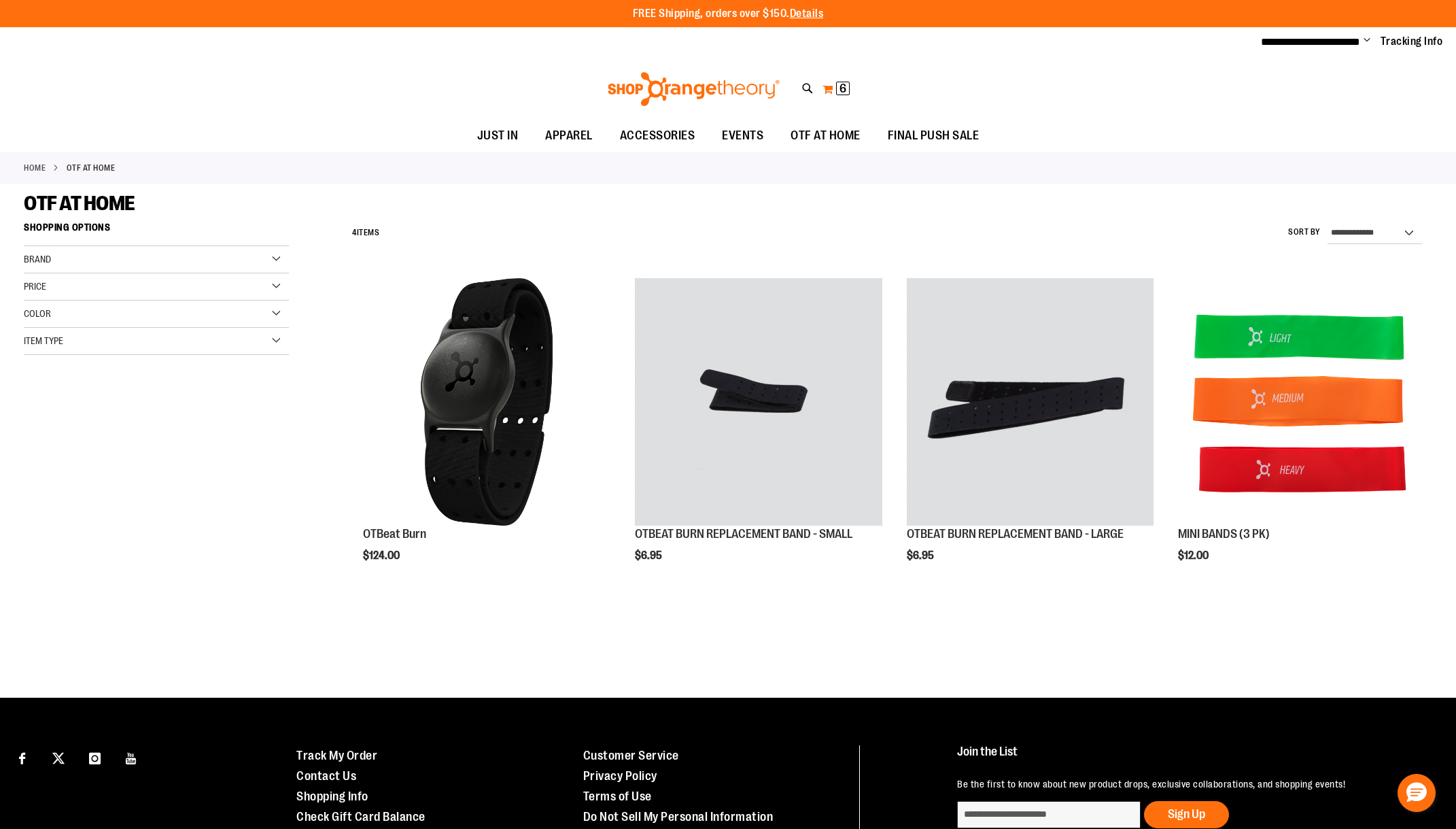
click at [837, 89] on span "6 6 items" at bounding box center [842, 88] width 13 height 13
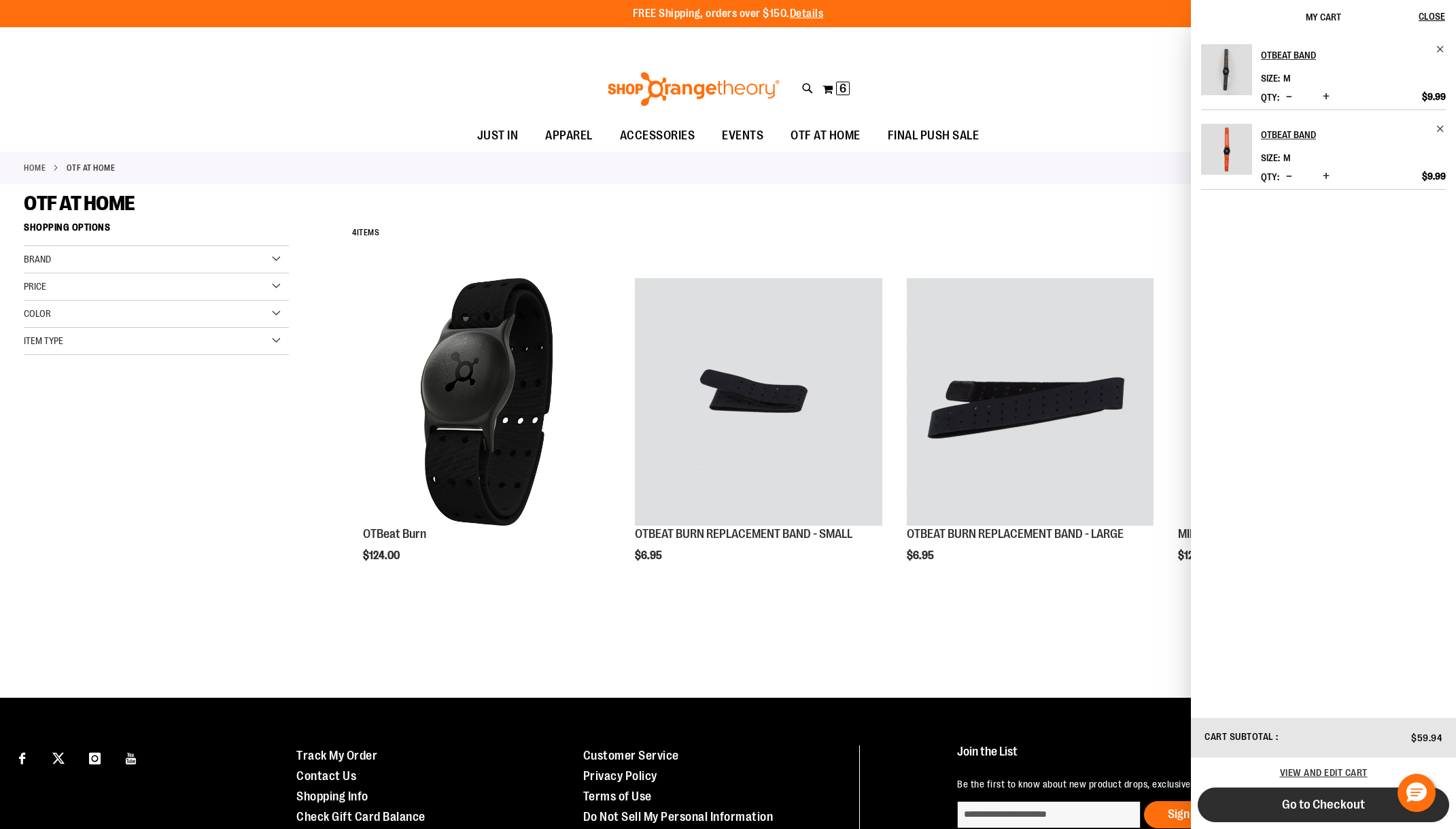
click at [1309, 804] on span "Go to Checkout" at bounding box center [1323, 804] width 83 height 15
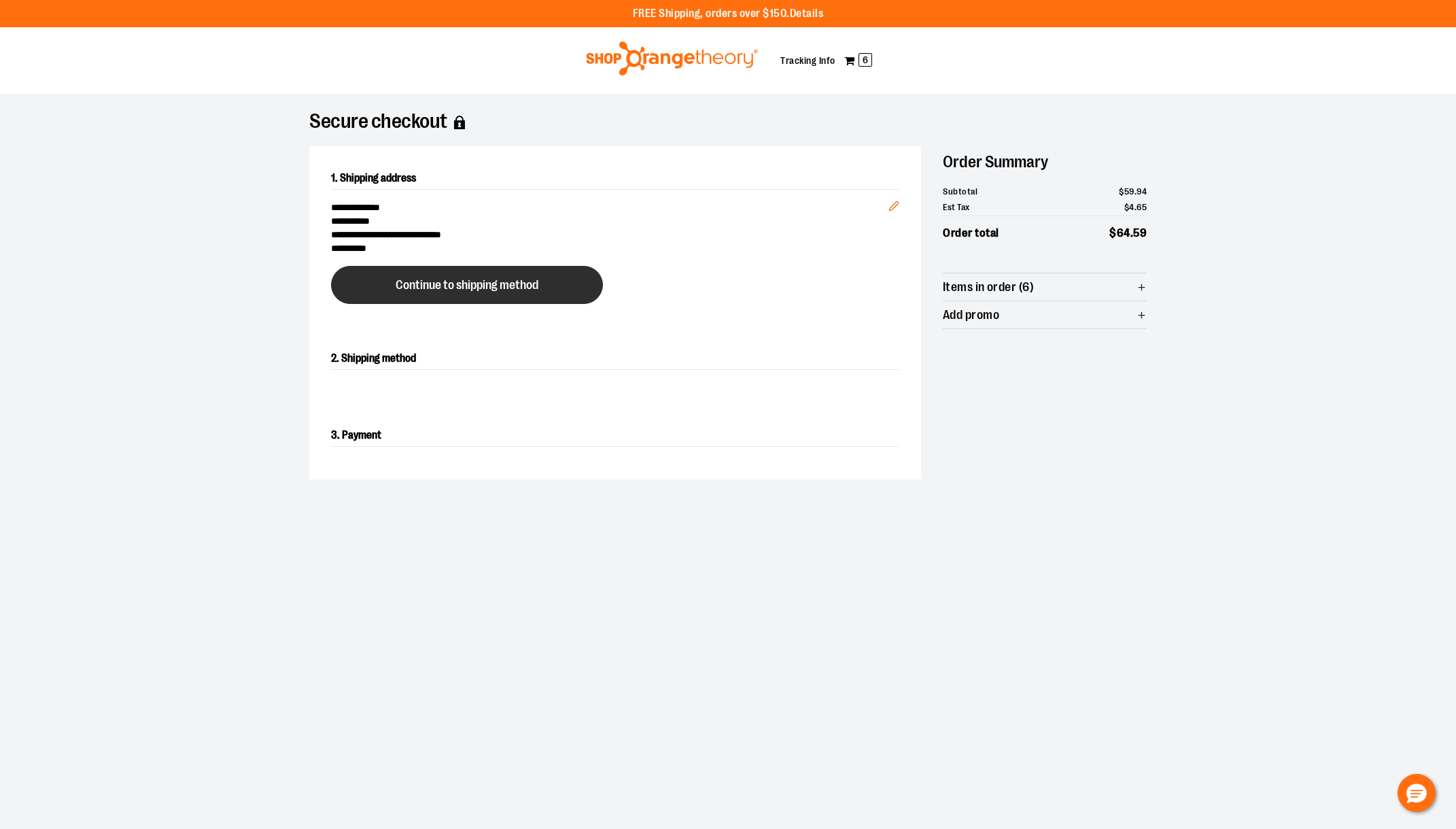
click at [511, 284] on span "Continue to shipping method" at bounding box center [466, 285] width 143 height 13
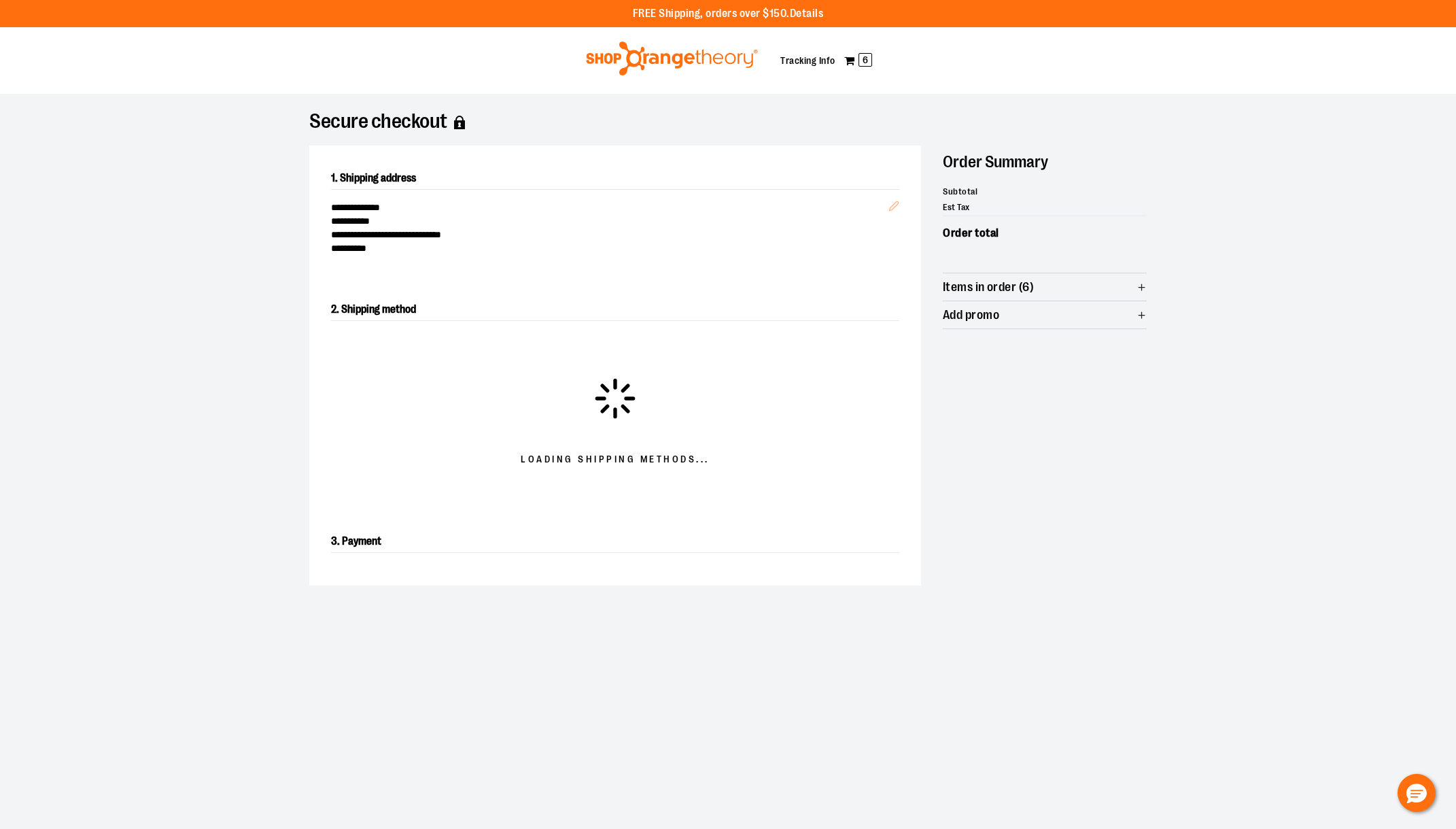
click at [1273, 828] on div at bounding box center [728, 829] width 1456 height 0
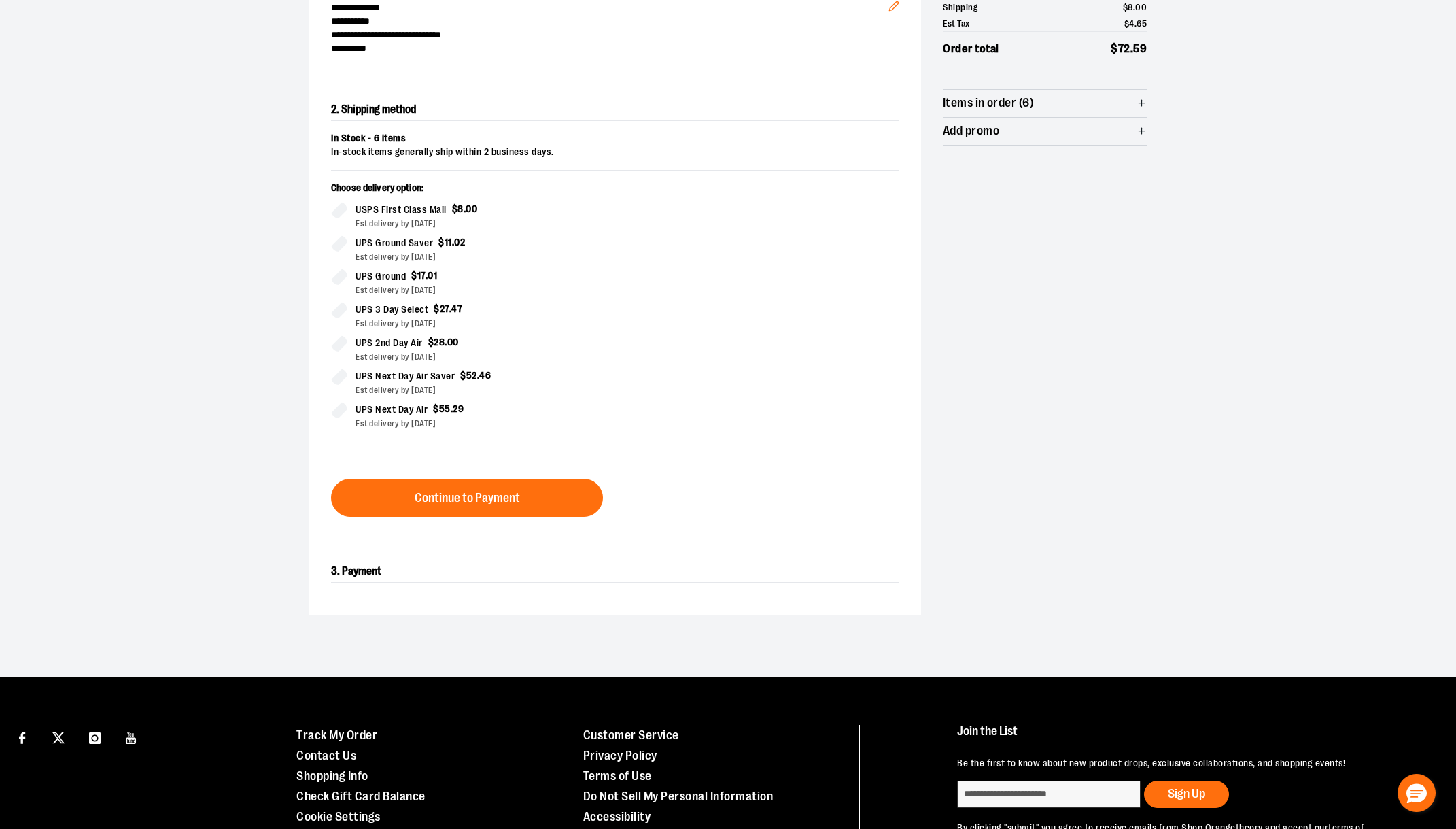
scroll to position [219, 0]
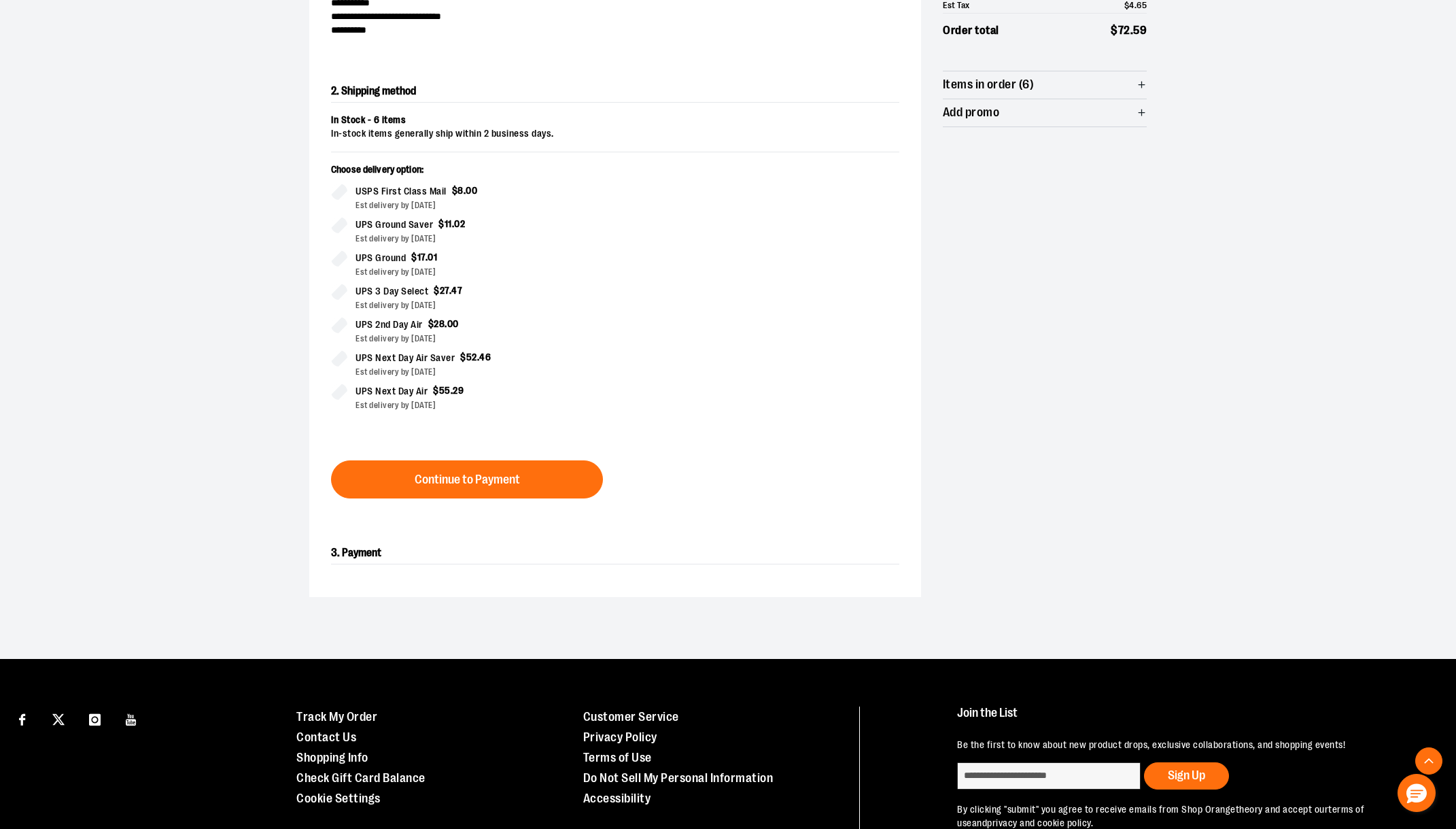
click at [893, 610] on div at bounding box center [728, 610] width 1456 height 0
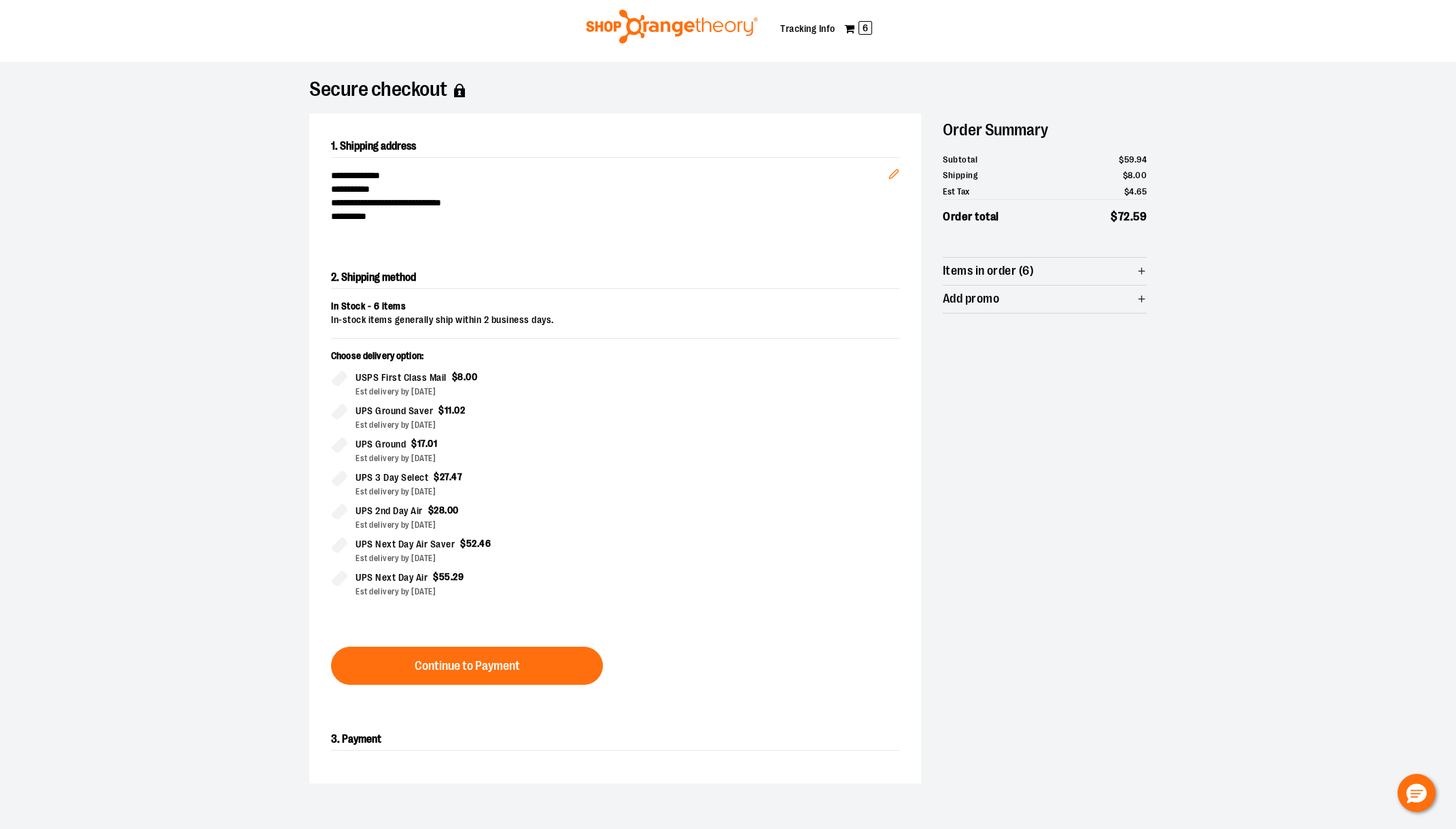
scroll to position [14, 0]
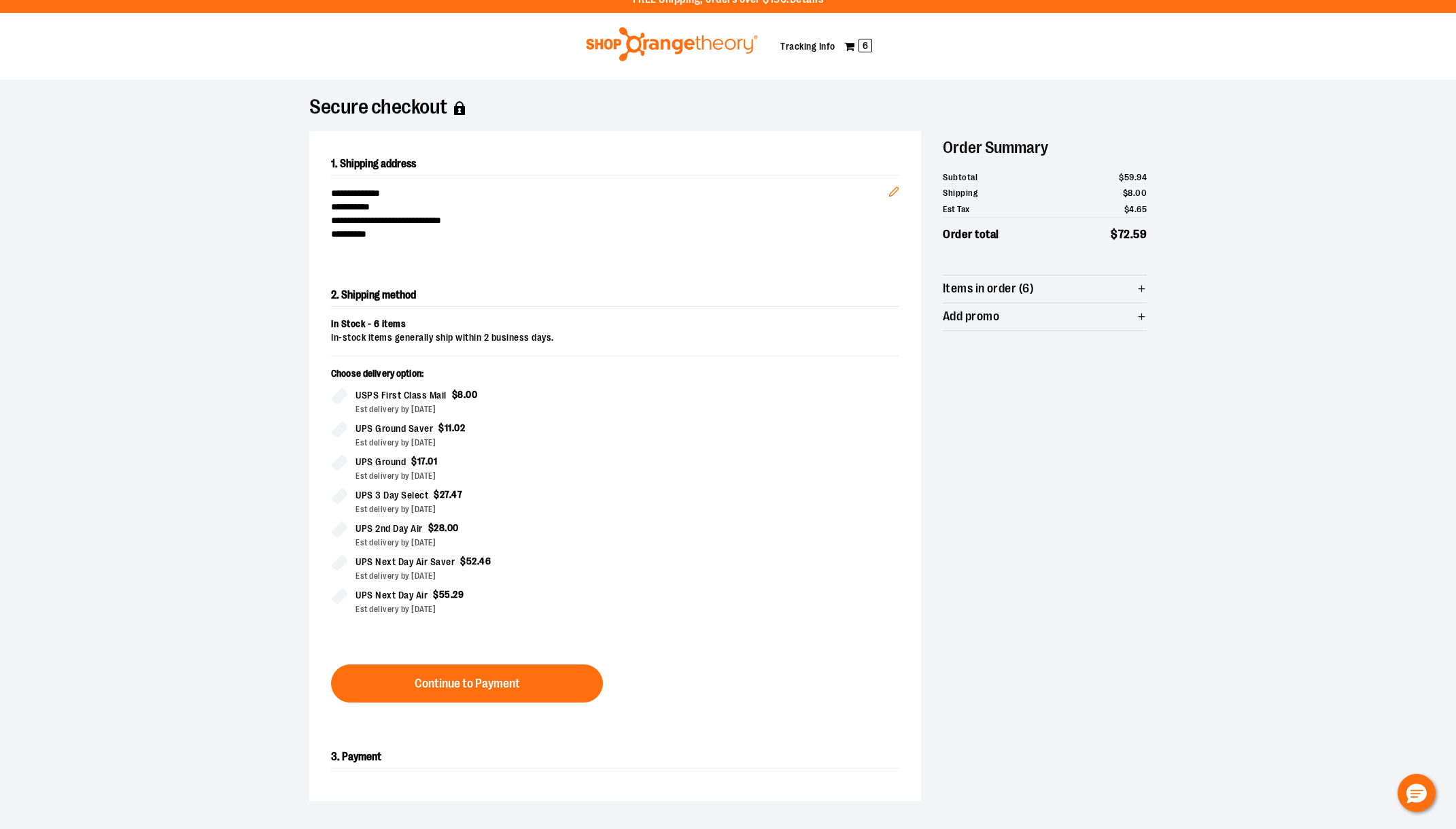
click at [1137, 288] on icon "button" at bounding box center [1141, 288] width 10 height 10
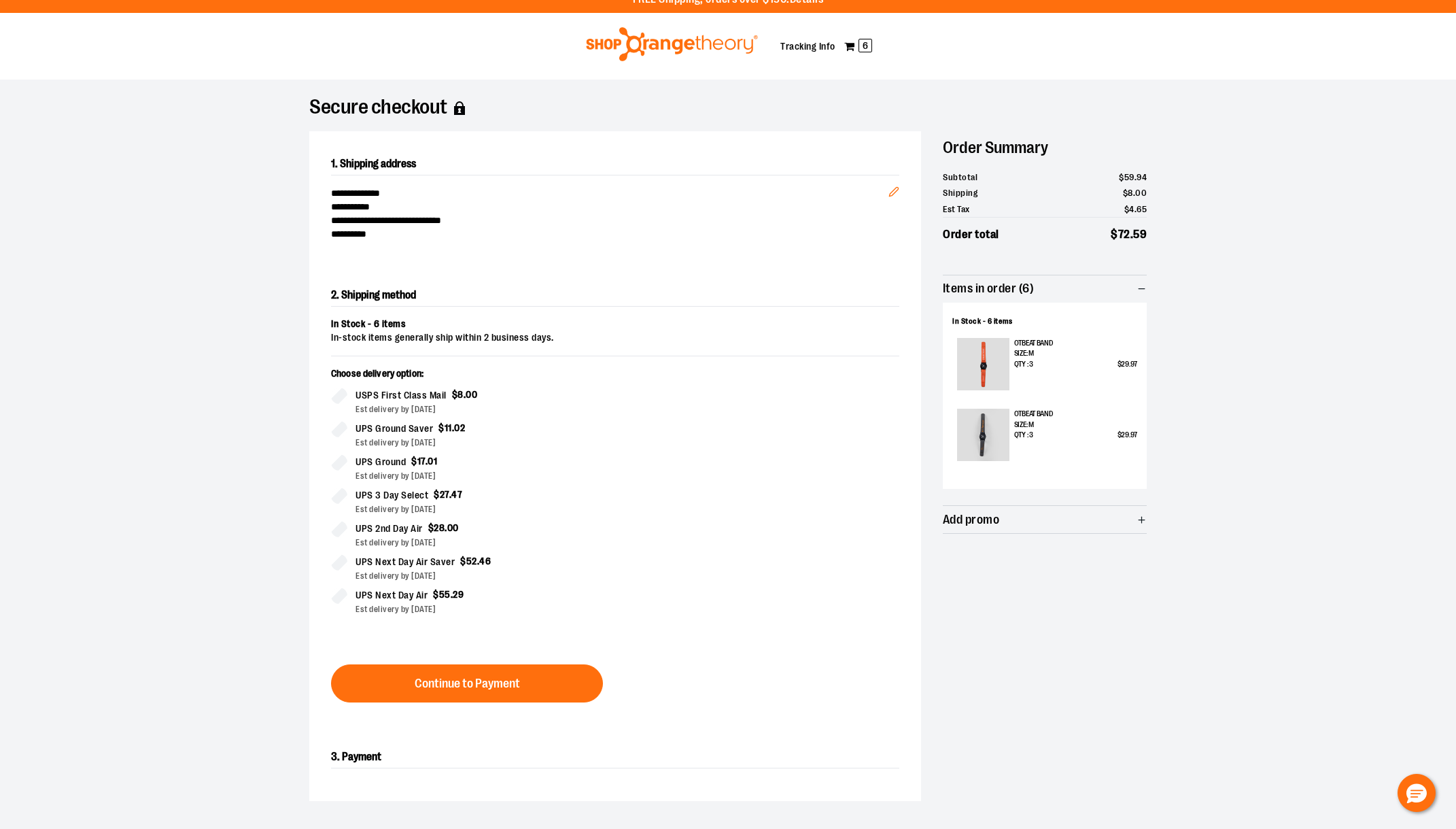
click at [1140, 286] on icon "button" at bounding box center [1141, 288] width 10 height 10
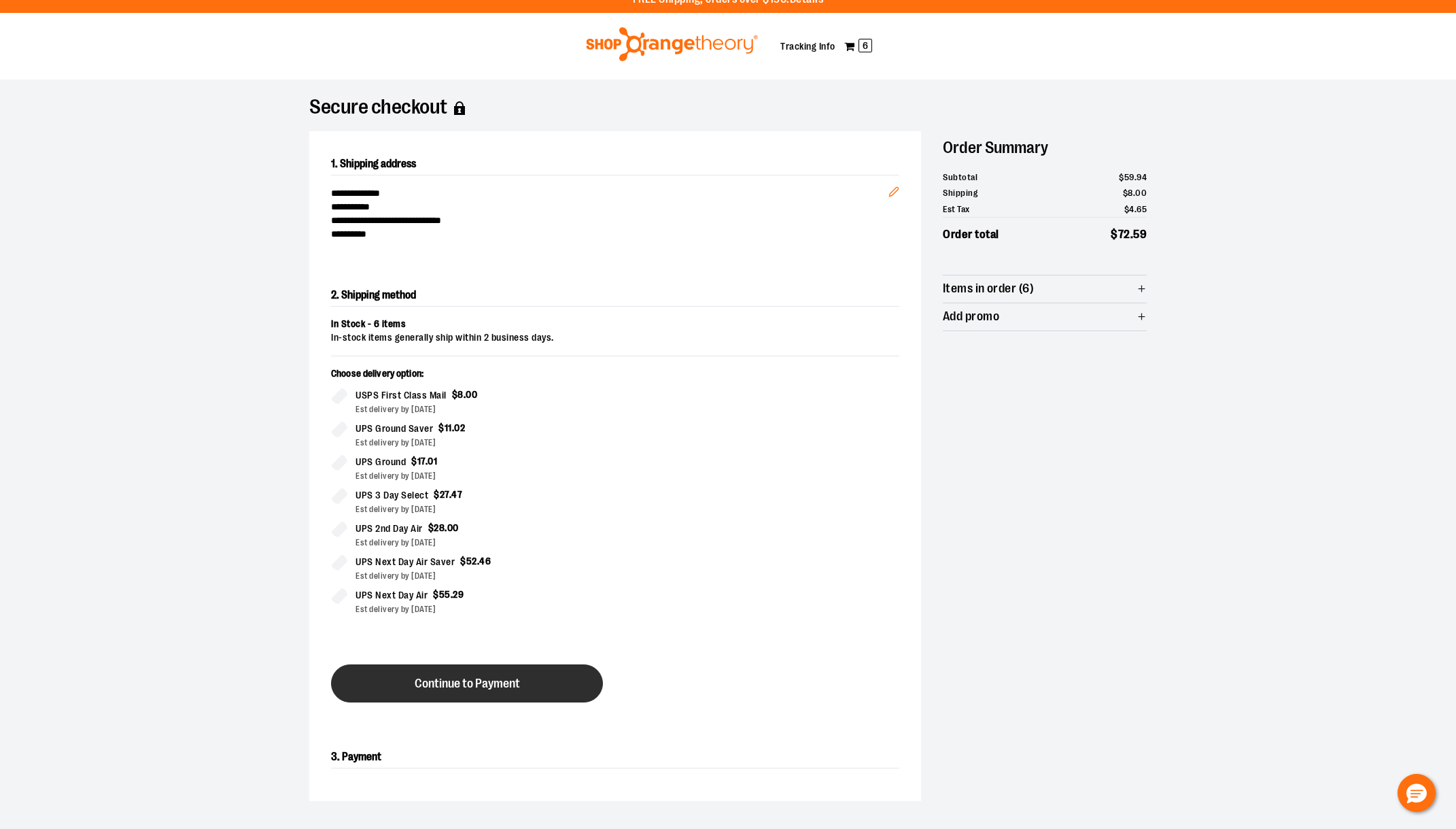
click at [493, 684] on span "Continue to Payment" at bounding box center [467, 683] width 106 height 13
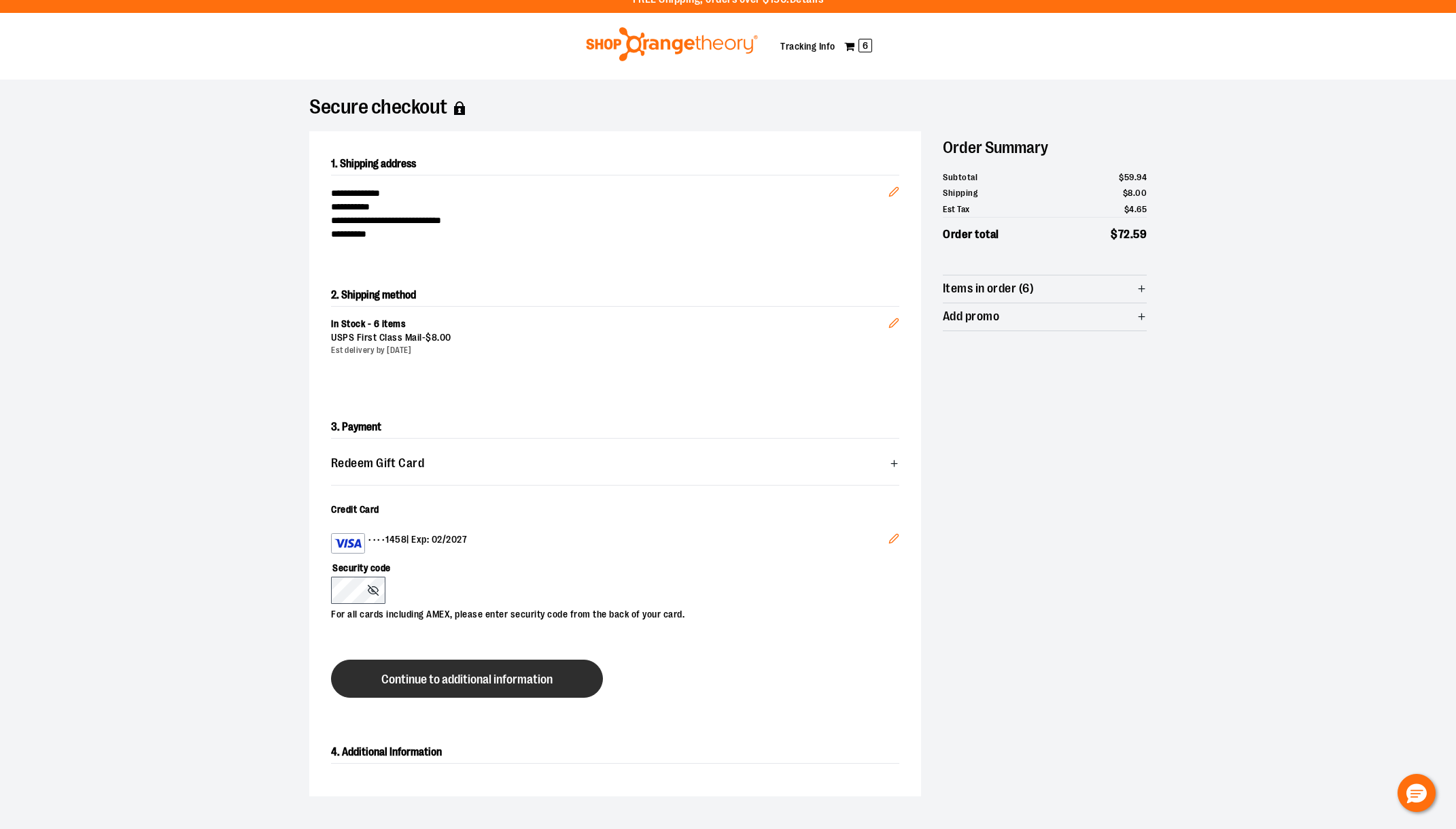
click at [464, 682] on span "Continue to additional information" at bounding box center [466, 679] width 171 height 13
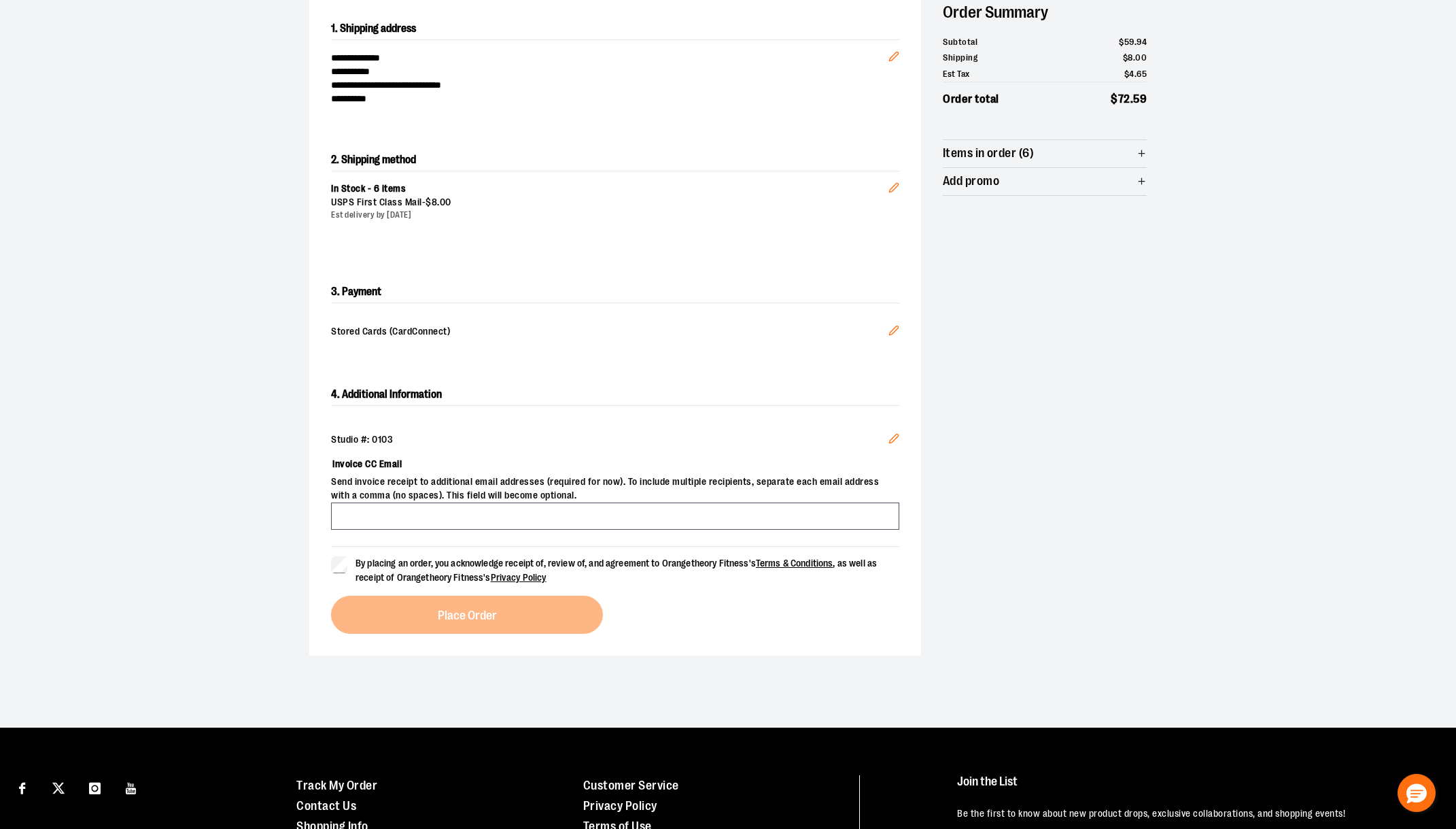
scroll to position [150, 0]
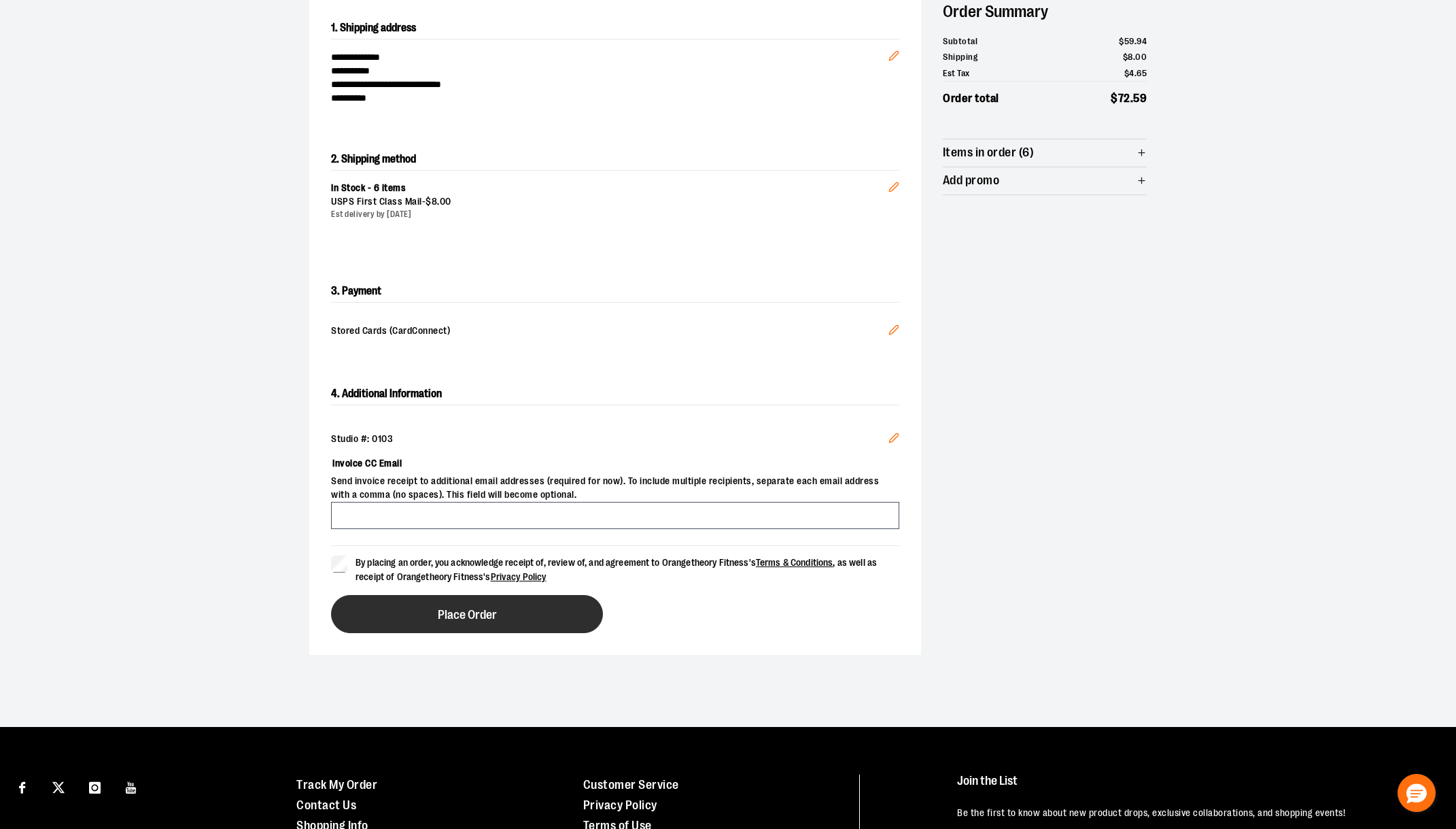
click at [457, 615] on span "Place Order" at bounding box center [467, 615] width 60 height 13
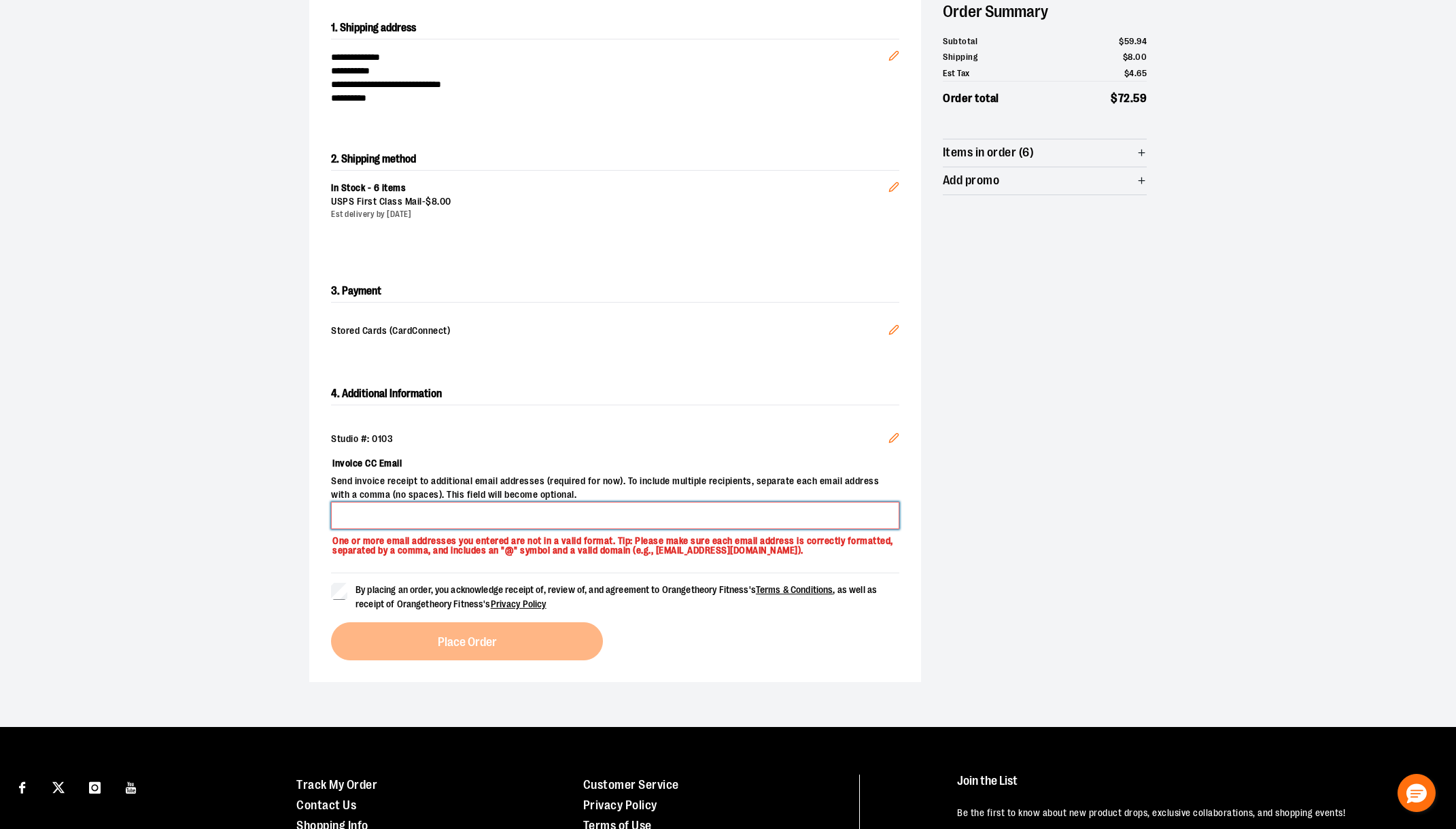
click at [354, 503] on input "Invoice CC Email" at bounding box center [616, 515] width 569 height 28
type input "**********"
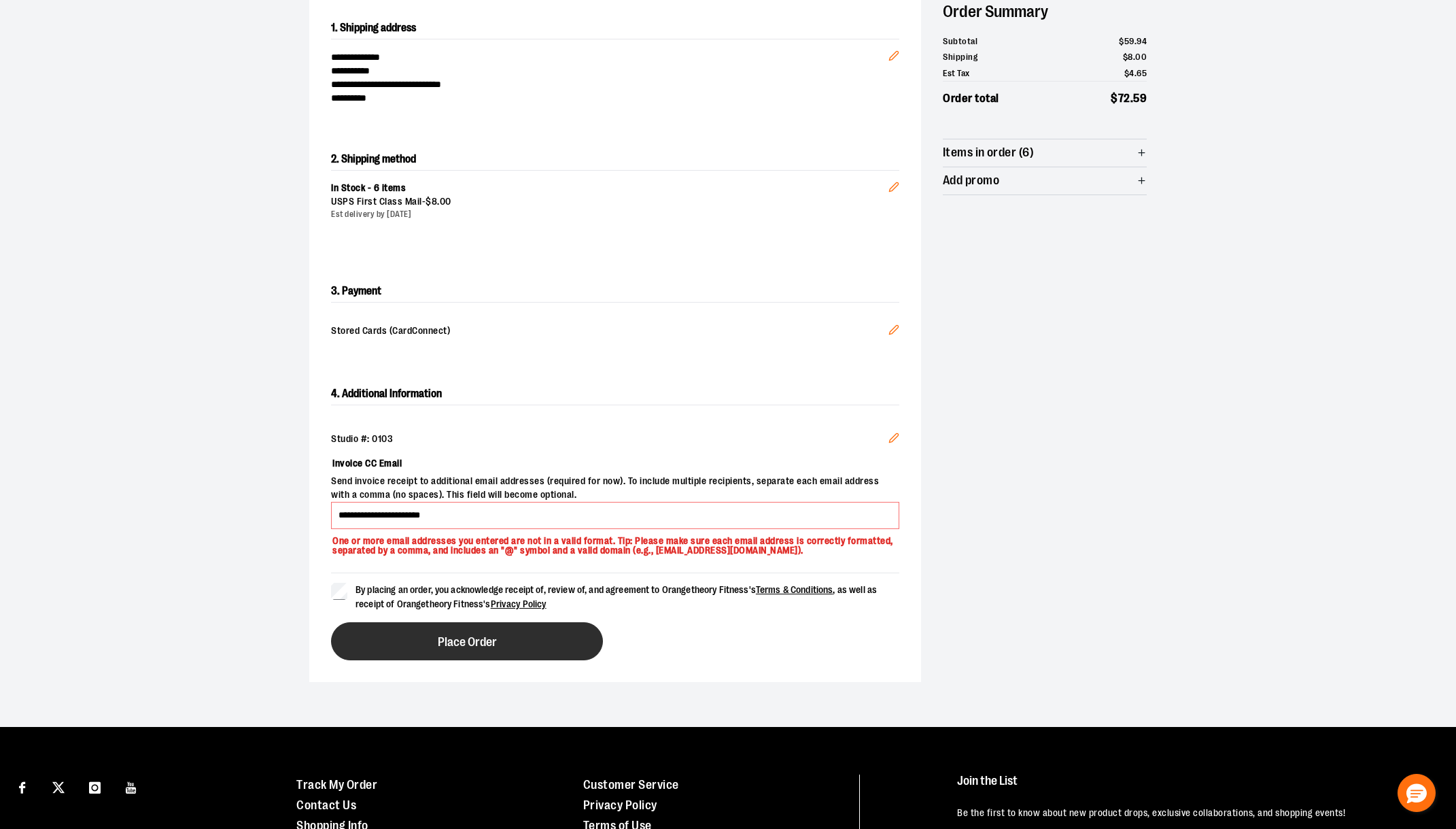
click at [466, 642] on span "Place Order" at bounding box center [467, 642] width 60 height 13
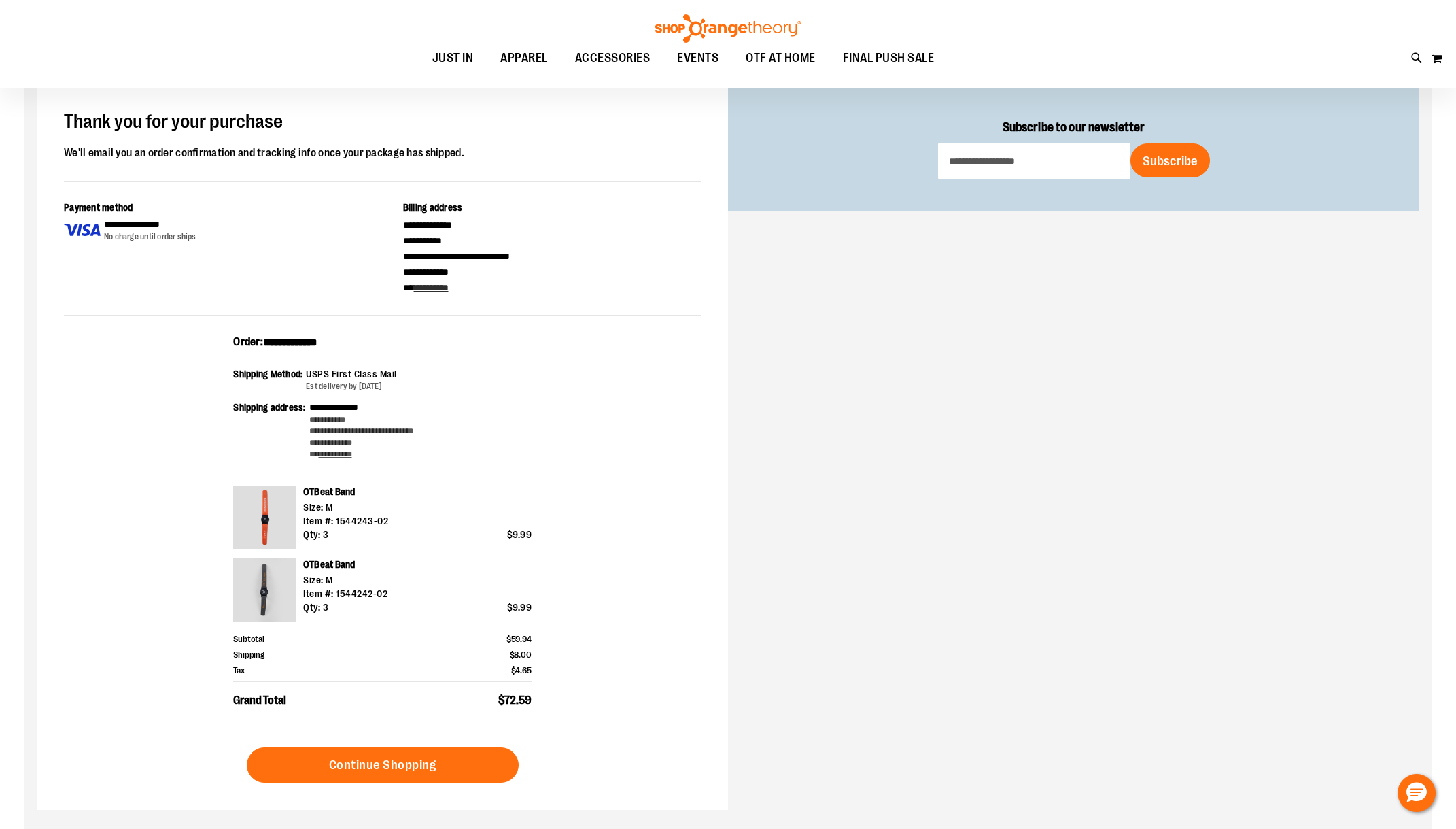
scroll to position [68, 0]
